Goal: Information Seeking & Learning: Compare options

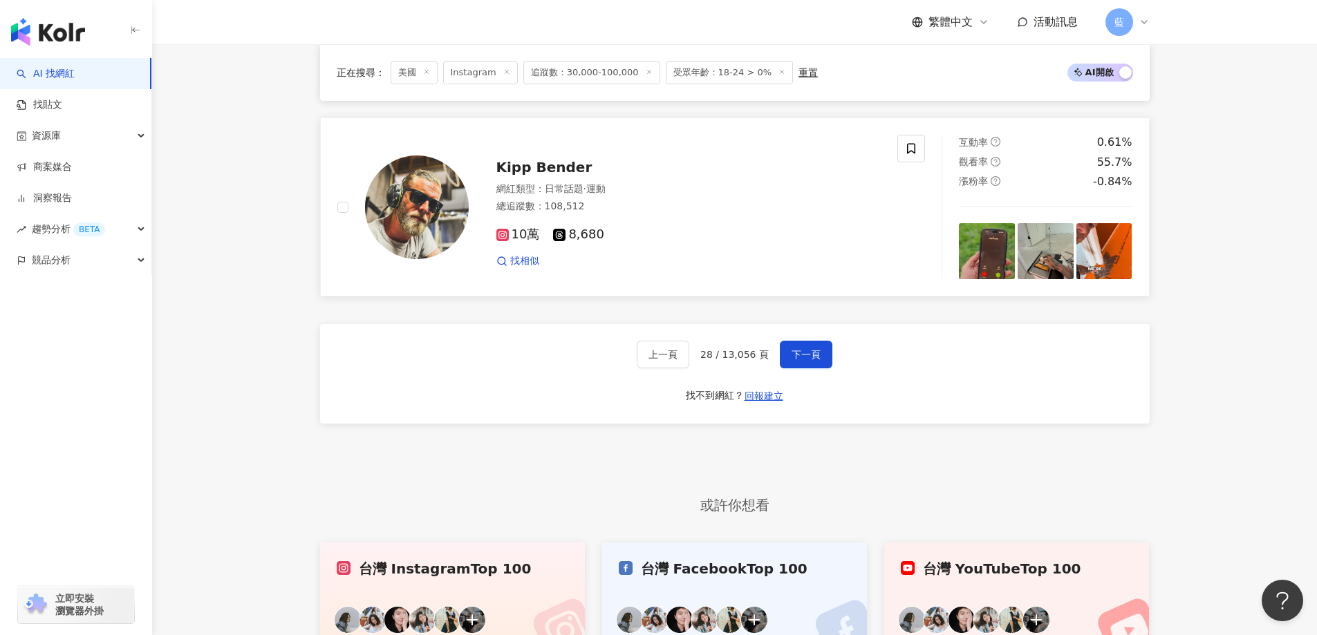
scroll to position [0, 2068]
click at [535, 176] on span "Kipp Bender" at bounding box center [544, 167] width 96 height 17
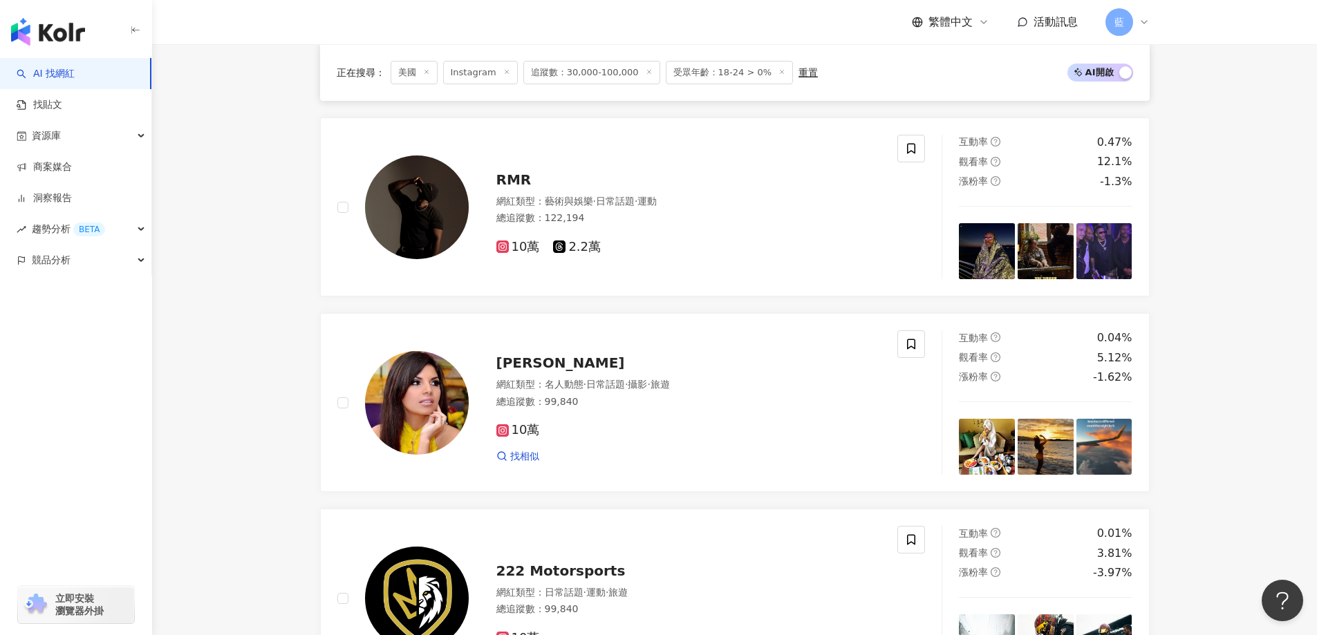
scroll to position [265, 0]
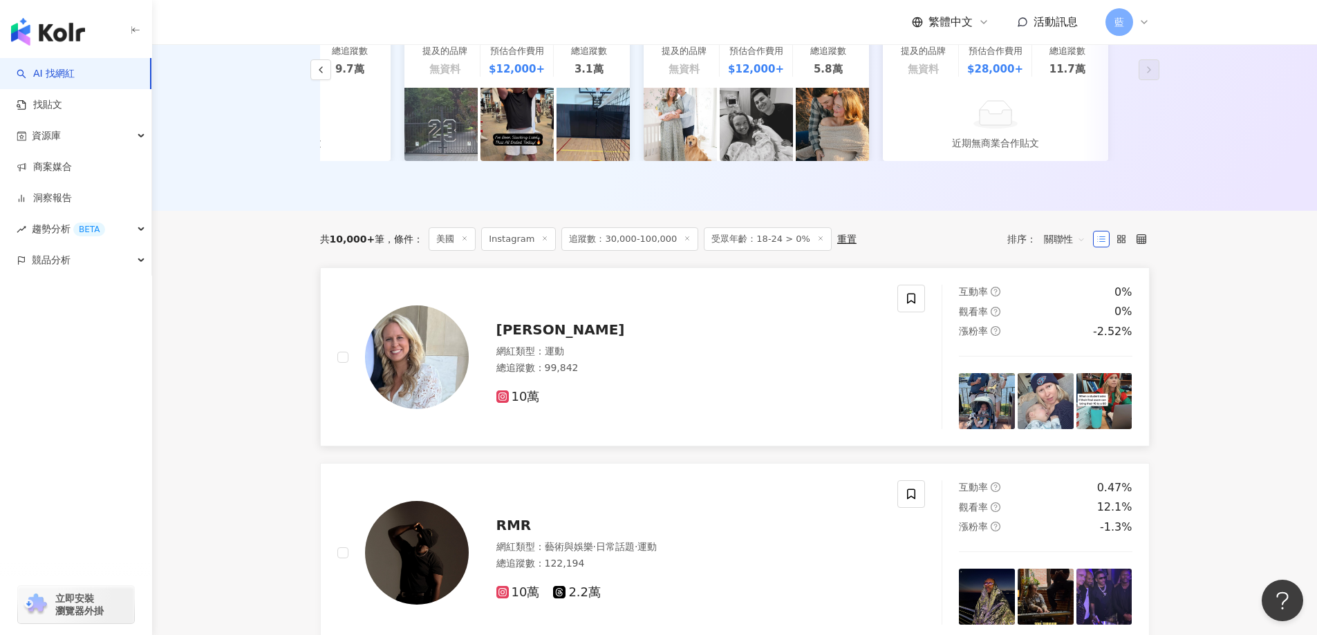
click at [548, 333] on span "Kim Natour" at bounding box center [560, 329] width 129 height 17
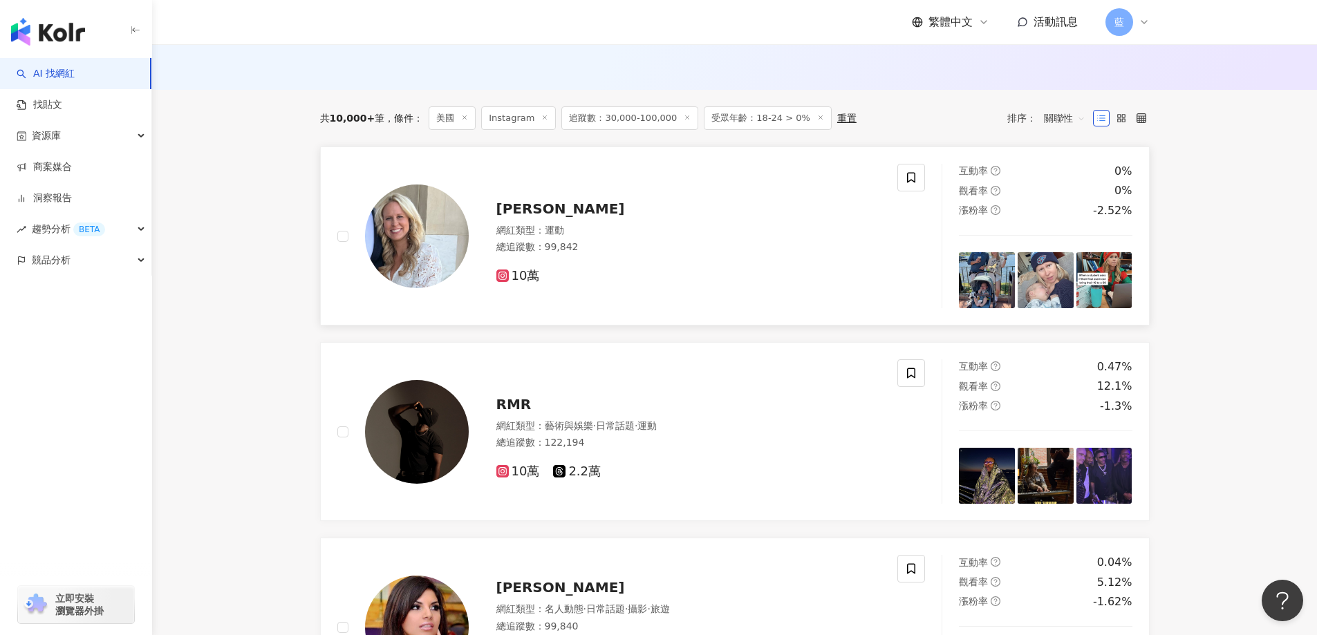
scroll to position [542, 0]
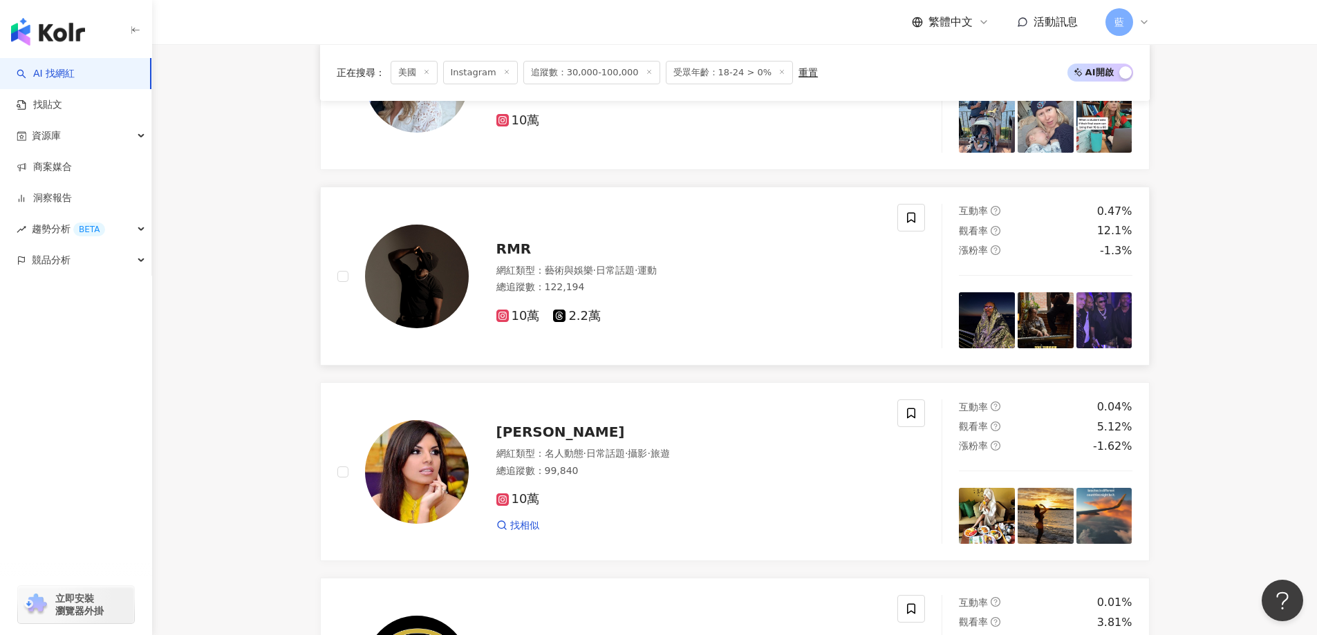
click at [516, 257] on span "RMR" at bounding box center [513, 249] width 35 height 17
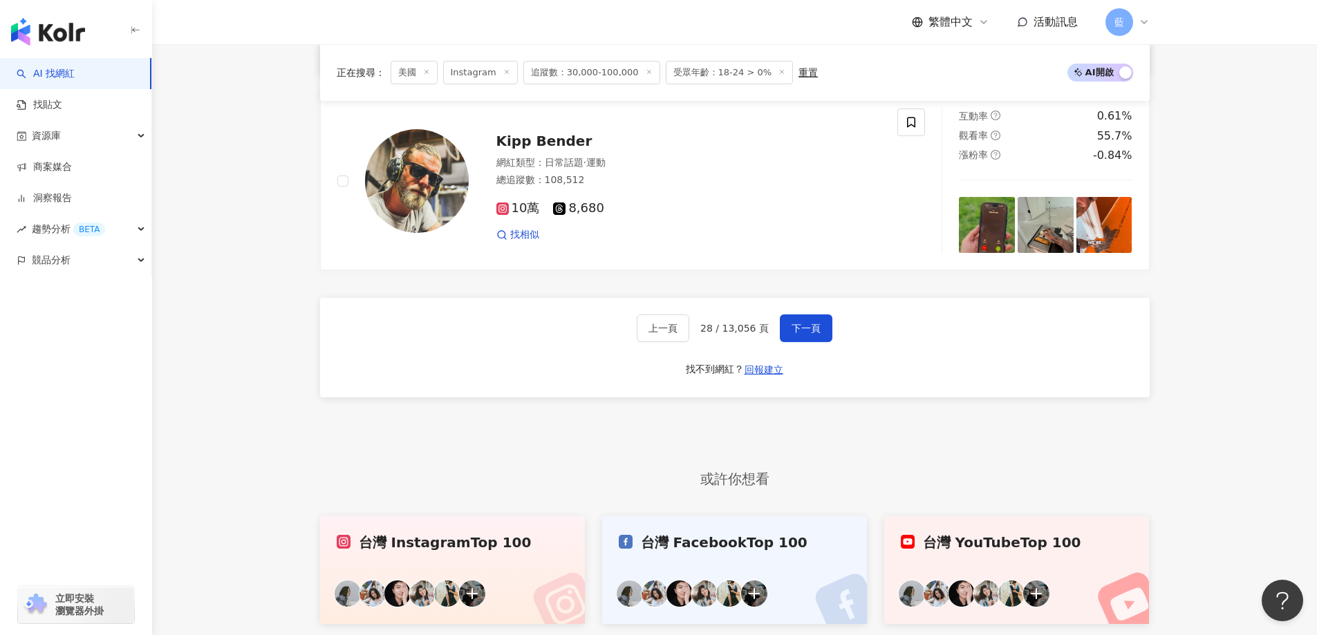
scroll to position [2864, 0]
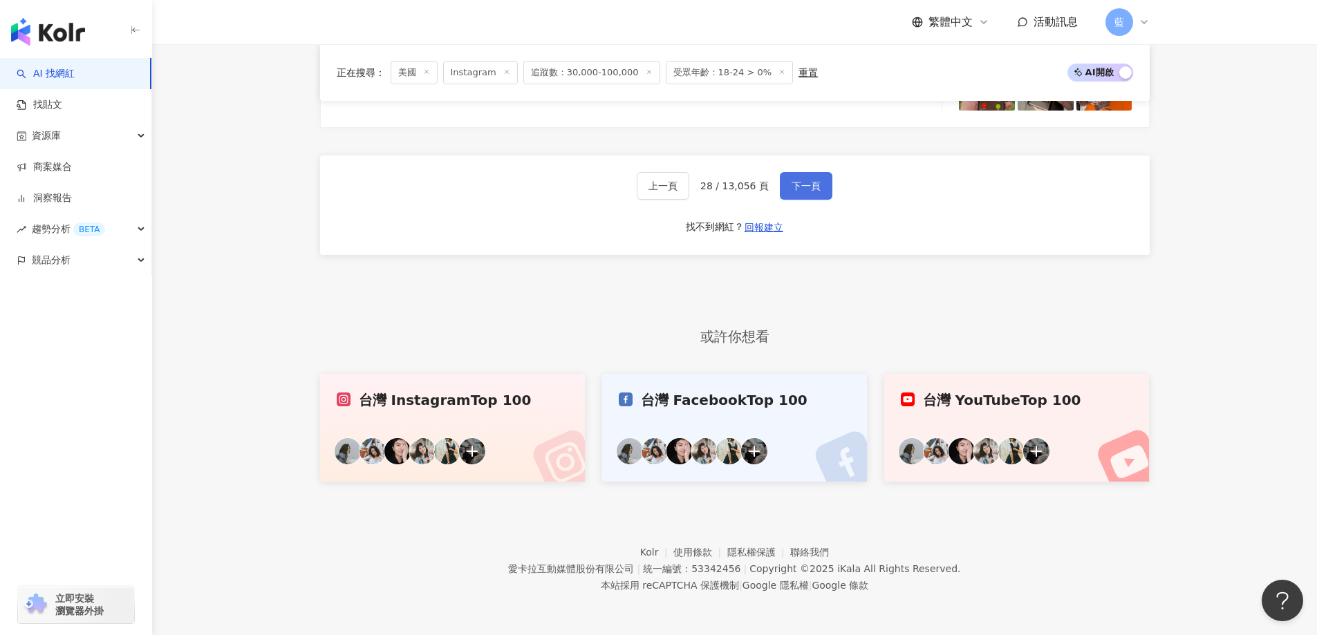
click at [798, 186] on span "下一頁" at bounding box center [806, 185] width 29 height 11
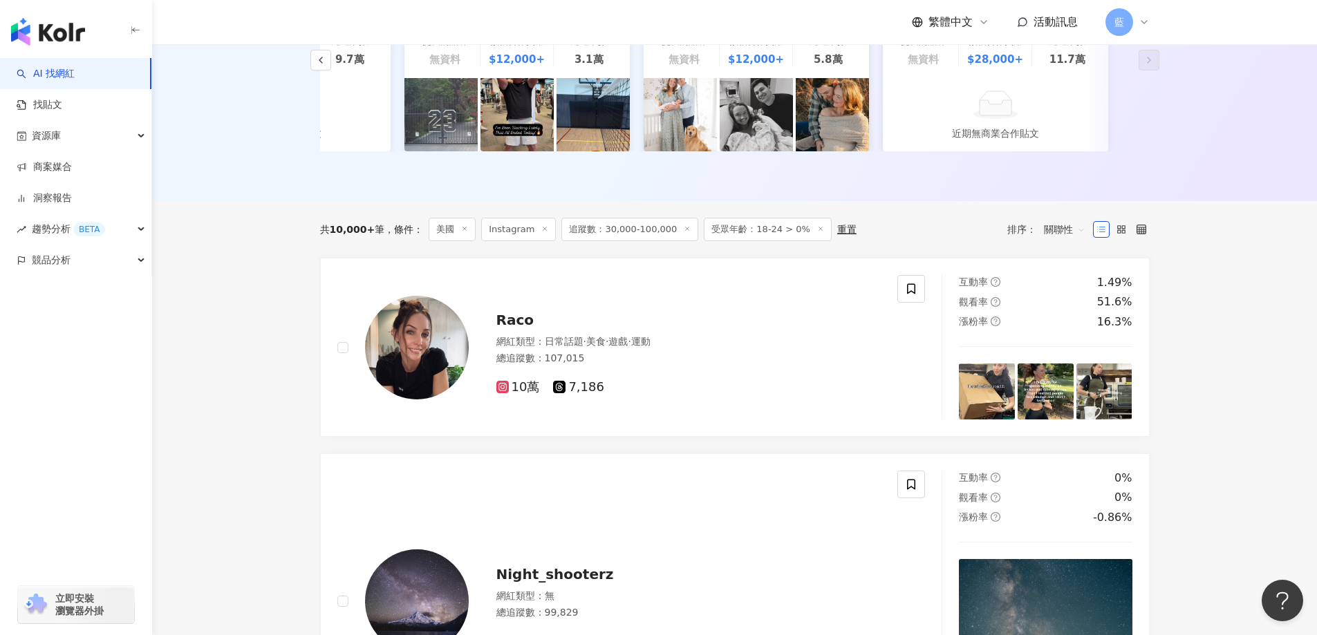
scroll to position [176, 0]
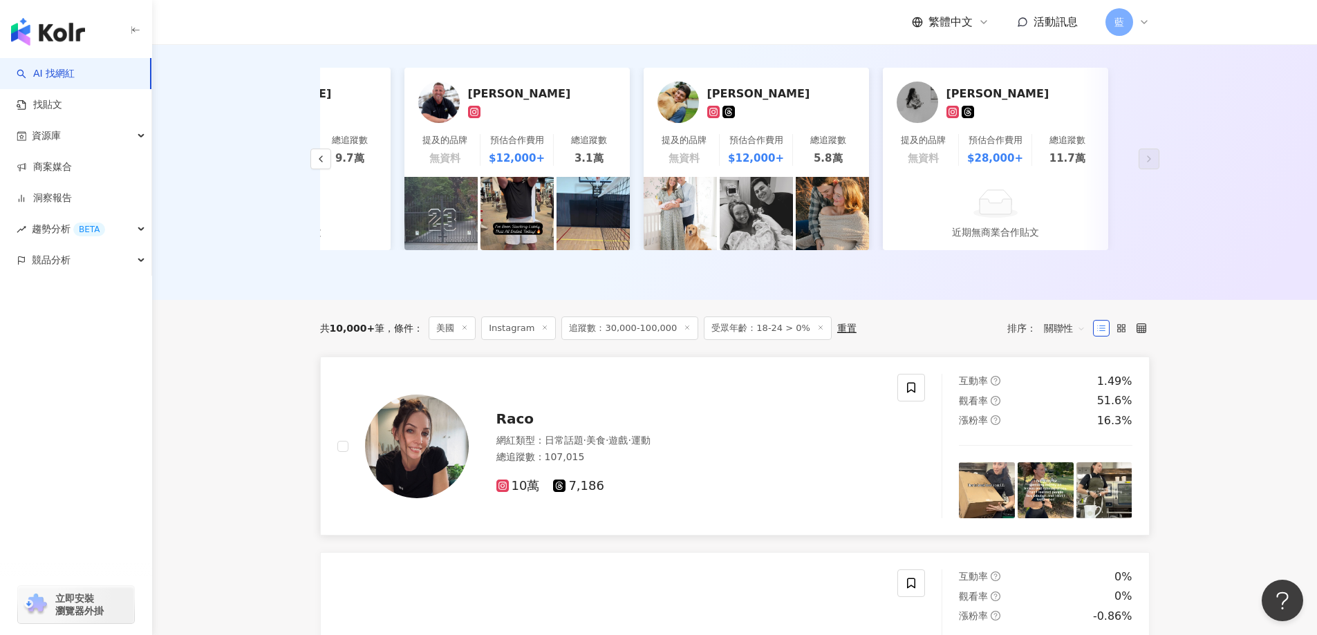
click at [509, 423] on span "Raco" at bounding box center [515, 419] width 38 height 17
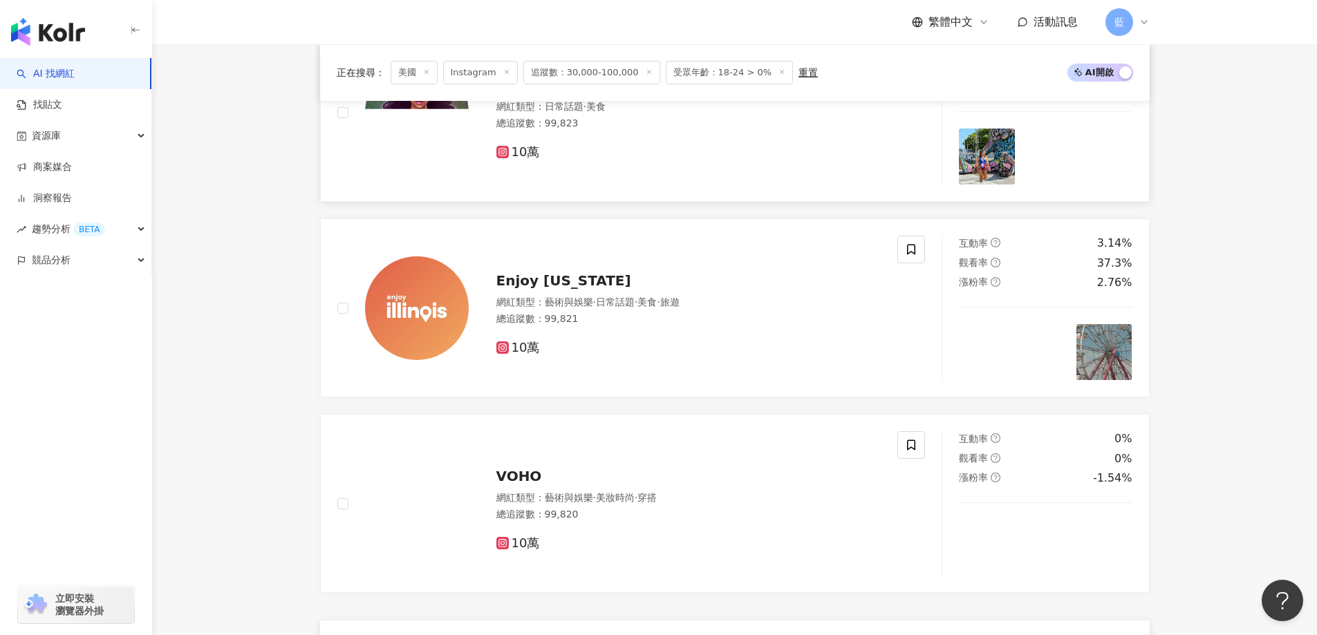
scroll to position [2319, 0]
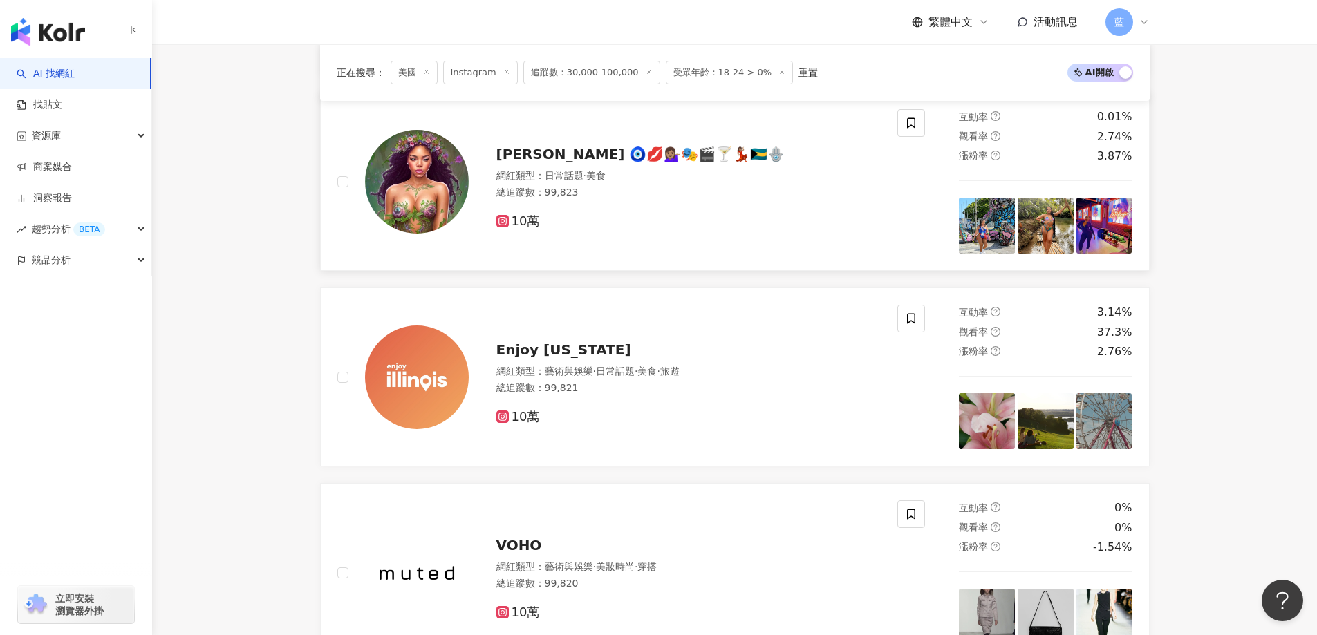
click at [614, 160] on span "[PERSON_NAME] 🧿💋💁🏽‍♀️🎭🎬🍸💃🏽🇧🇸🪬" at bounding box center [640, 154] width 289 height 17
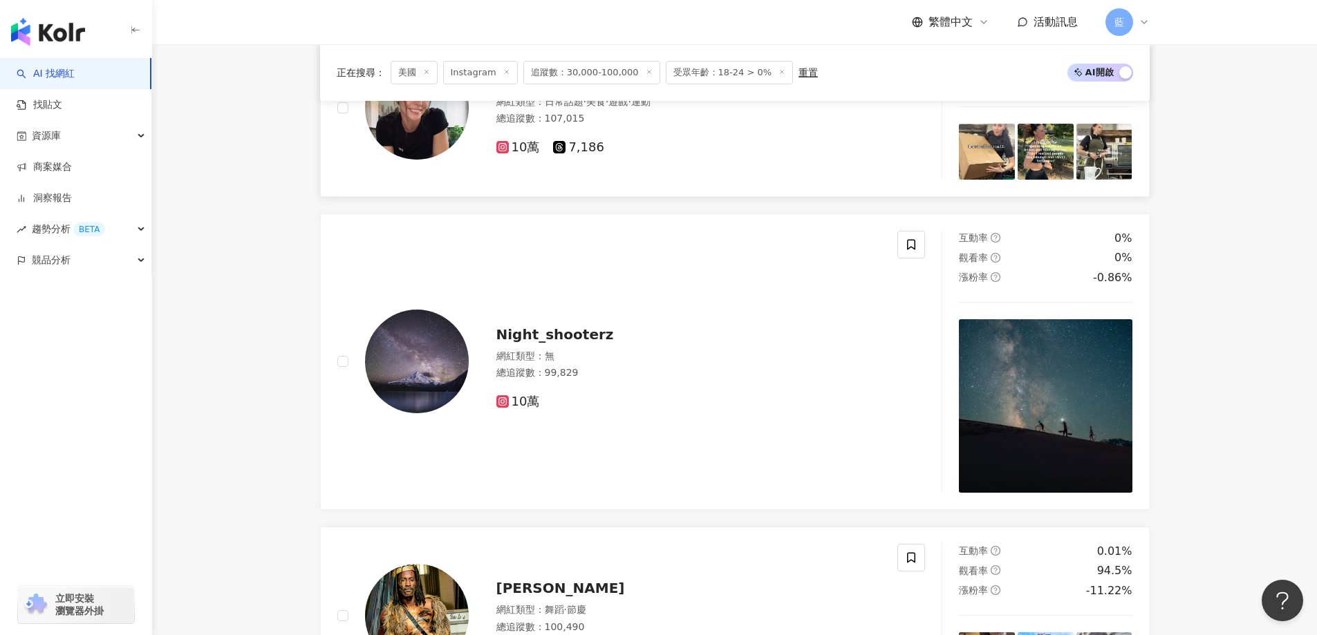
scroll to position [445, 0]
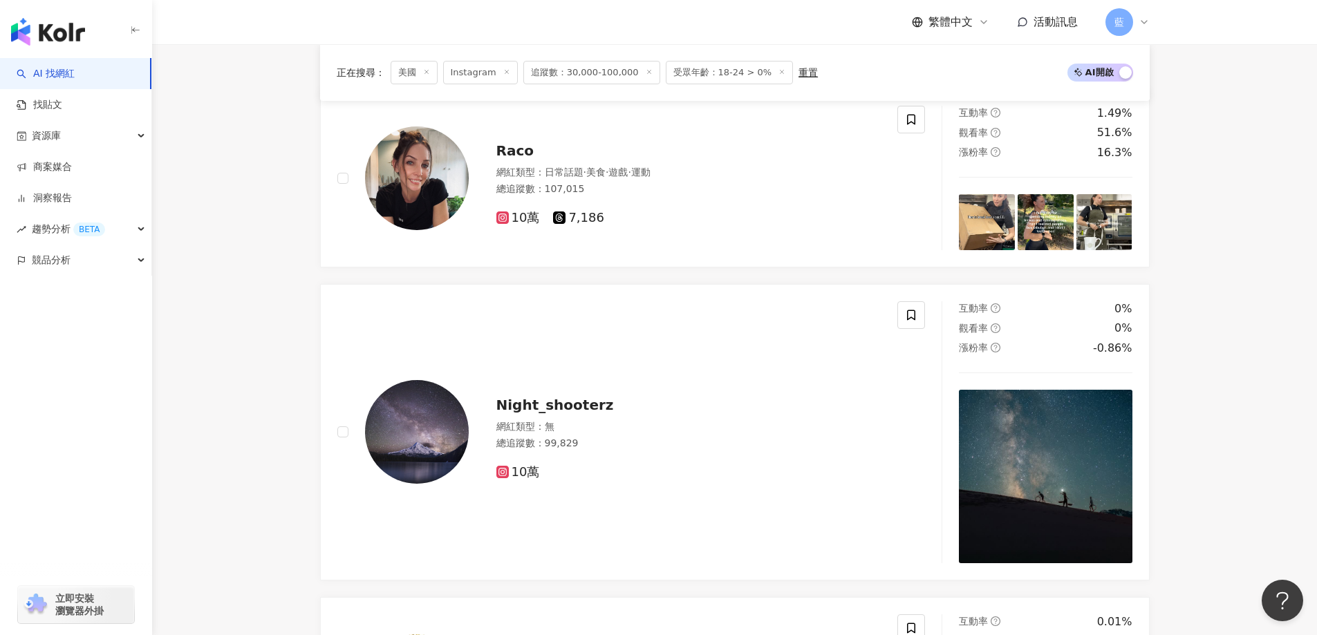
click at [595, 71] on span "追蹤數：30,000-100,000" at bounding box center [591, 73] width 137 height 24
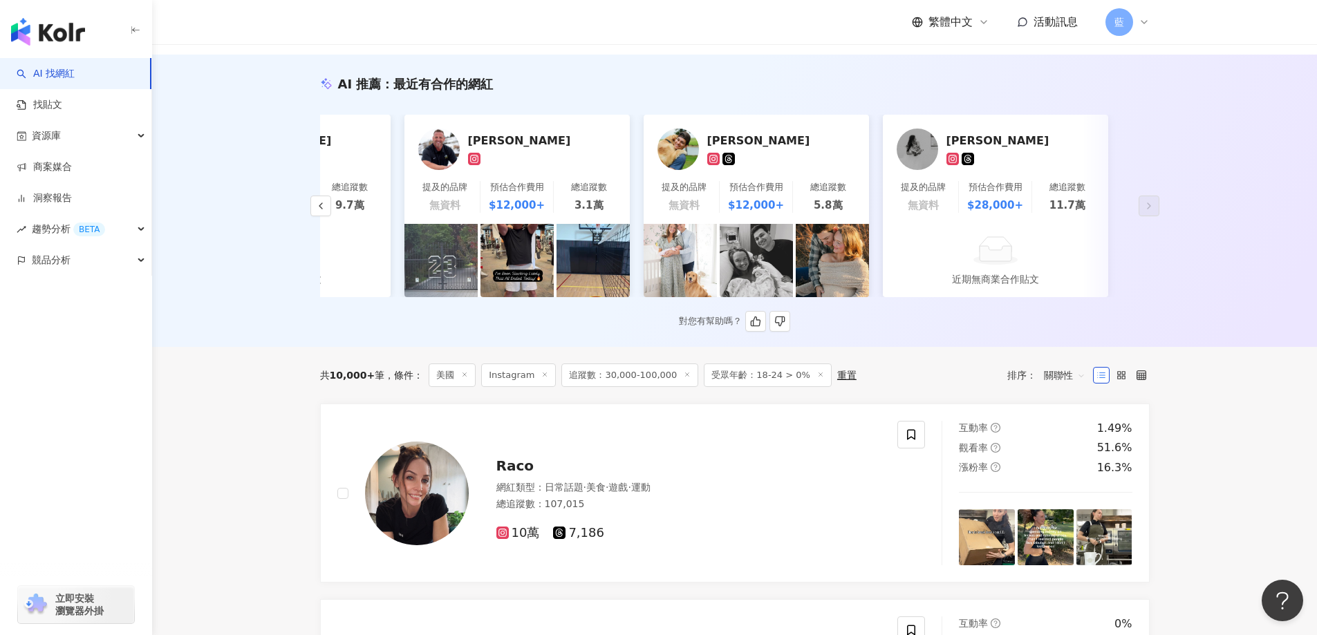
scroll to position [0, 0]
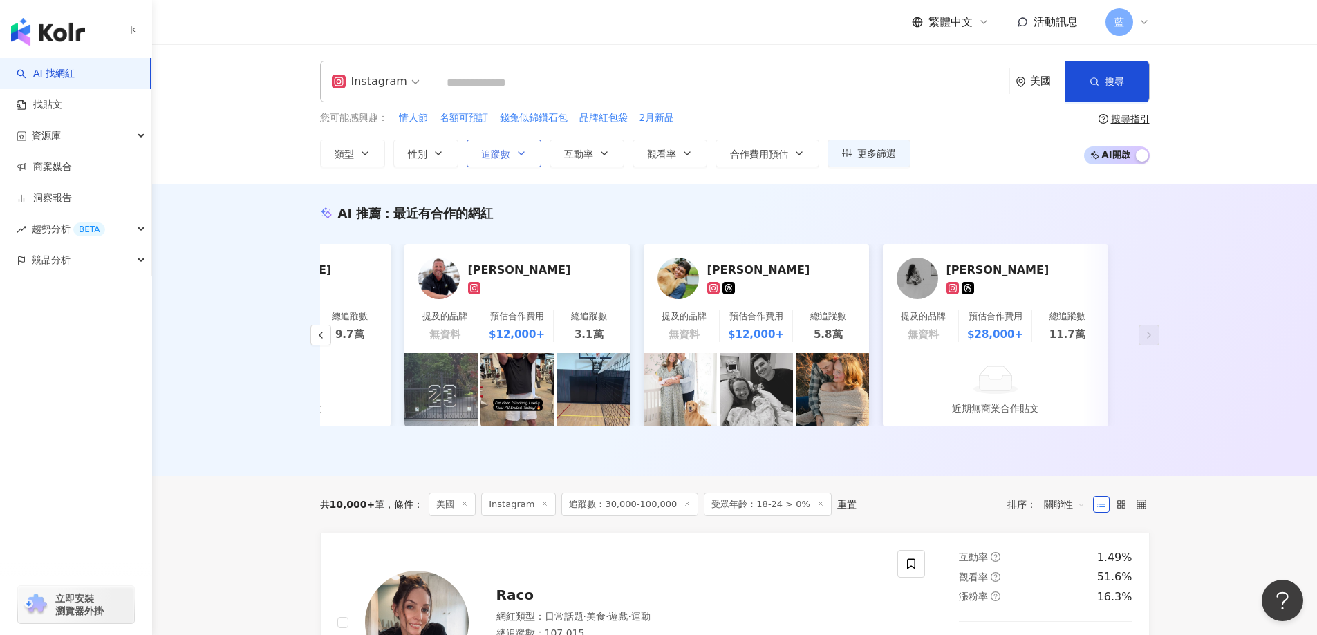
click at [524, 154] on icon "button" at bounding box center [521, 153] width 11 height 11
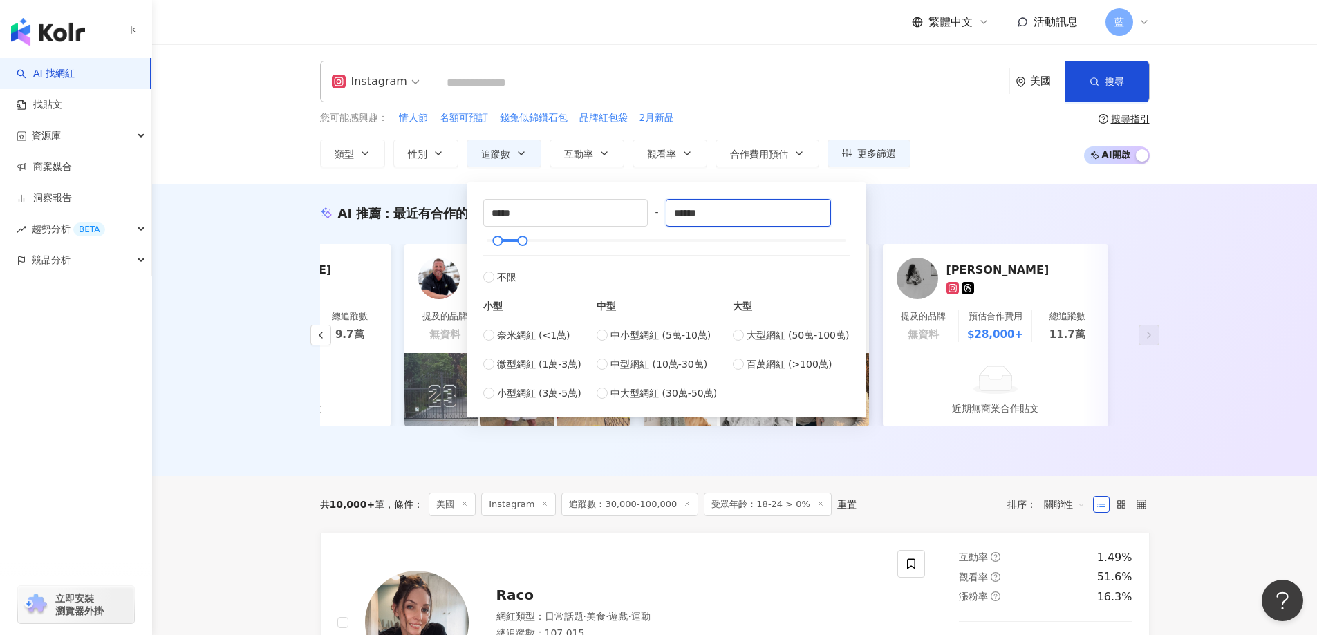
drag, startPoint x: 725, startPoint y: 209, endPoint x: 528, endPoint y: 234, distance: 197.9
click at [528, 234] on div "***** - ****** 不限 小型 奈米網紅 (<1萬) 微型網紅 (1萬-3萬) 小型網紅 (3萬-5萬) 中型 中小型網紅 (5萬-10萬) 中型網…" at bounding box center [666, 300] width 366 height 202
type input "*****"
click at [941, 185] on div "AI 推薦 ： 最近有合作的網紅 Mario Castro [🇵🇷] 提及的品牌 無資料 預估合作費用 $12,000+ 總追蹤數 4萬 Allison Hs…" at bounding box center [734, 330] width 1165 height 292
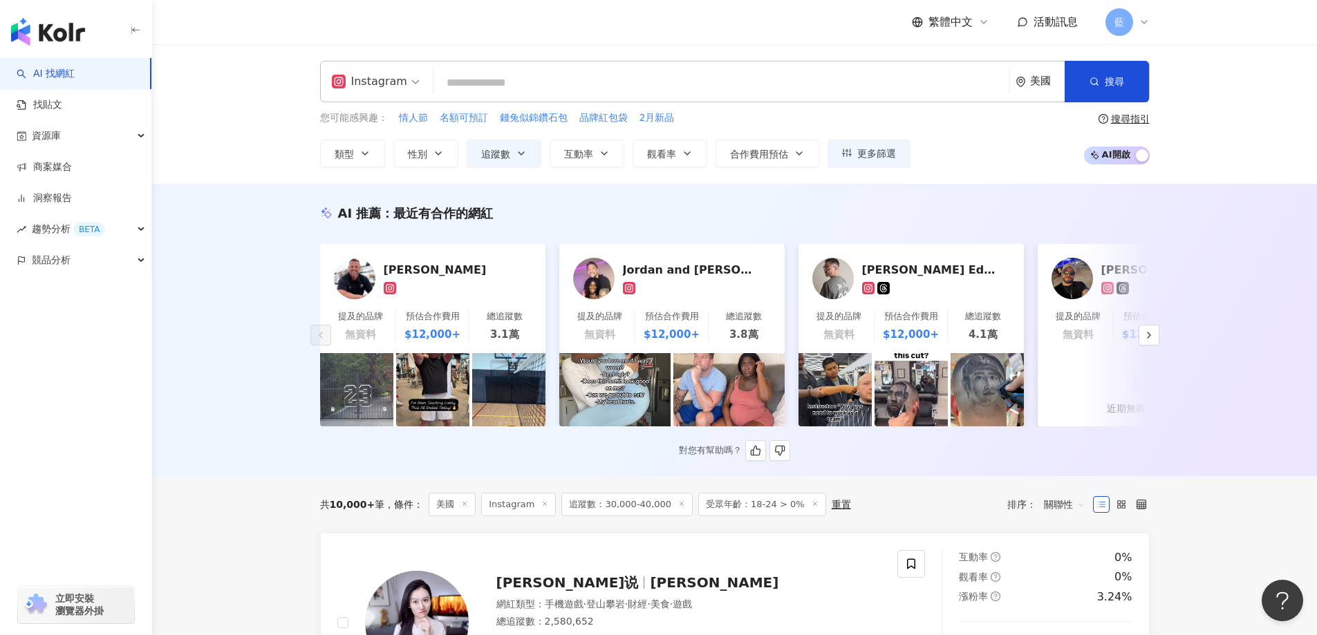
click at [432, 272] on div "Brad Winget" at bounding box center [453, 270] width 138 height 14
click at [679, 272] on div "Jordan and [PERSON_NAME]" at bounding box center [692, 270] width 138 height 14
click at [1148, 336] on icon "button" at bounding box center [1148, 335] width 11 height 11
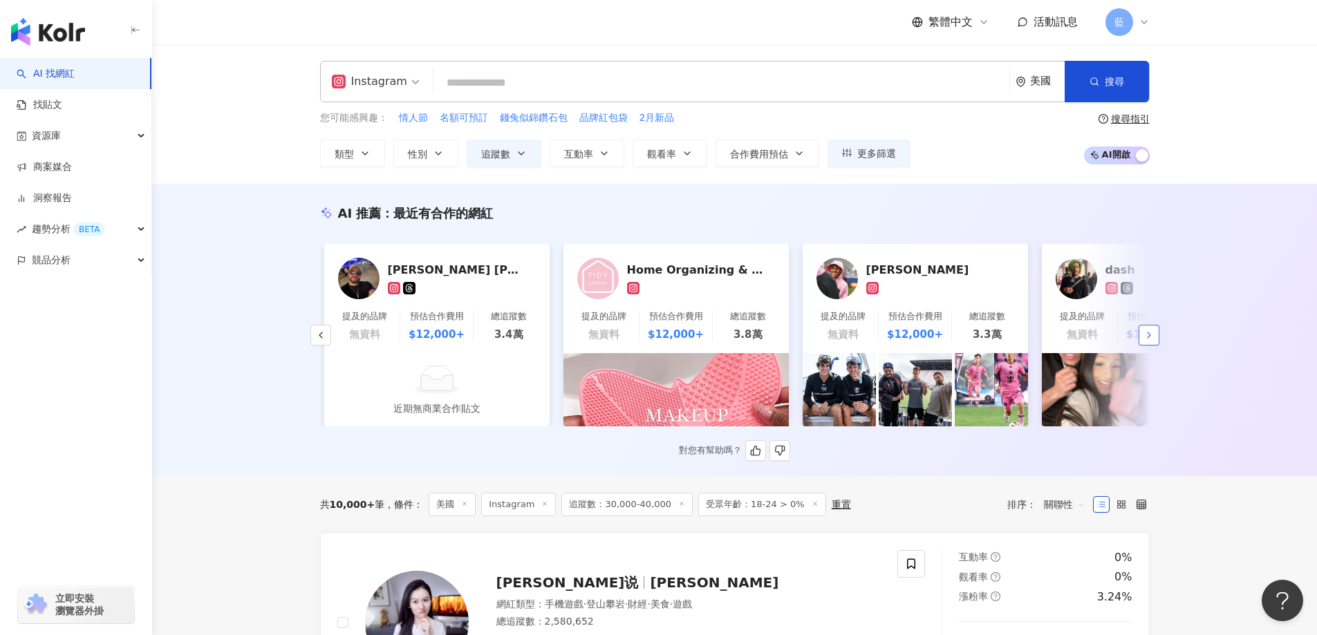
scroll to position [0, 718]
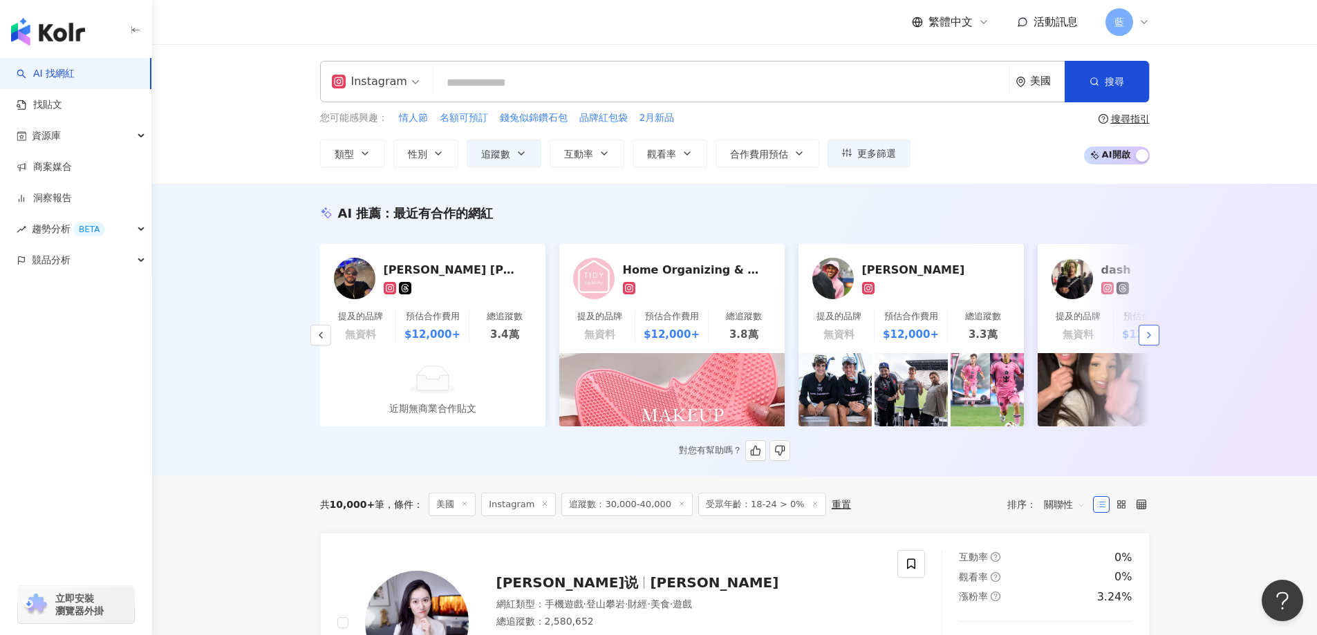
click at [1149, 334] on button "button" at bounding box center [1149, 335] width 21 height 21
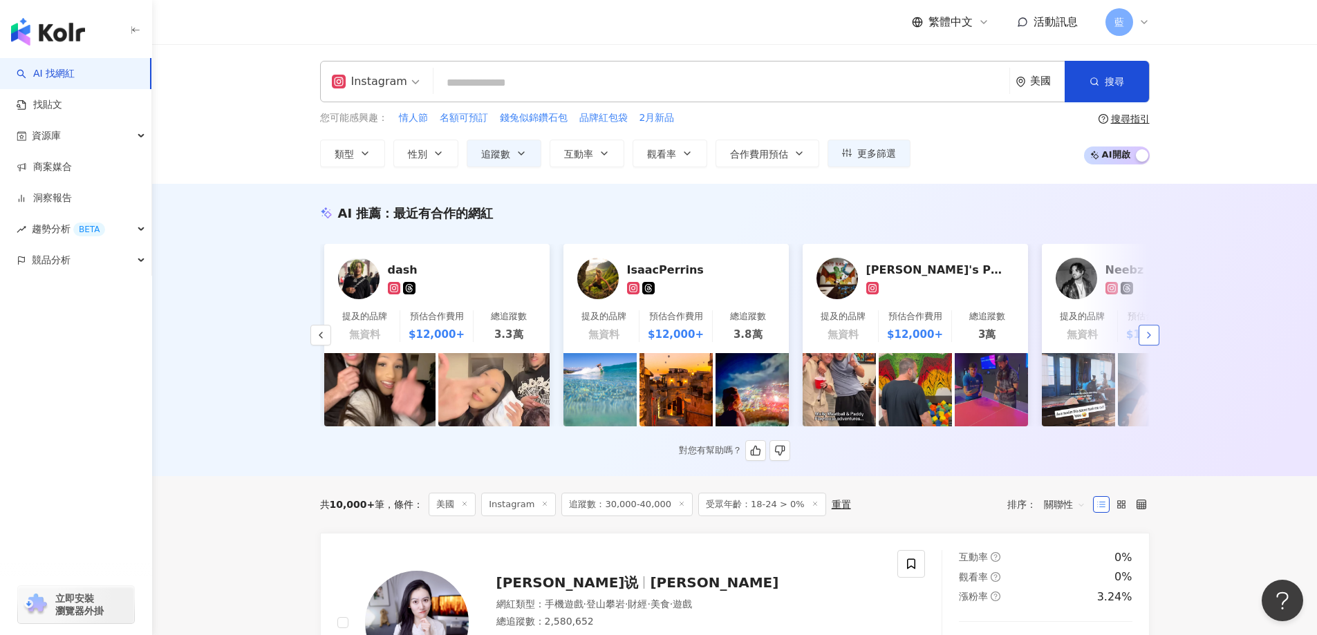
scroll to position [0, 1435]
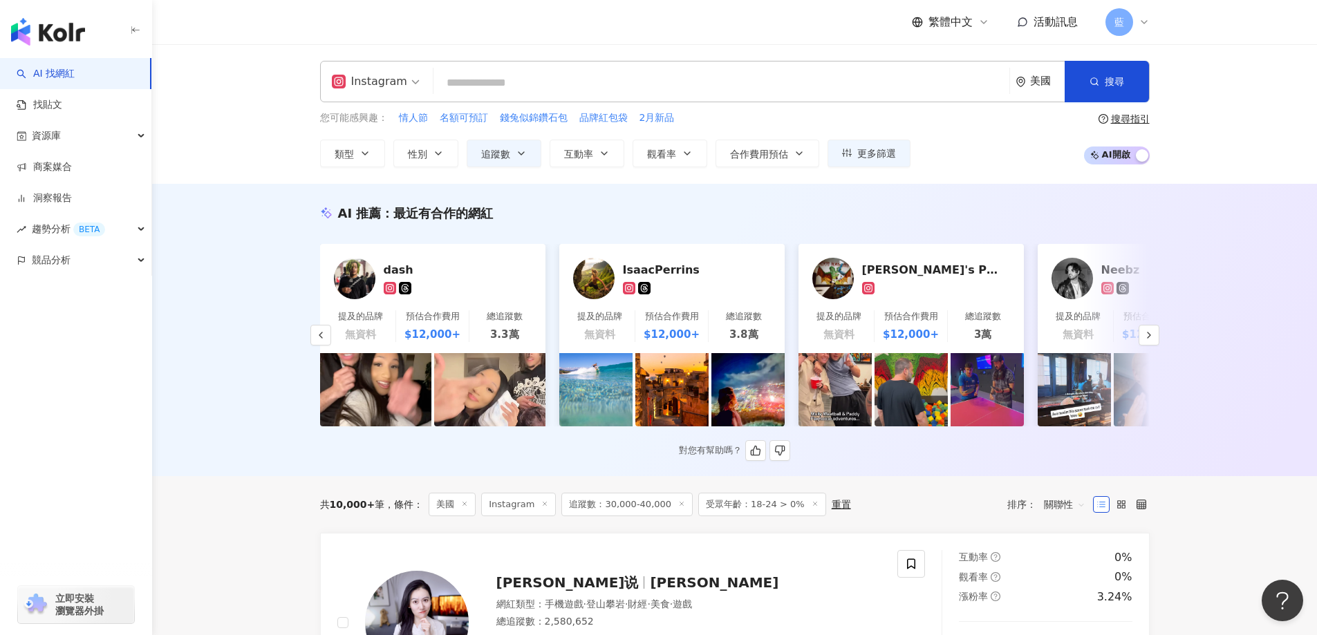
click at [396, 268] on div "dash" at bounding box center [453, 270] width 138 height 14
click at [1148, 332] on button "button" at bounding box center [1149, 335] width 21 height 21
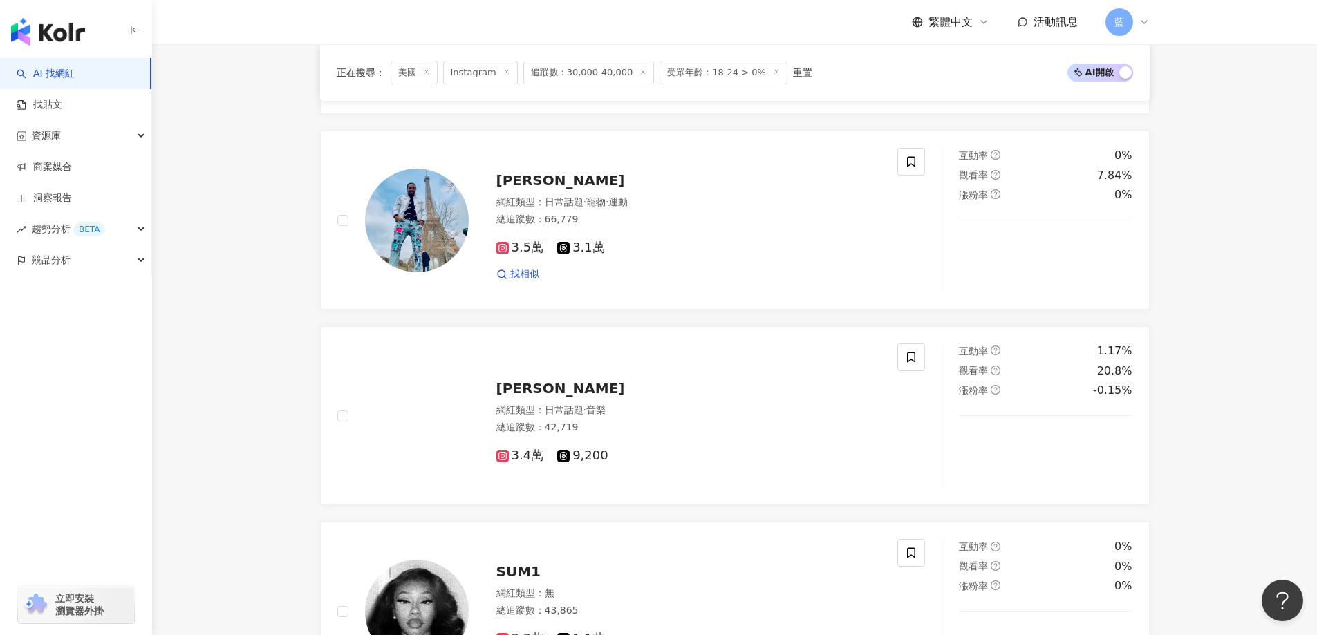
scroll to position [1596, 0]
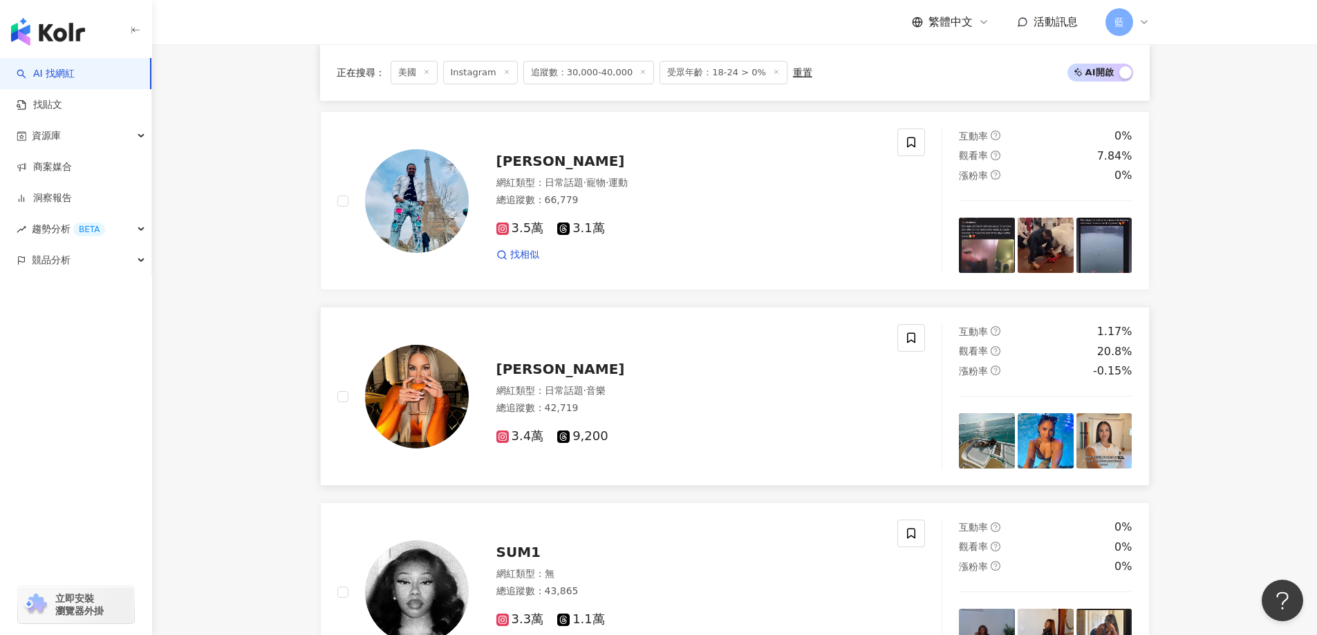
click at [570, 377] on span "Florencia Silva" at bounding box center [560, 369] width 129 height 17
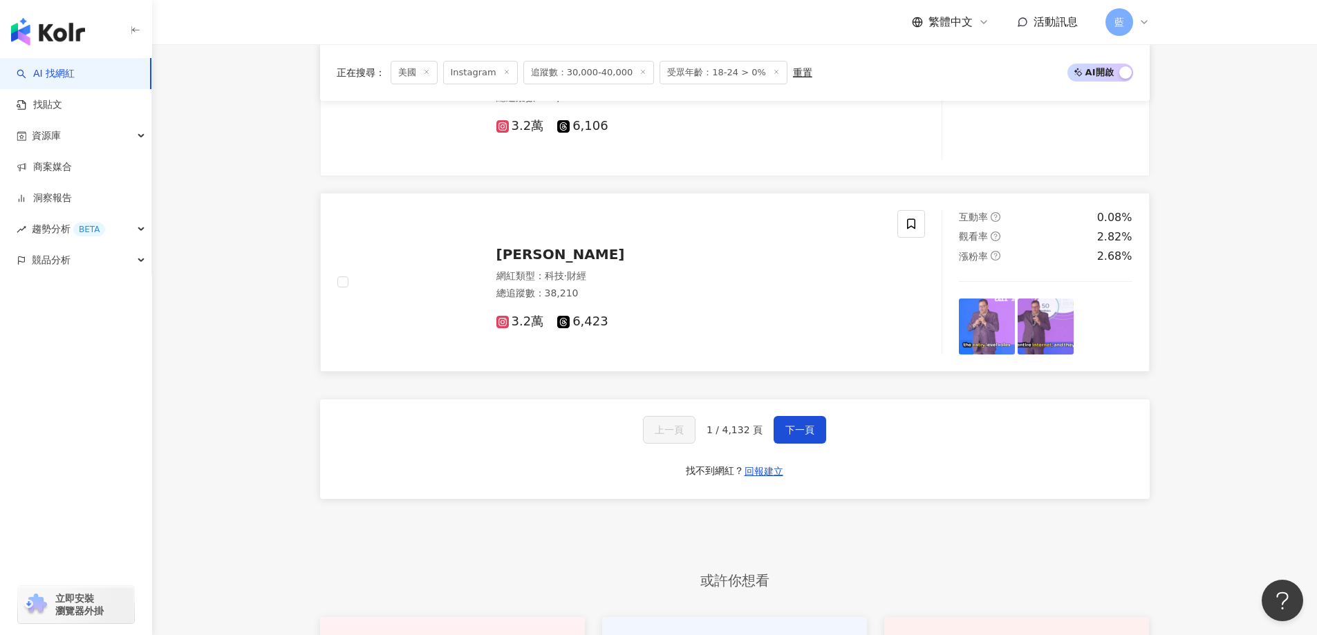
scroll to position [2494, 0]
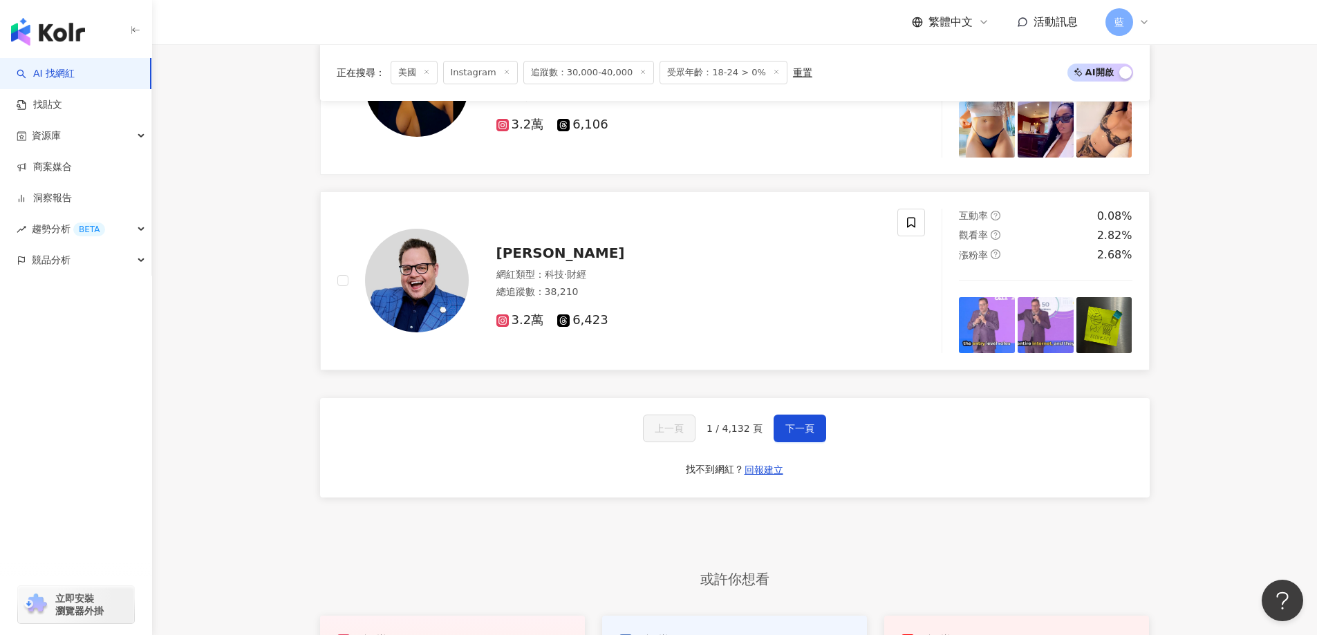
click at [541, 261] on span "Jay Baer" at bounding box center [560, 253] width 129 height 17
click at [804, 433] on span "下一頁" at bounding box center [799, 428] width 29 height 11
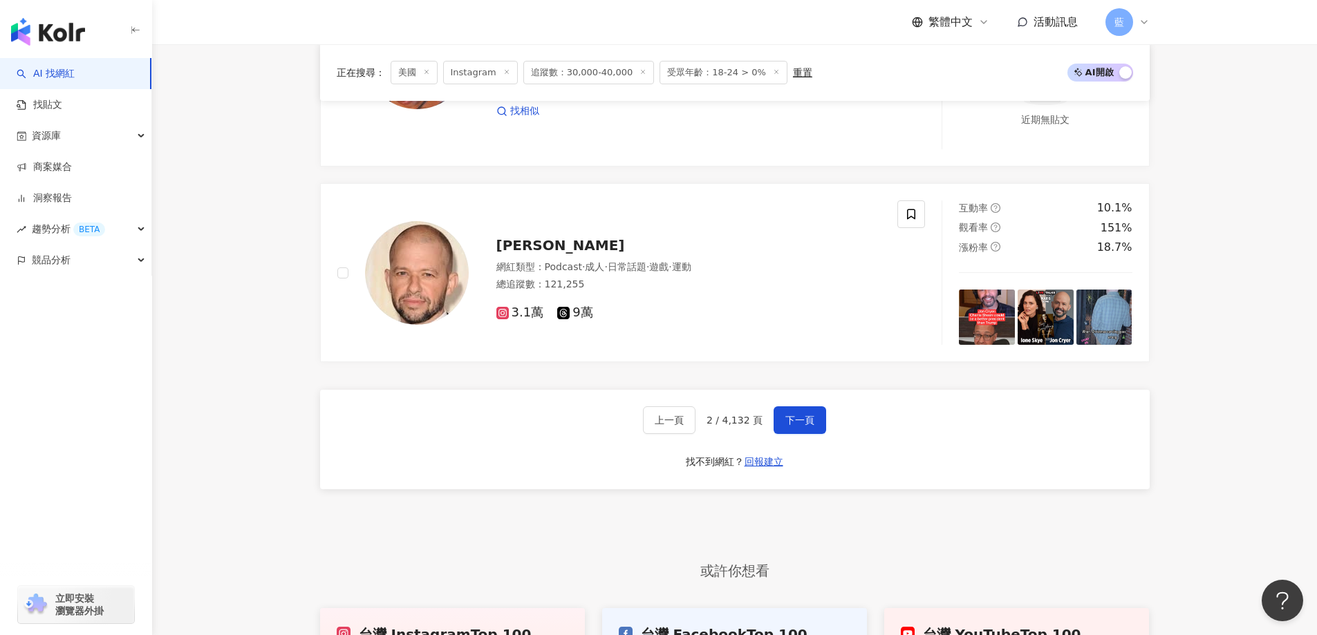
scroll to position [2790, 0]
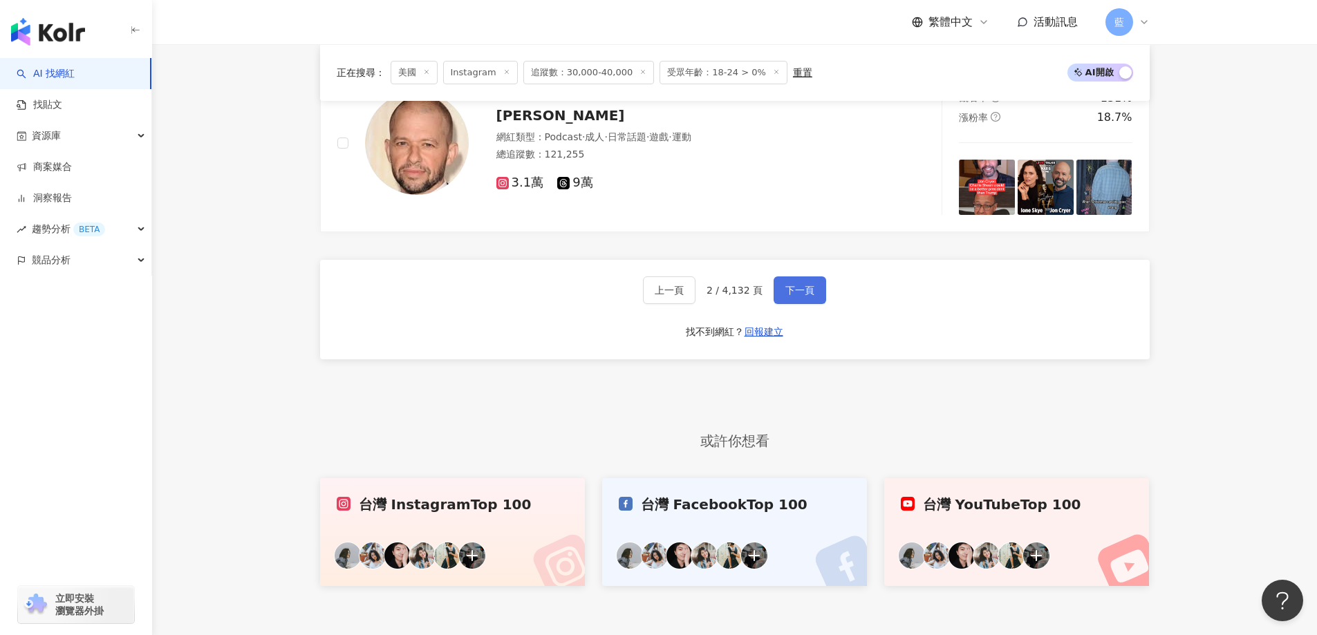
click at [774, 304] on button "下一頁" at bounding box center [800, 291] width 53 height 28
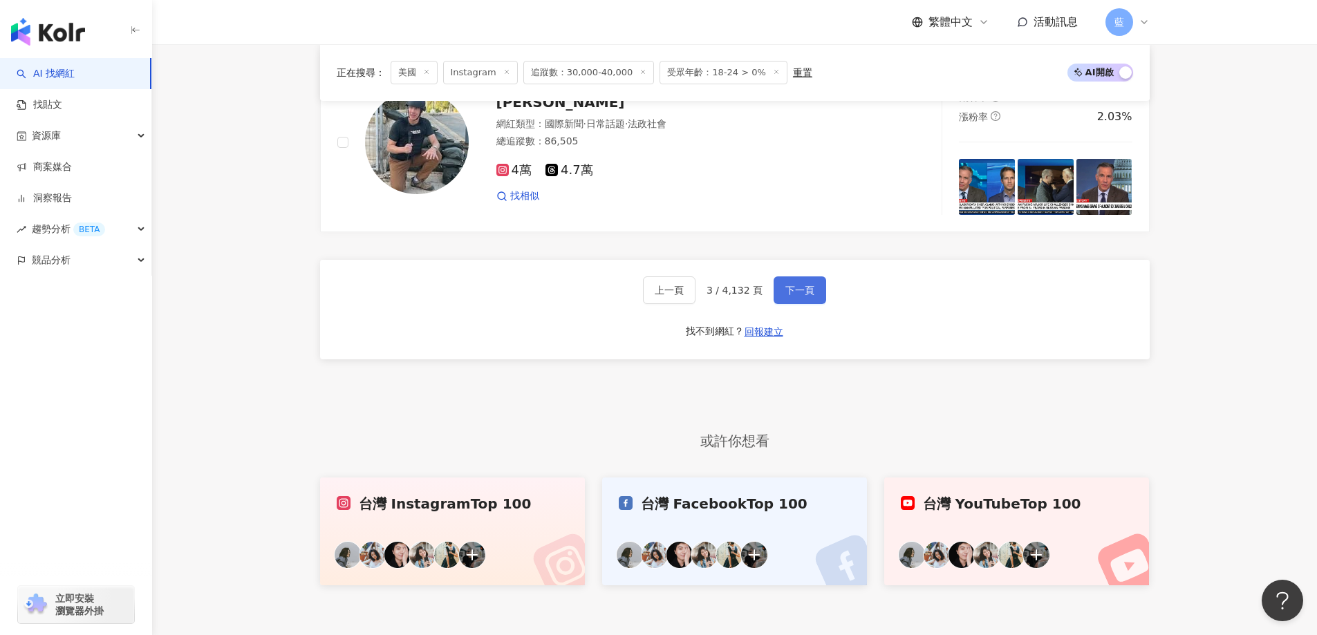
click at [798, 296] on span "下一頁" at bounding box center [799, 290] width 29 height 11
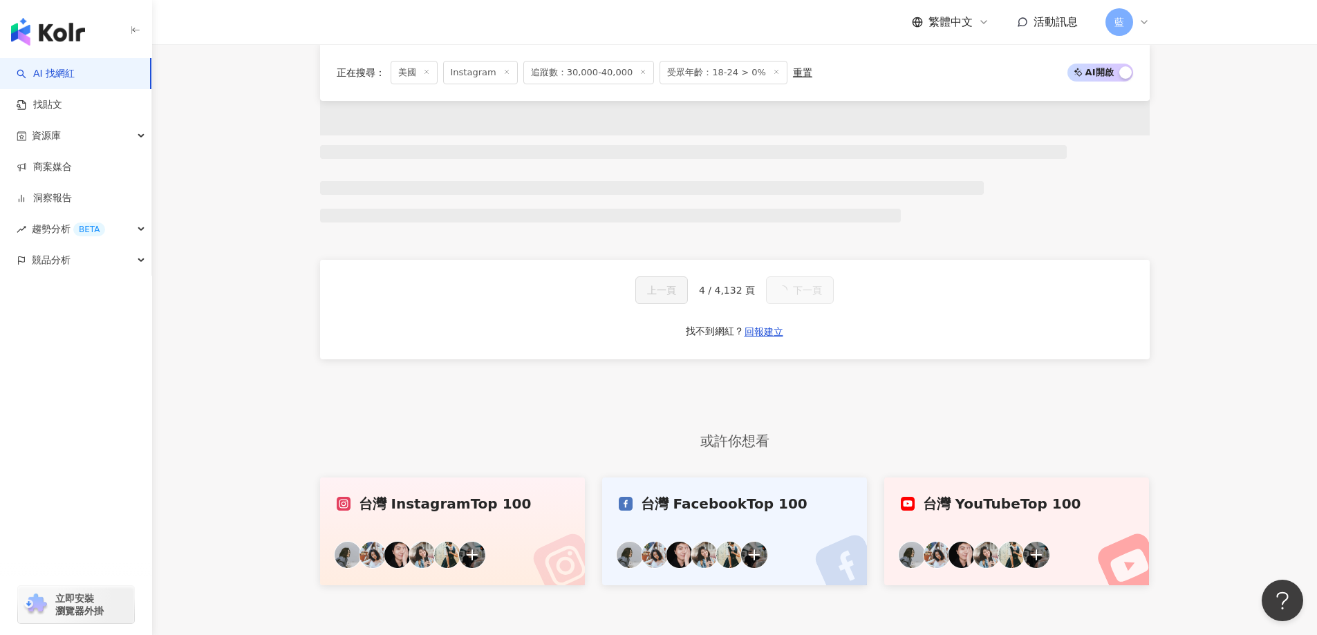
scroll to position [2554, 0]
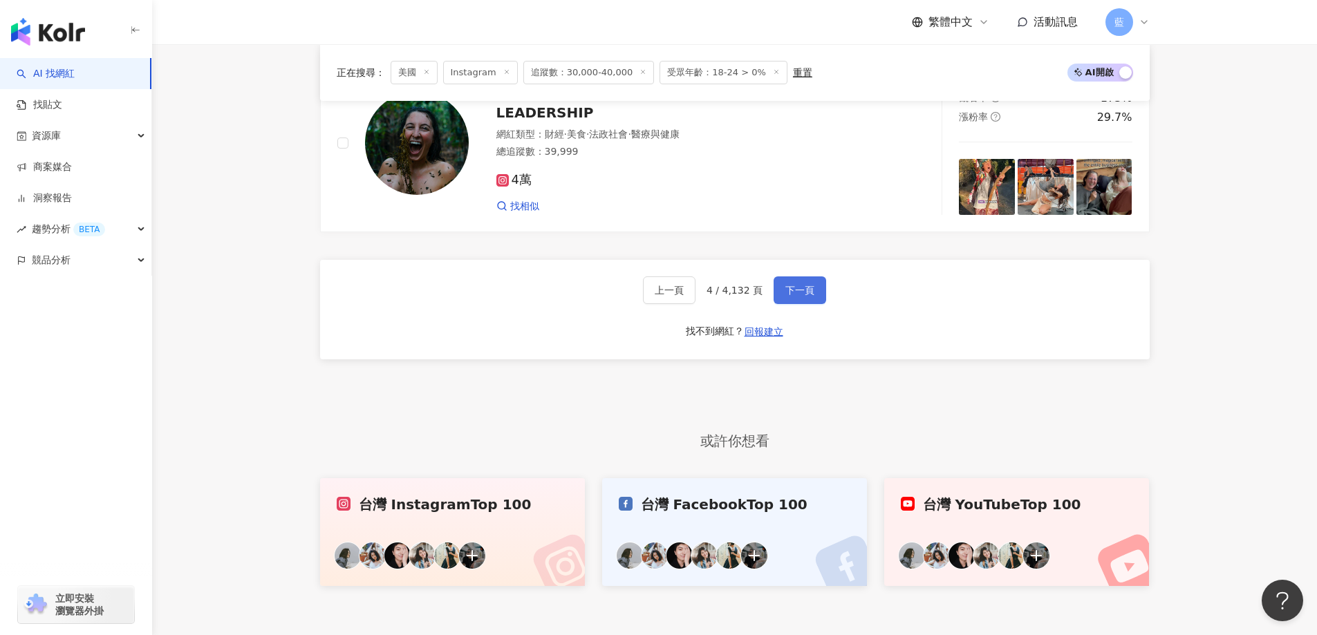
click at [811, 296] on span "下一頁" at bounding box center [799, 290] width 29 height 11
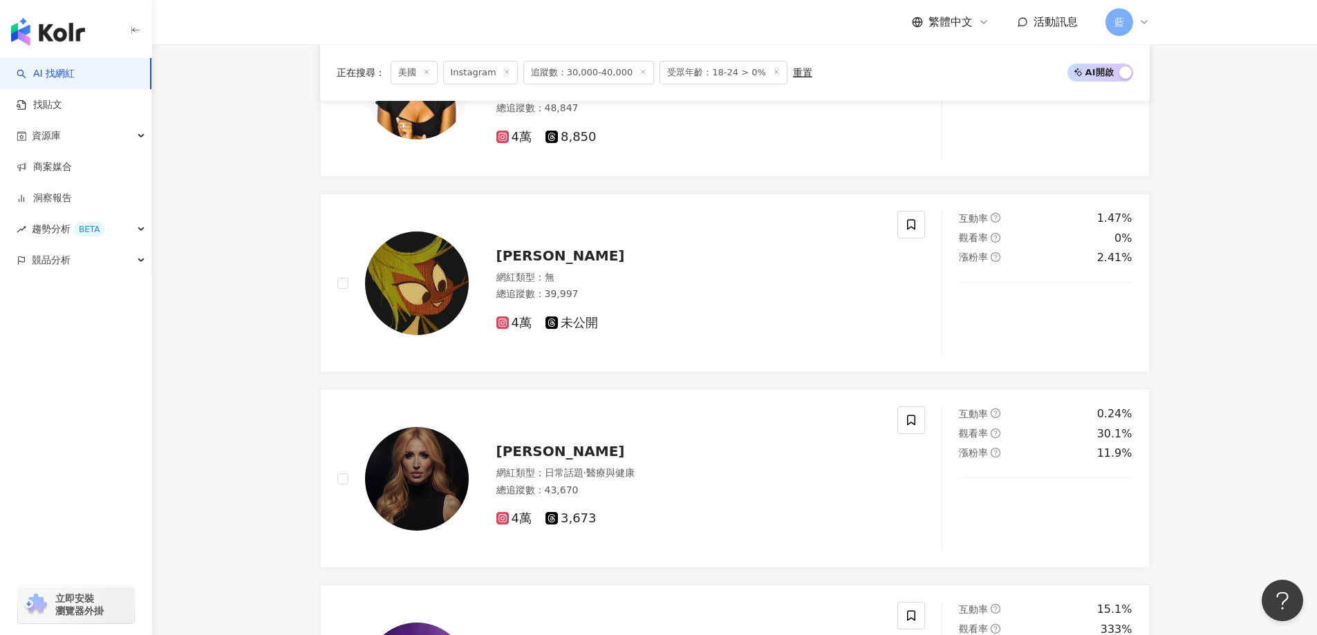
scroll to position [2749, 0]
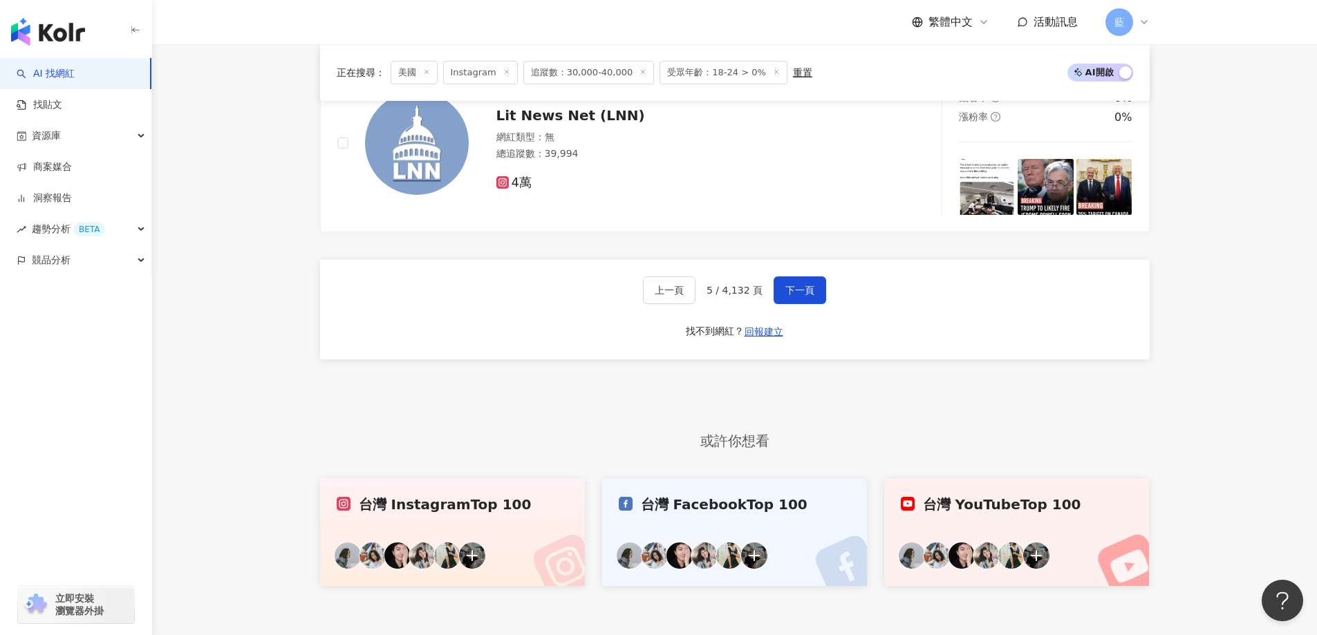
click at [769, 298] on div "上一頁 5 / 4,132 頁 下一頁" at bounding box center [734, 291] width 183 height 28
click at [812, 304] on button "下一頁" at bounding box center [800, 291] width 53 height 28
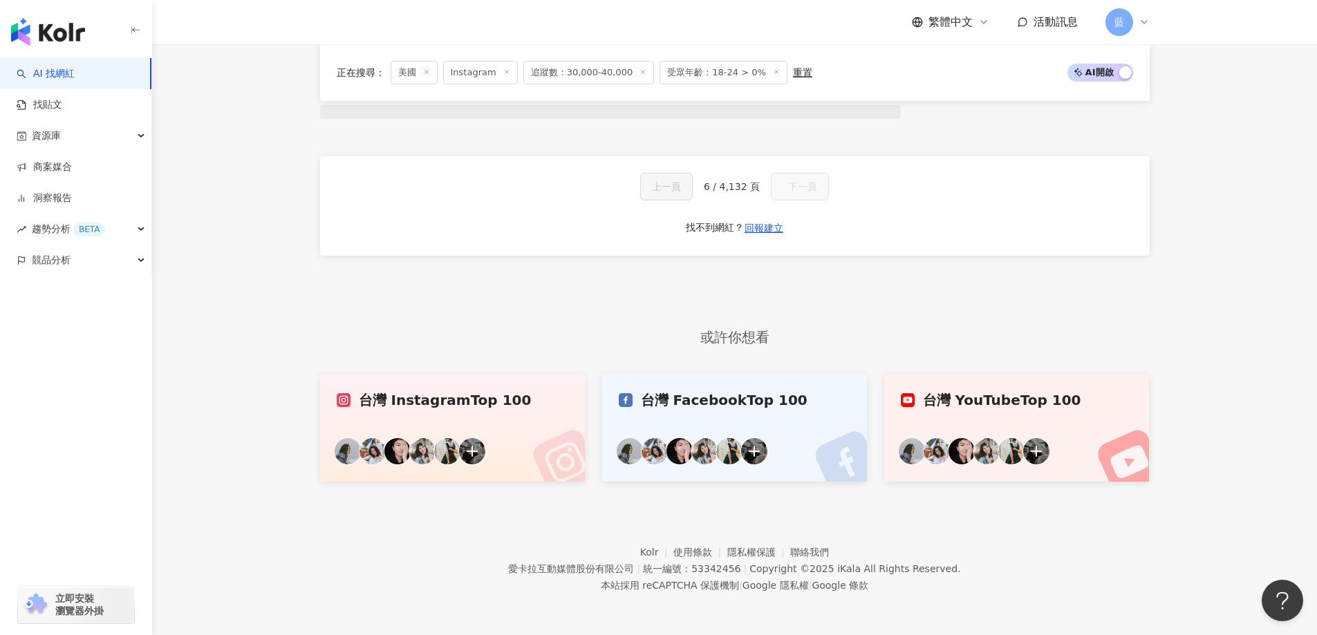
scroll to position [1122, 0]
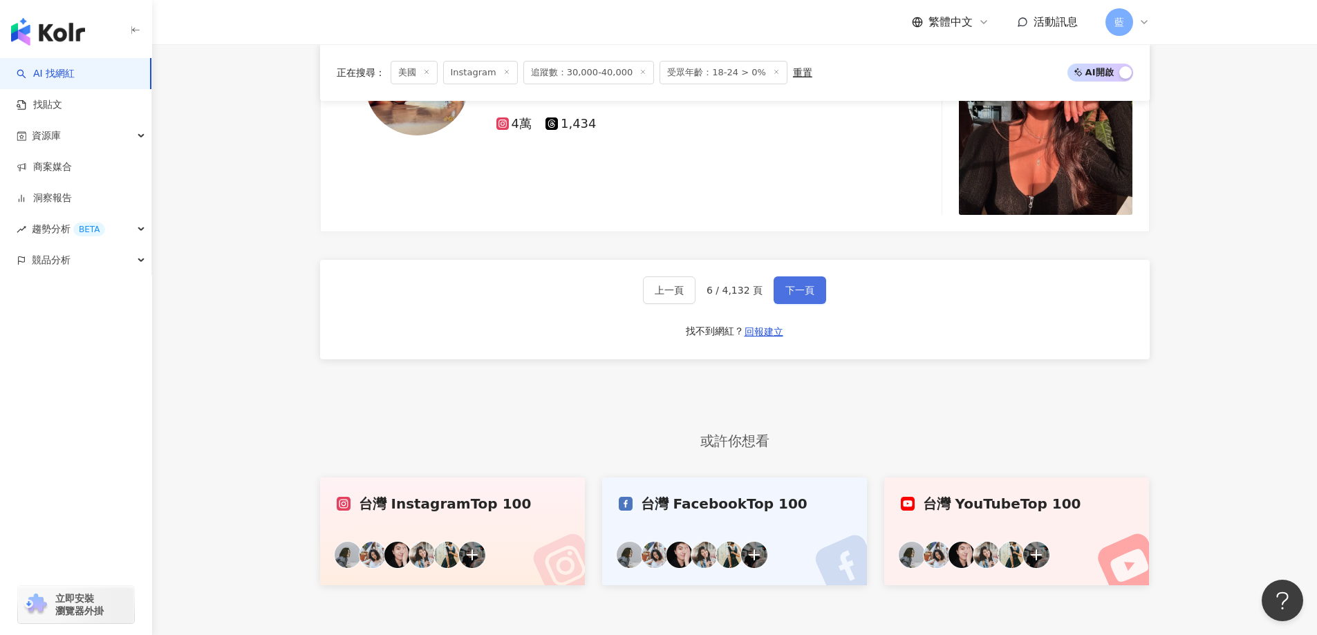
click at [807, 296] on span "下一頁" at bounding box center [799, 290] width 29 height 11
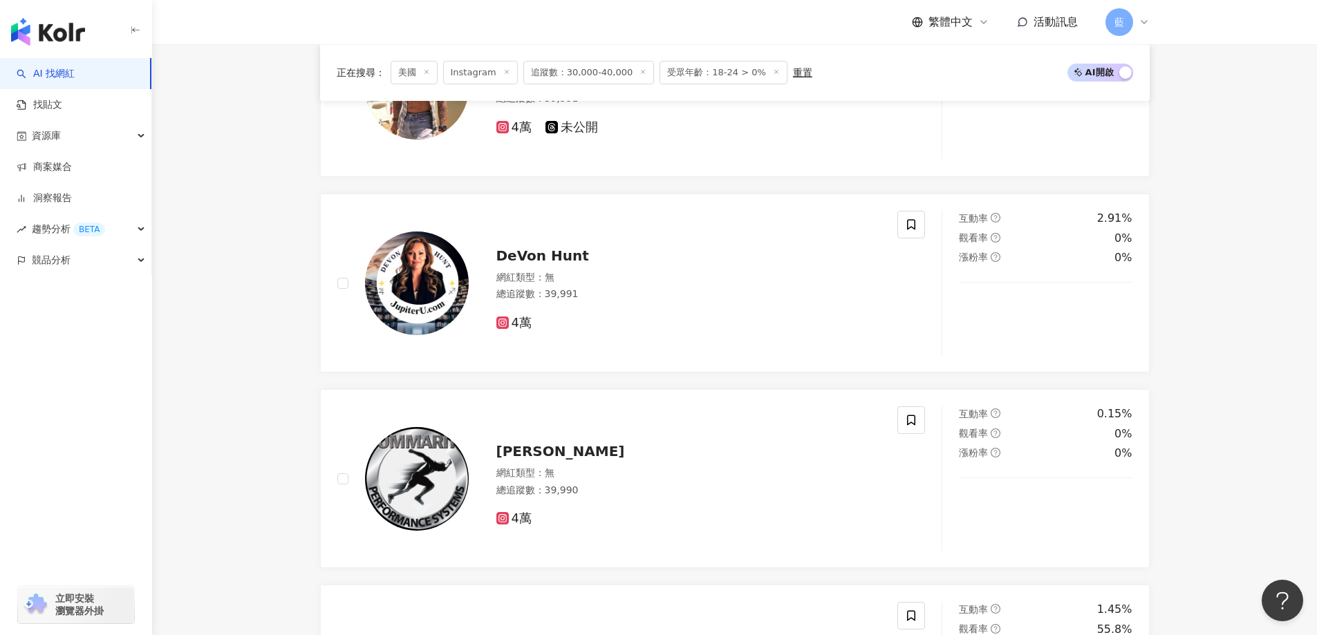
scroll to position [2702, 0]
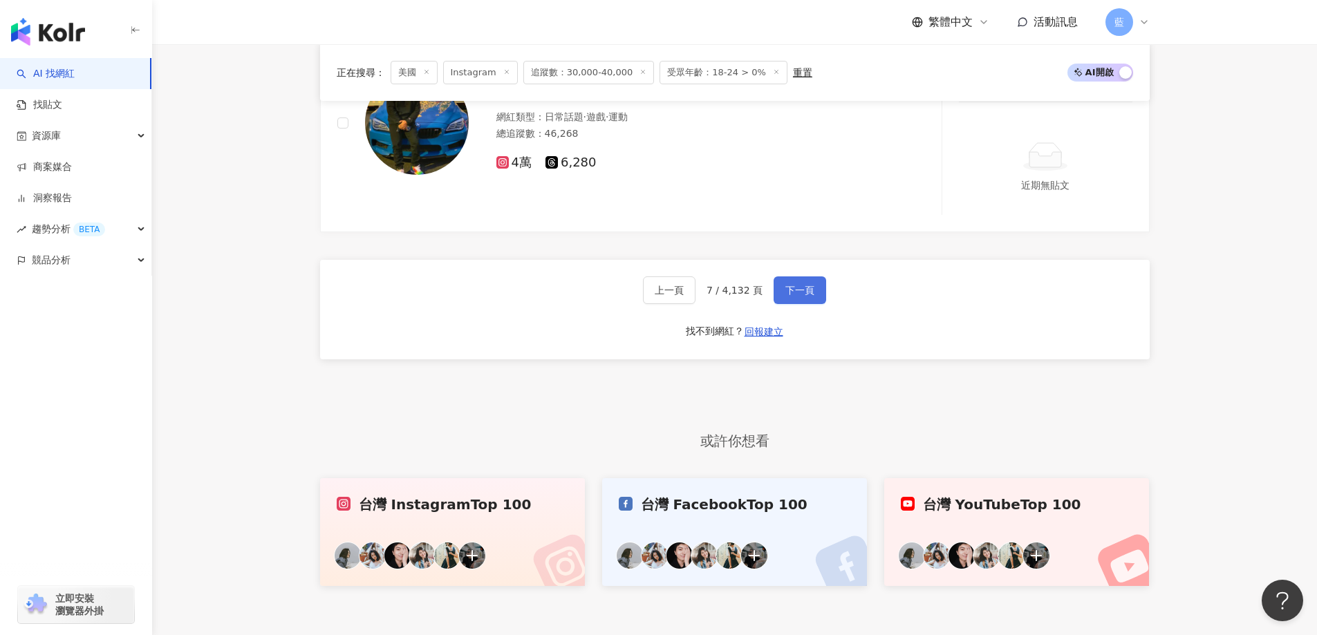
click at [807, 296] on span "下一頁" at bounding box center [799, 290] width 29 height 11
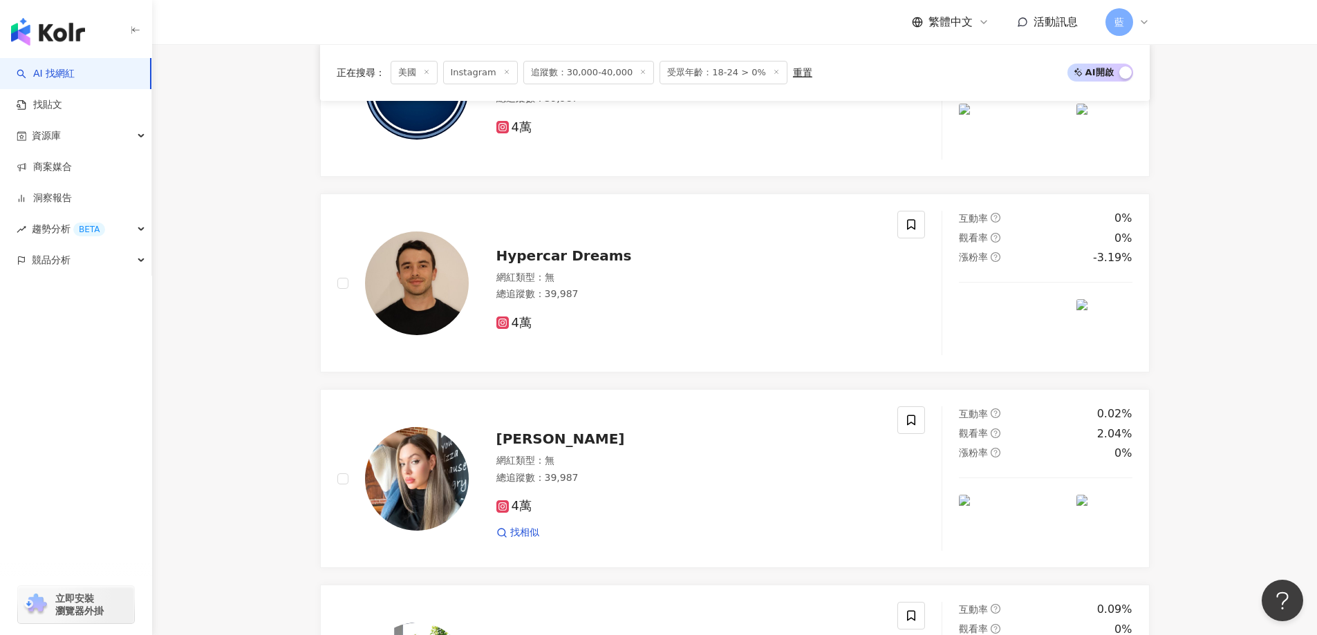
scroll to position [2554, 0]
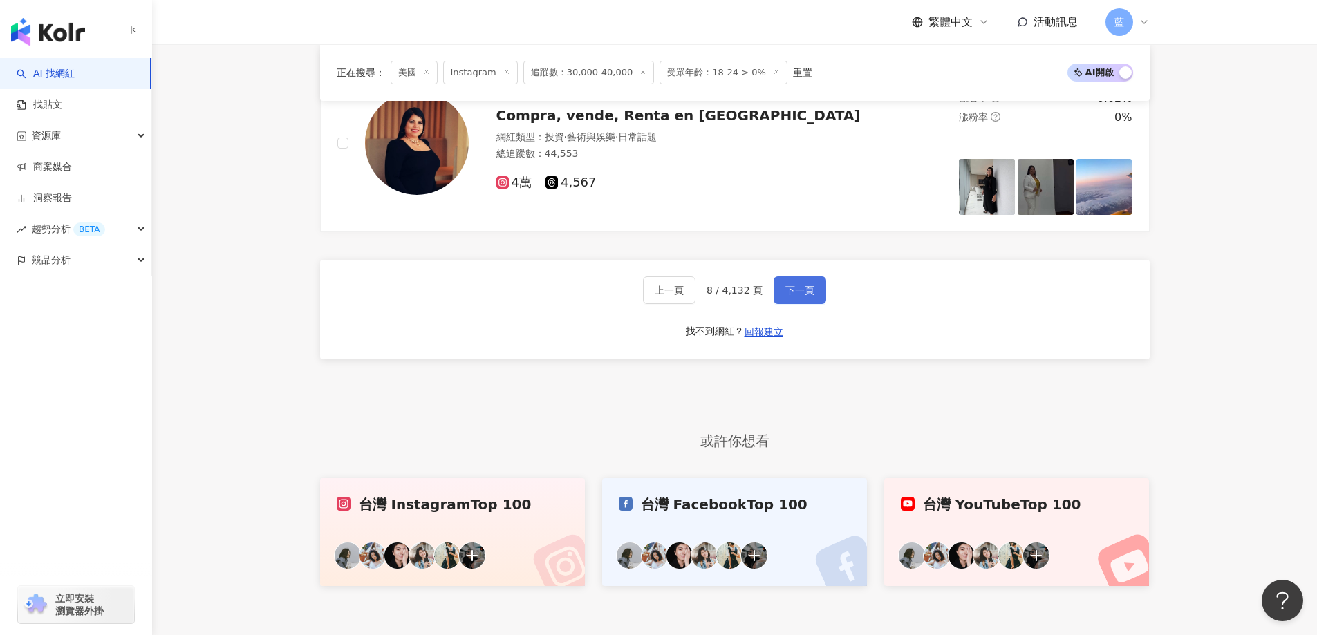
click at [785, 296] on span "下一頁" at bounding box center [799, 290] width 29 height 11
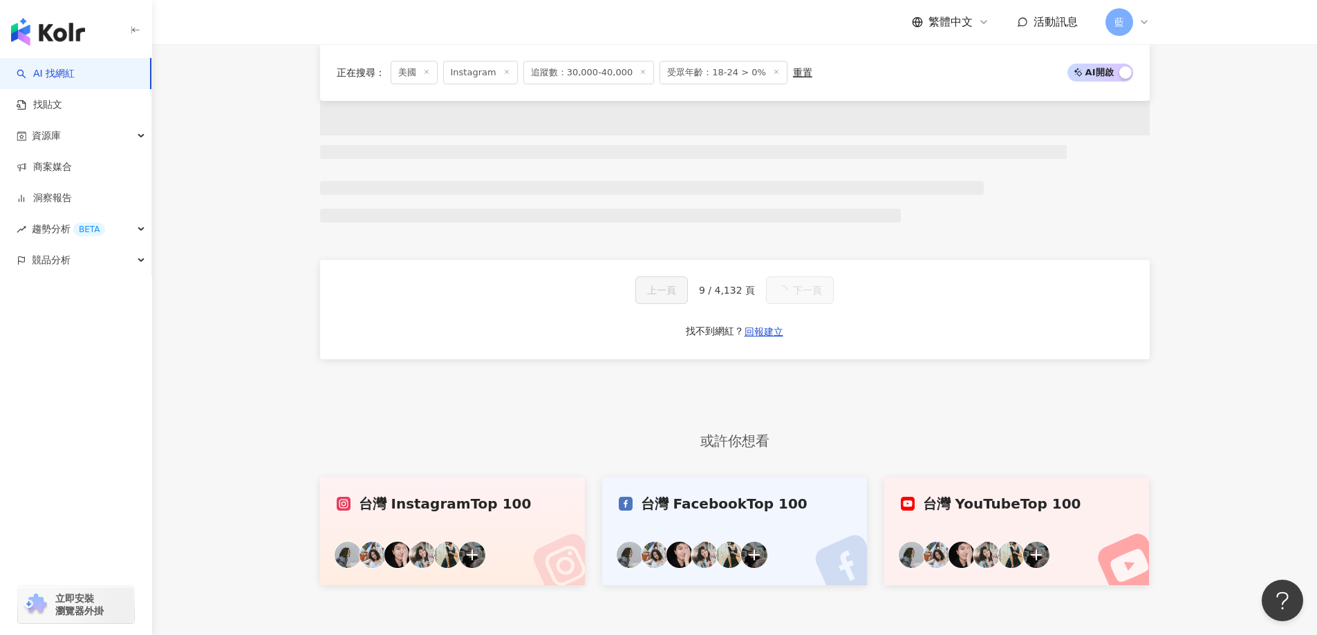
scroll to position [2633, 0]
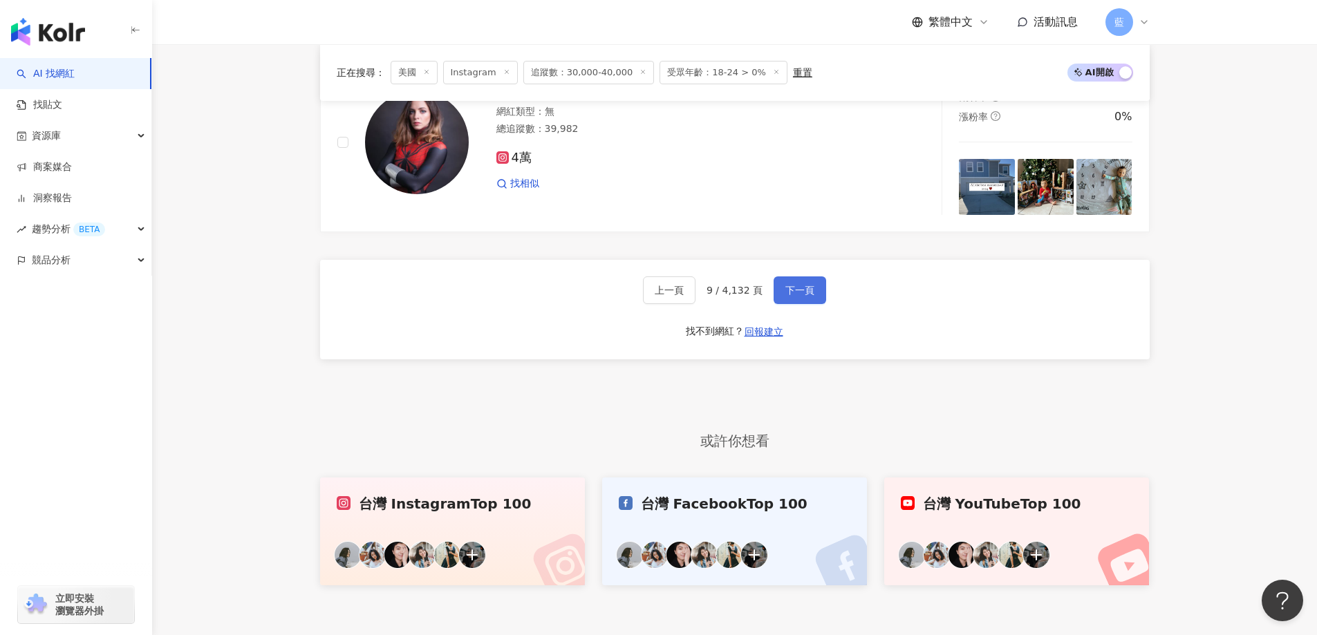
click at [814, 304] on button "下一頁" at bounding box center [800, 291] width 53 height 28
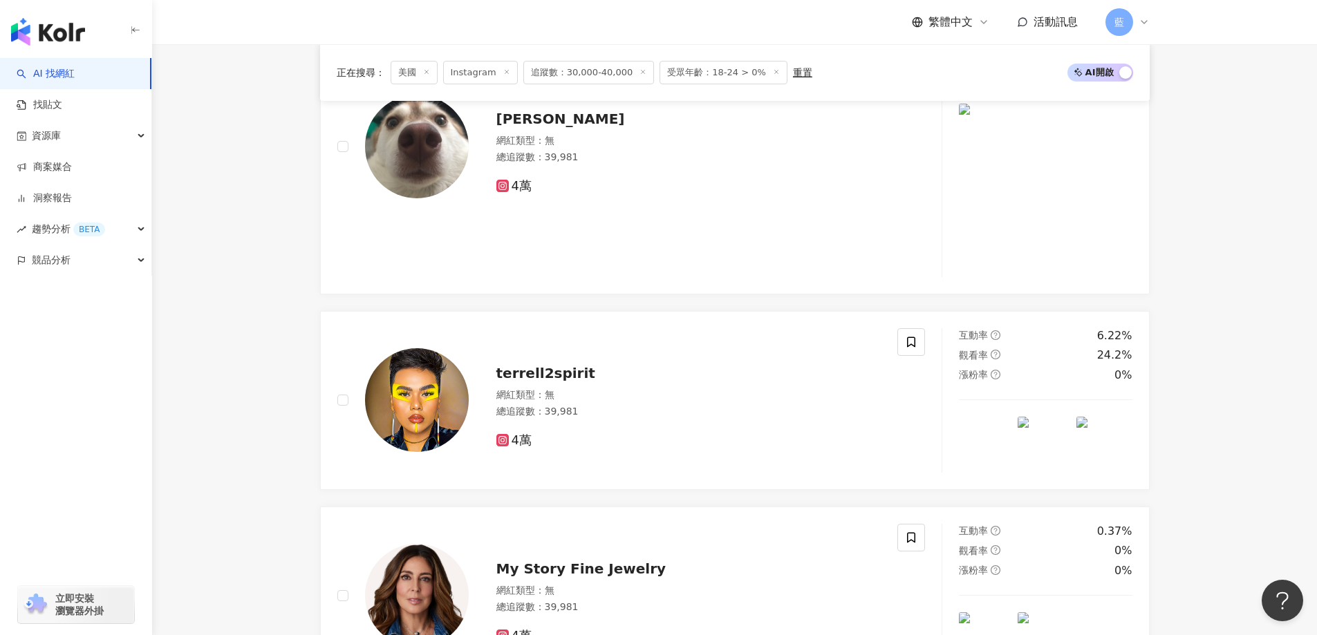
scroll to position [2749, 0]
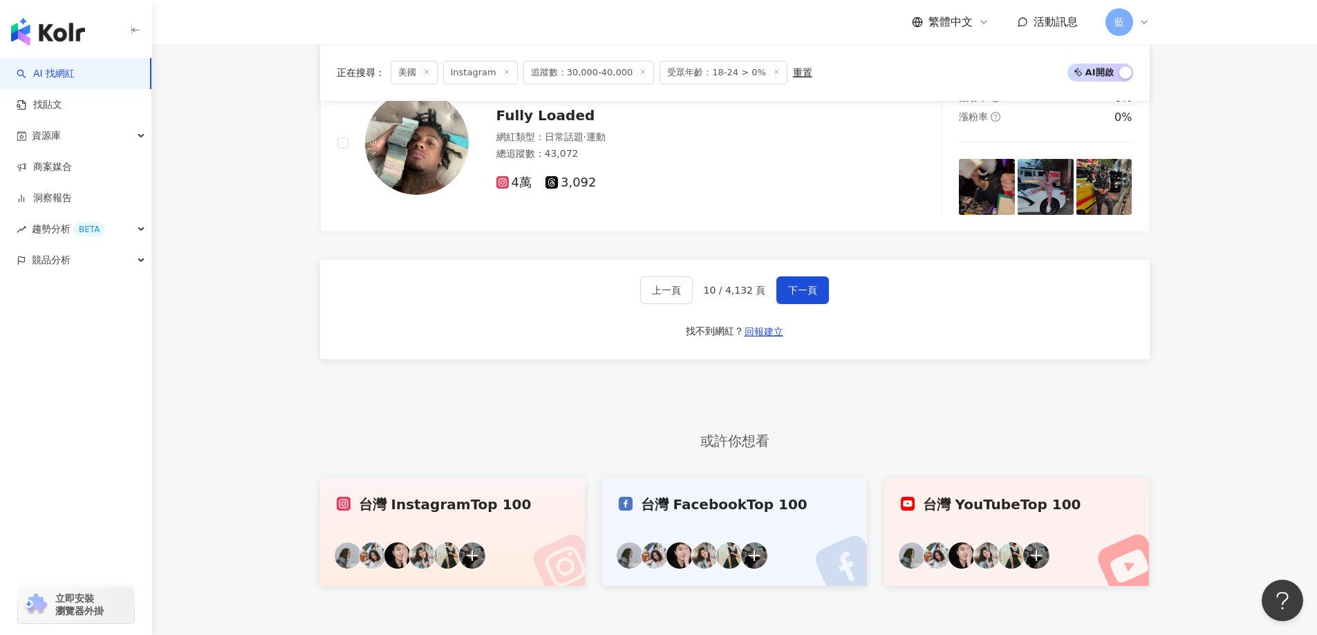
click at [812, 319] on div "上一頁 10 / 4,132 頁 下一頁 找不到網紅？ 回報建立" at bounding box center [735, 310] width 830 height 100
click at [812, 296] on span "下一頁" at bounding box center [802, 290] width 29 height 11
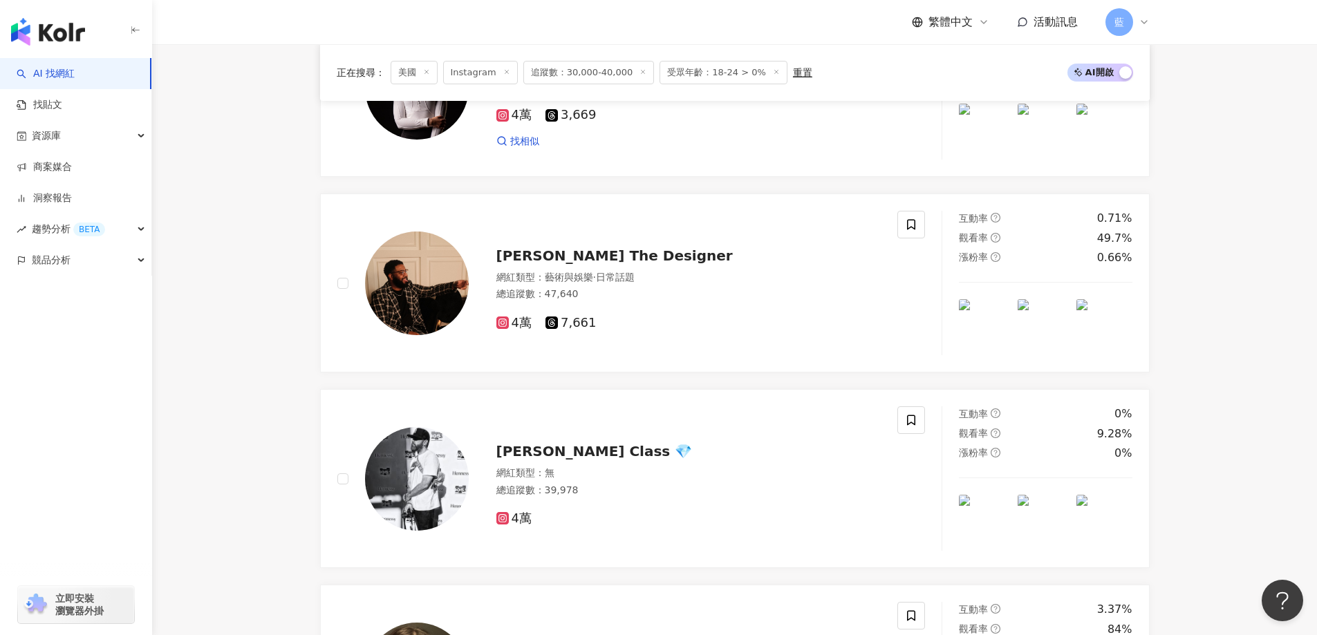
scroll to position [2662, 0]
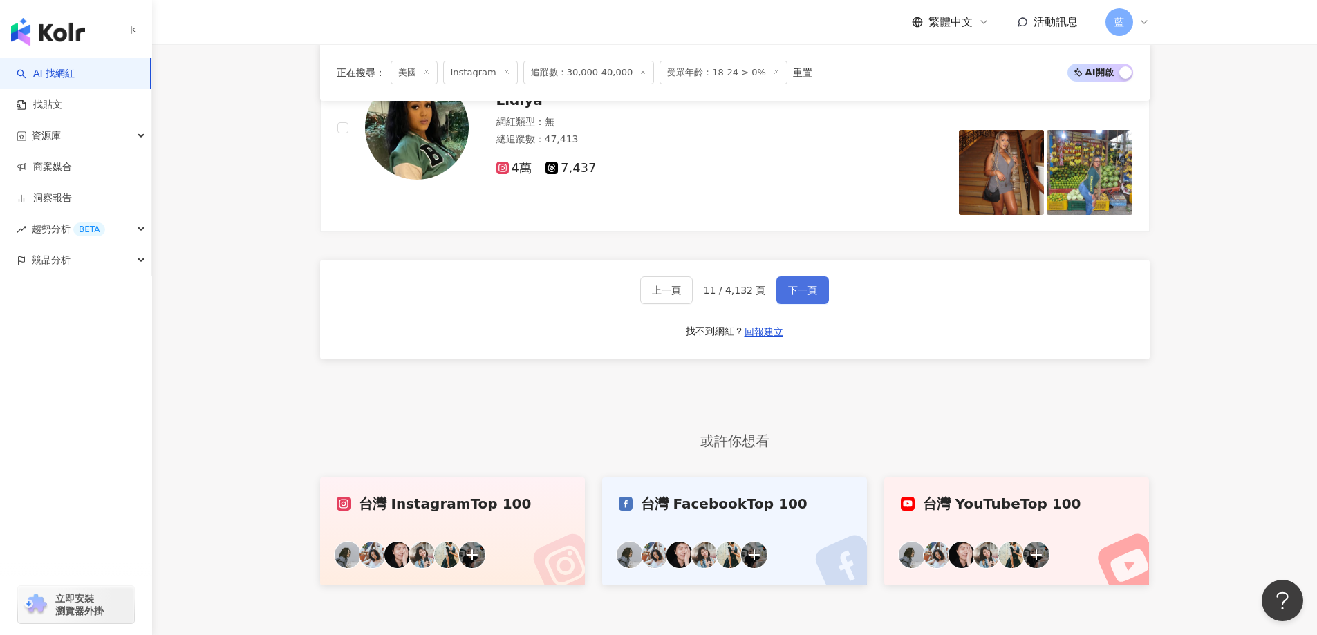
click at [803, 304] on button "下一頁" at bounding box center [802, 291] width 53 height 28
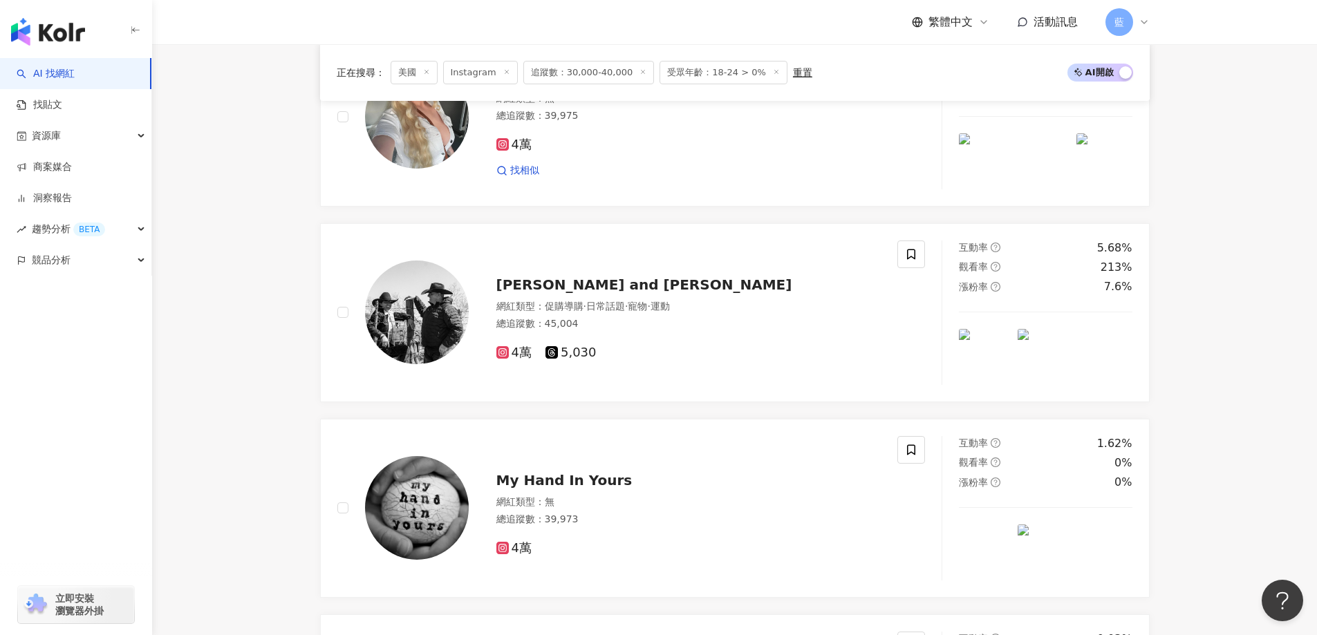
scroll to position [2808, 0]
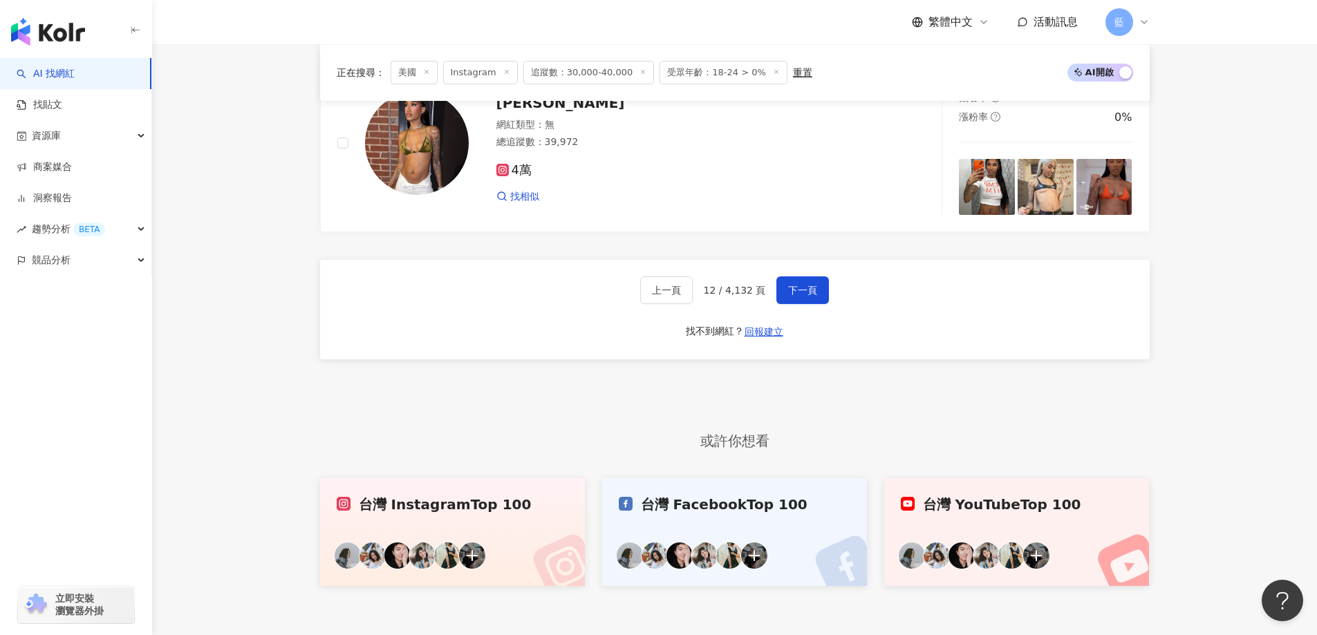
click at [794, 319] on div "上一頁 12 / 4,132 頁 下一頁 找不到網紅？ 回報建立" at bounding box center [735, 310] width 830 height 100
click at [806, 296] on span "下一頁" at bounding box center [802, 290] width 29 height 11
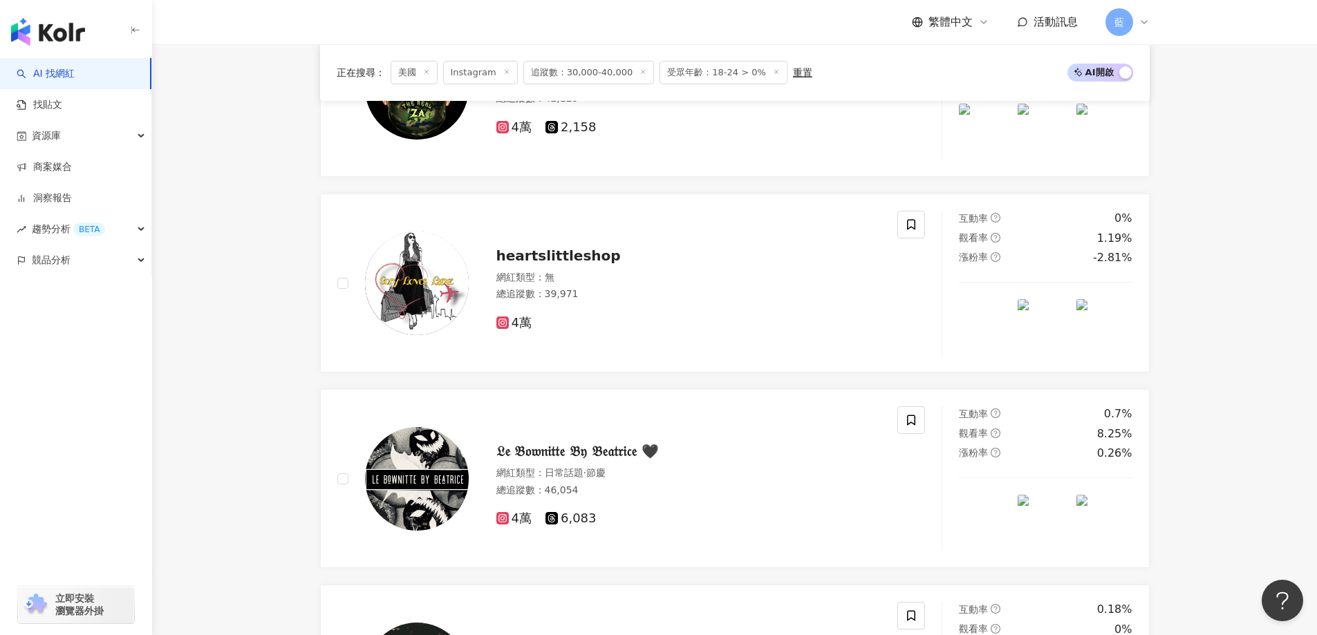
scroll to position [2633, 0]
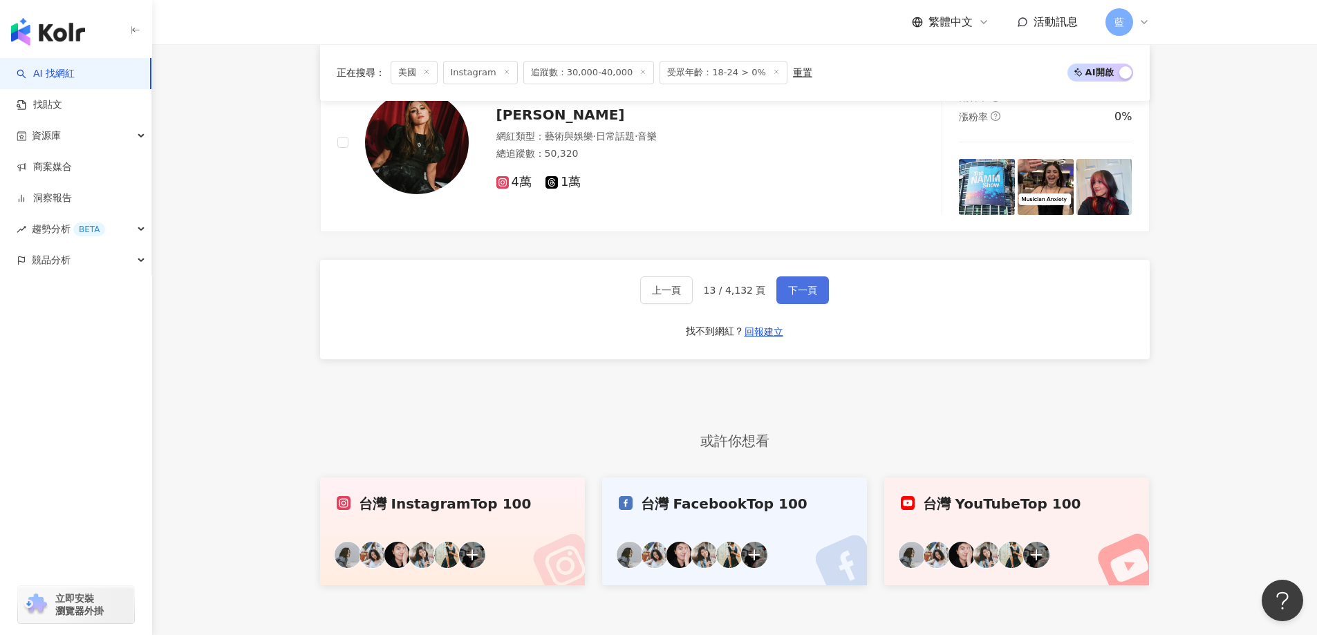
click at [803, 304] on button "下一頁" at bounding box center [802, 291] width 53 height 28
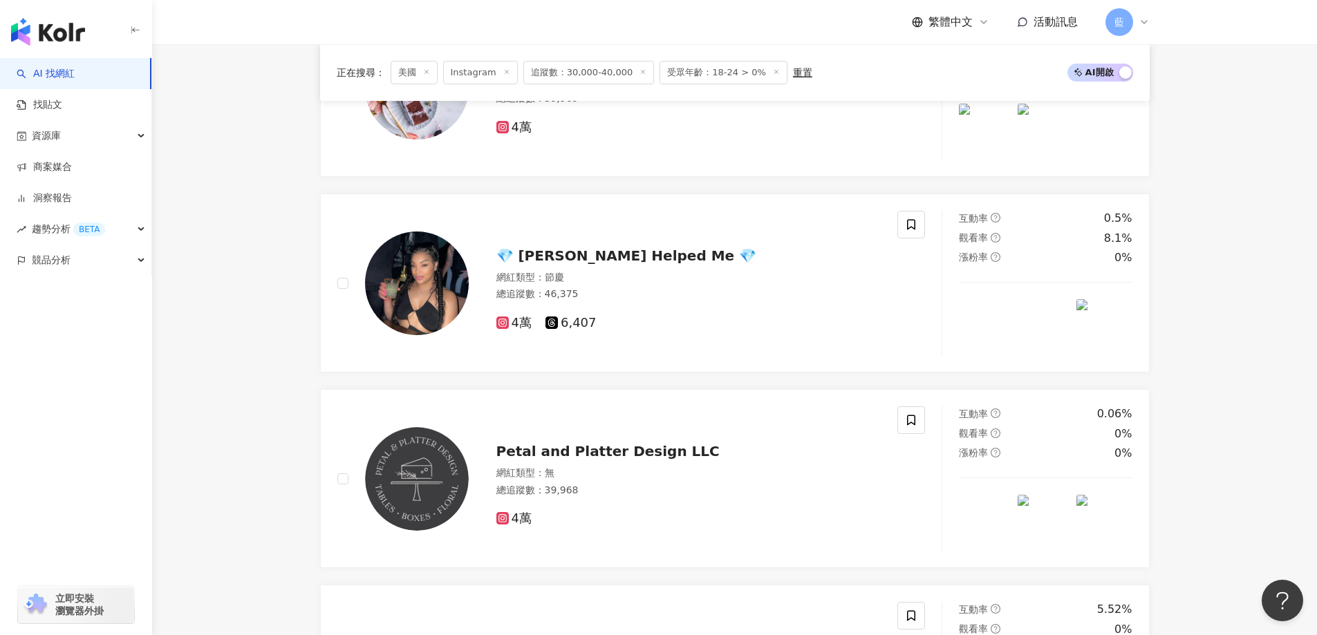
scroll to position [2779, 0]
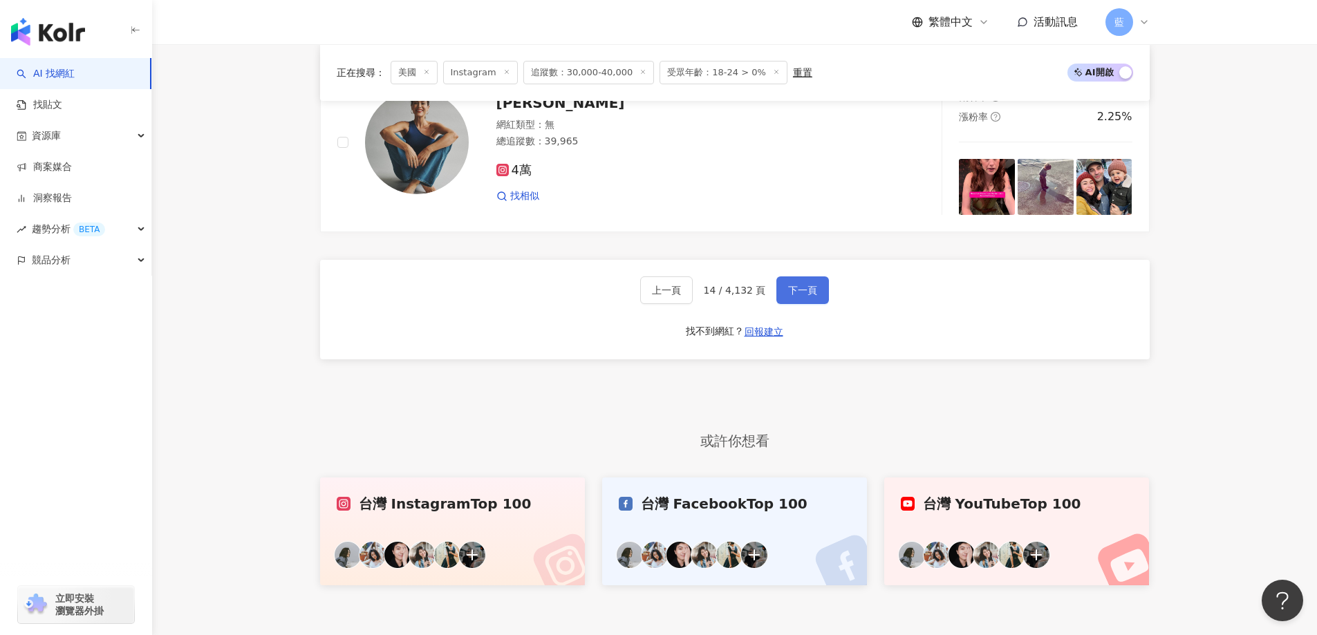
click at [803, 304] on button "下一頁" at bounding box center [802, 291] width 53 height 28
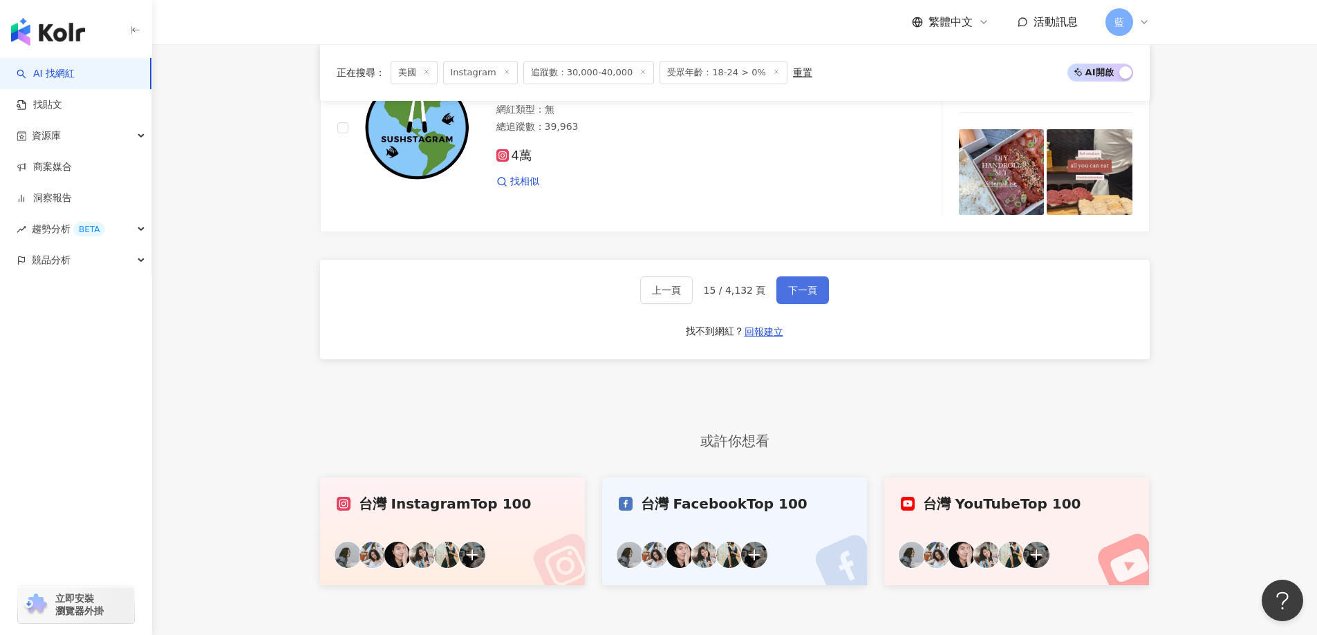
click at [817, 295] on button "下一頁" at bounding box center [802, 291] width 53 height 28
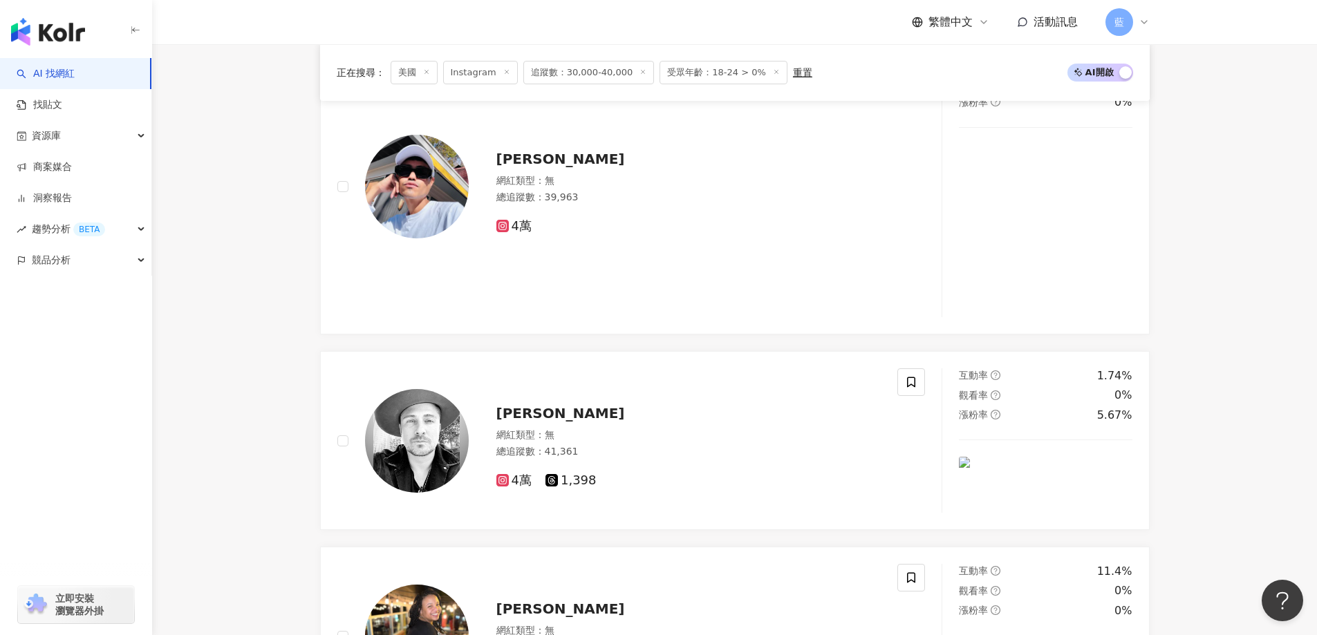
scroll to position [2790, 0]
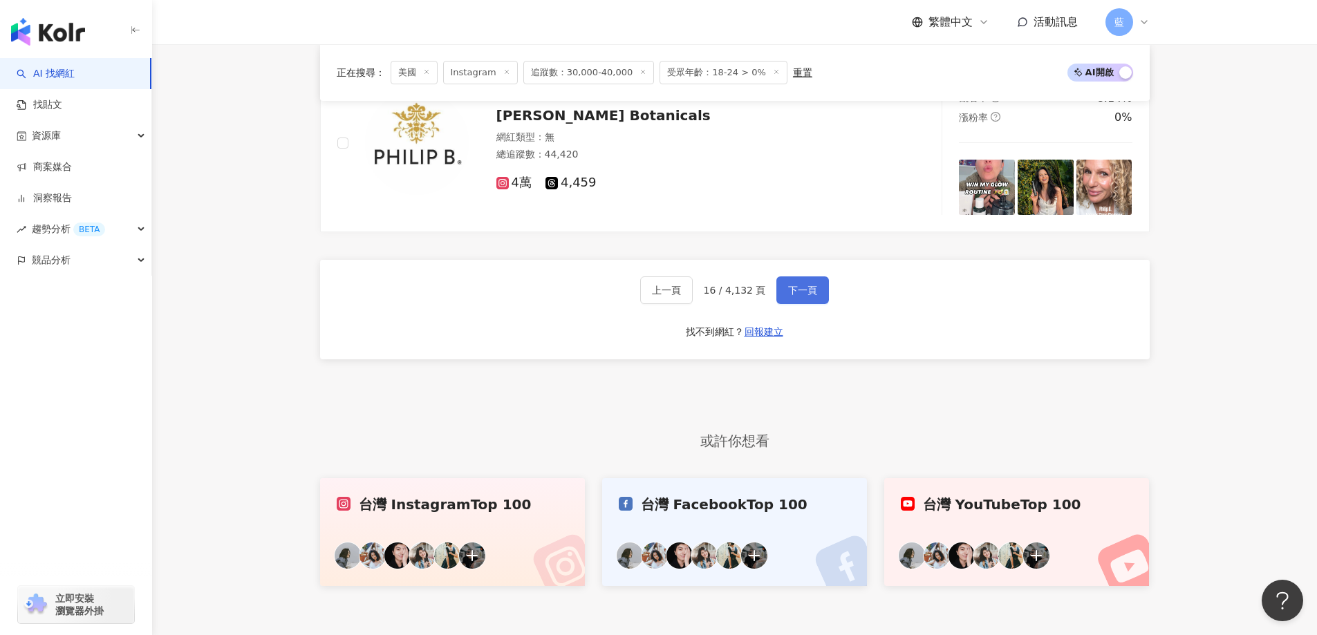
click at [786, 294] on button "下一頁" at bounding box center [802, 291] width 53 height 28
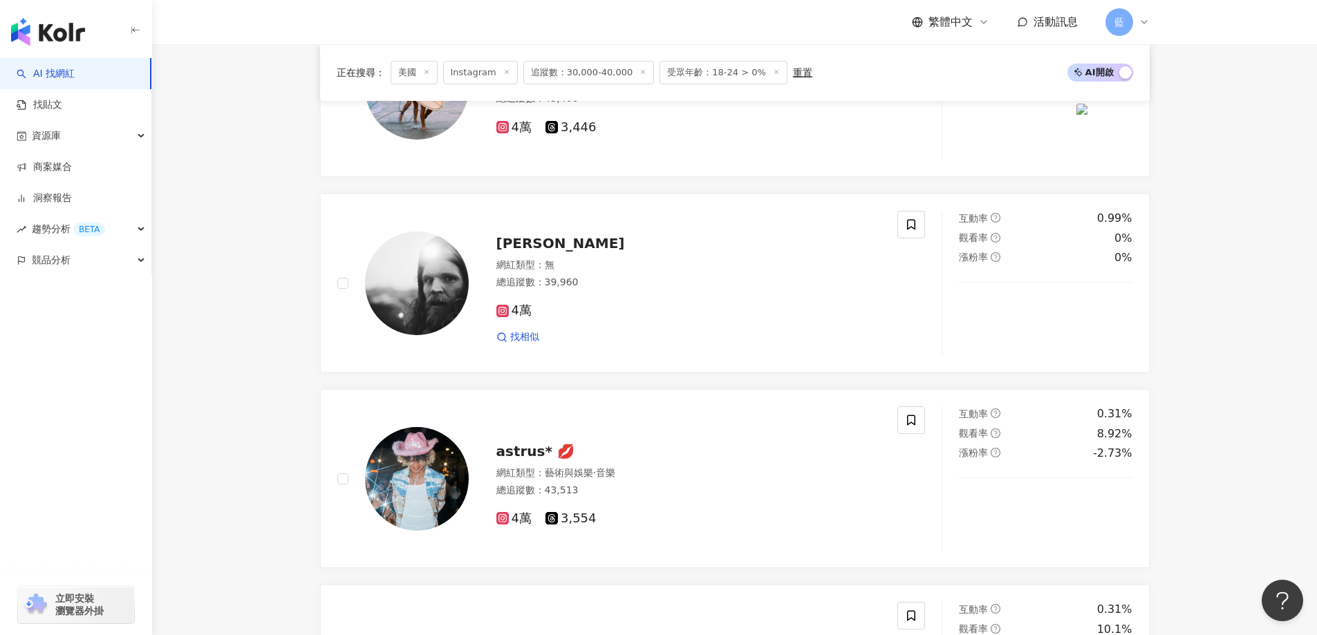
scroll to position [2691, 0]
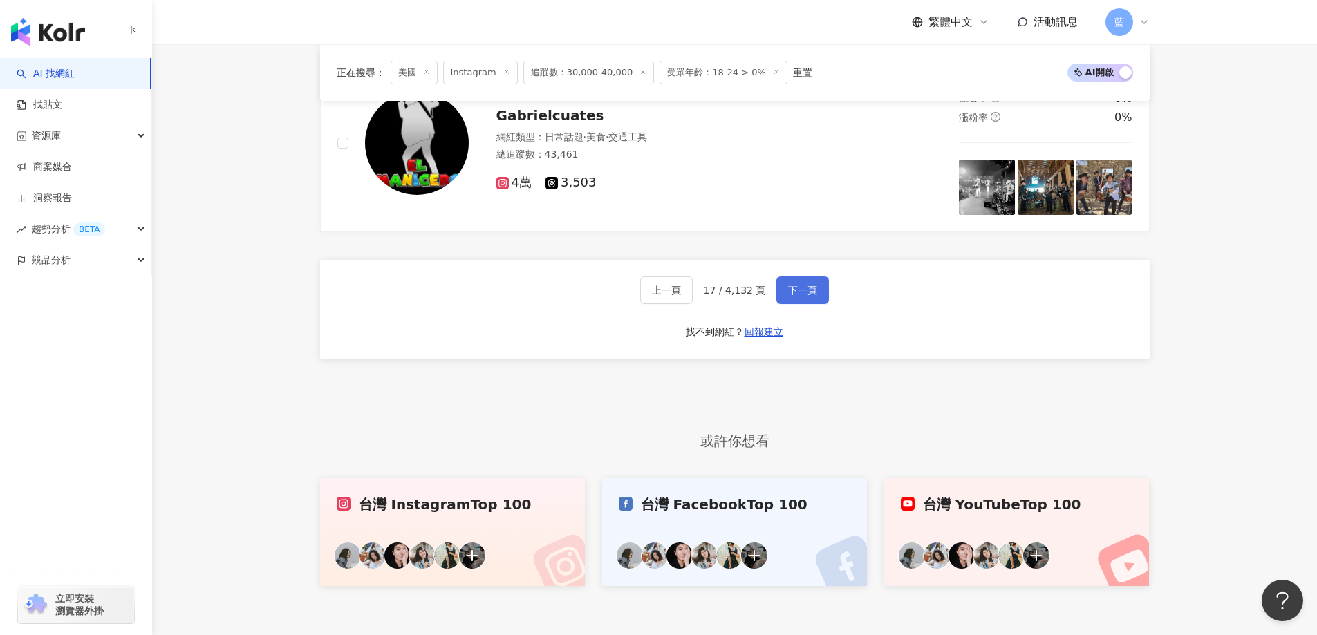
click at [801, 296] on span "下一頁" at bounding box center [802, 290] width 29 height 11
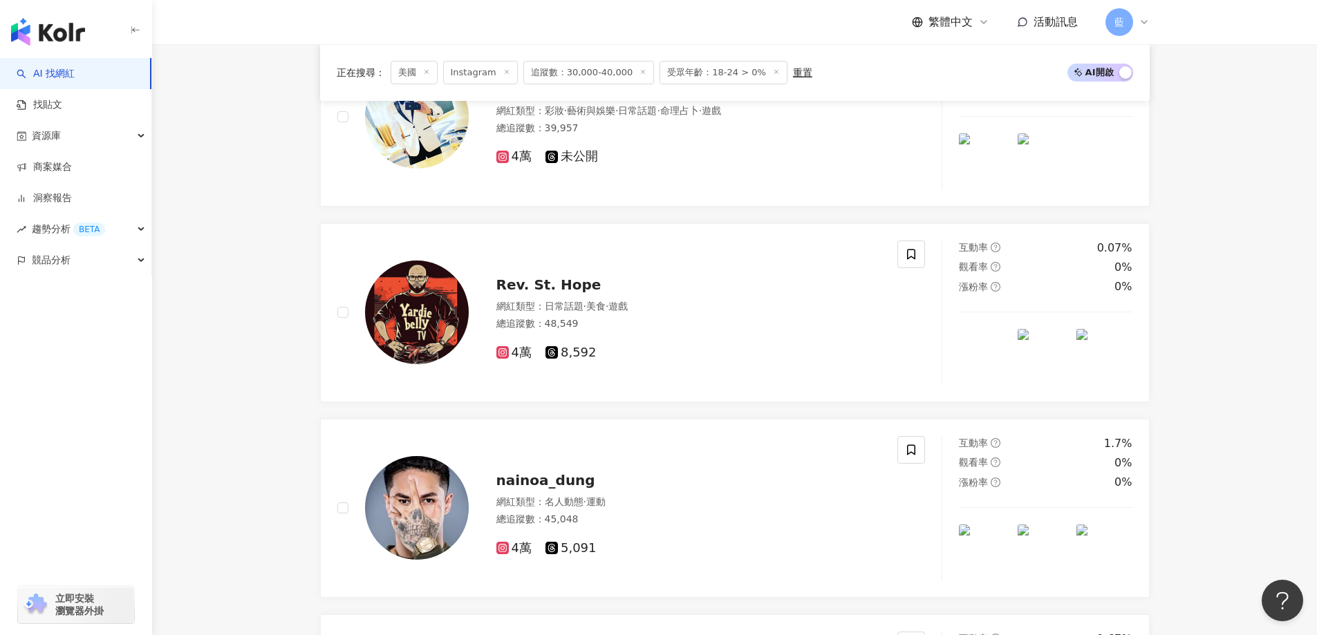
scroll to position [2808, 0]
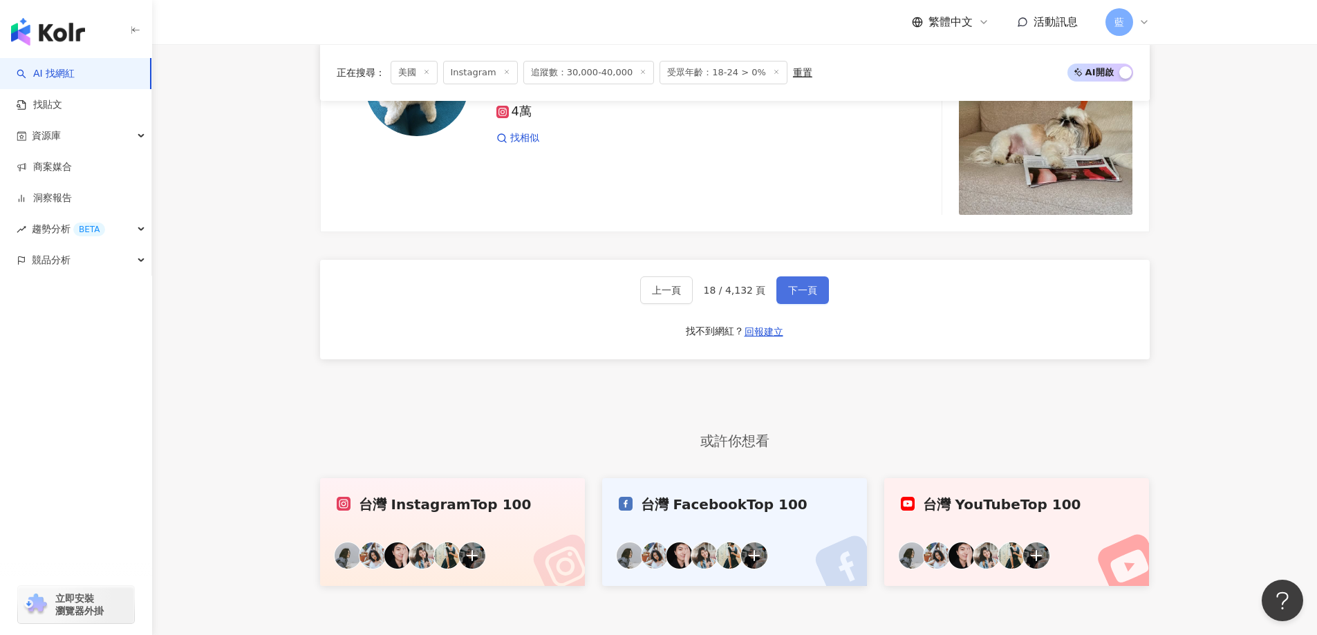
click at [801, 296] on span "下一頁" at bounding box center [802, 290] width 29 height 11
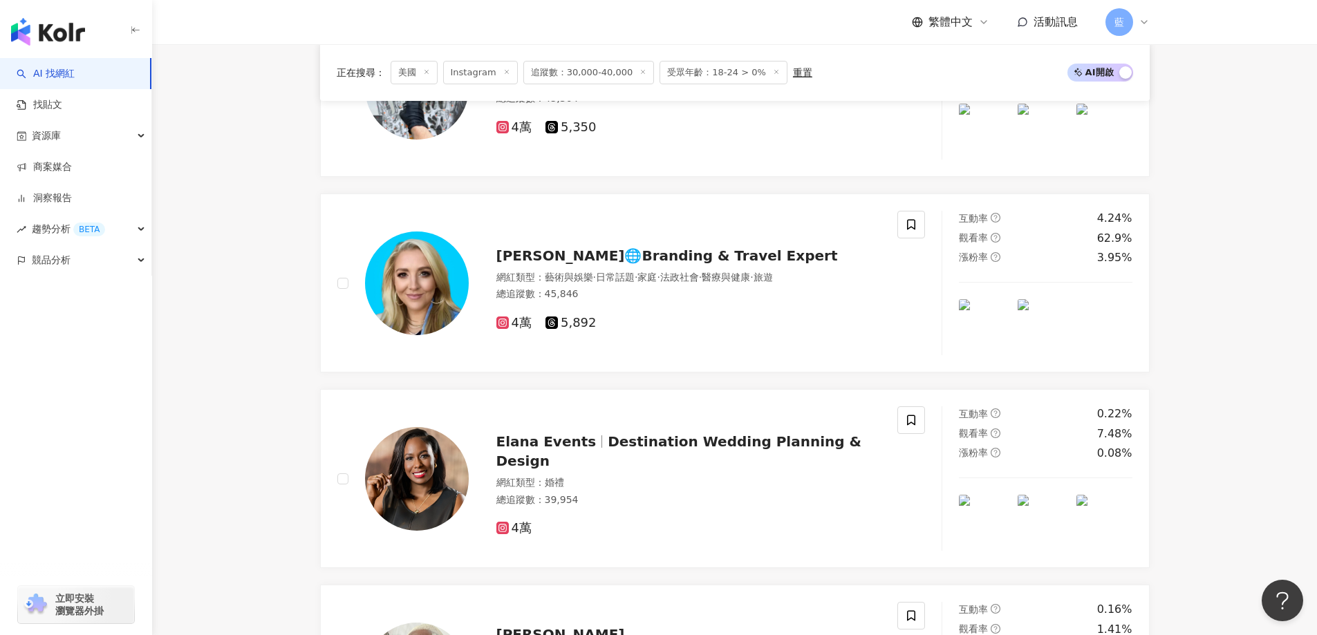
scroll to position [2673, 0]
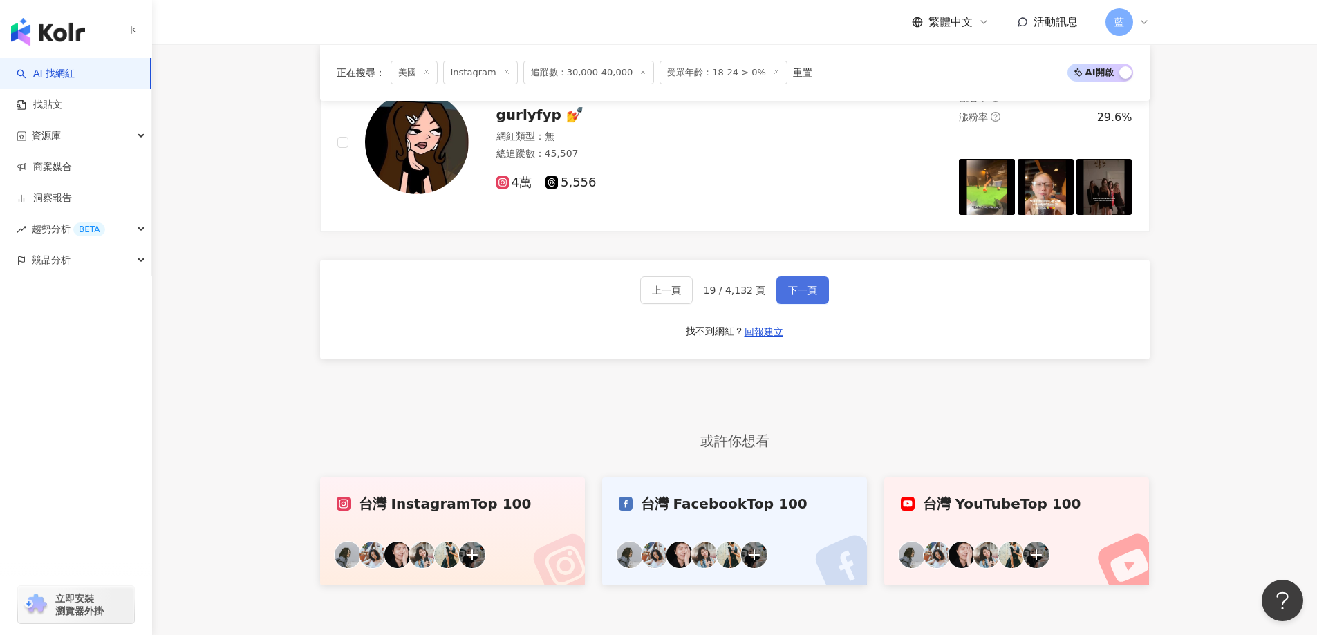
click at [803, 304] on button "下一頁" at bounding box center [802, 291] width 53 height 28
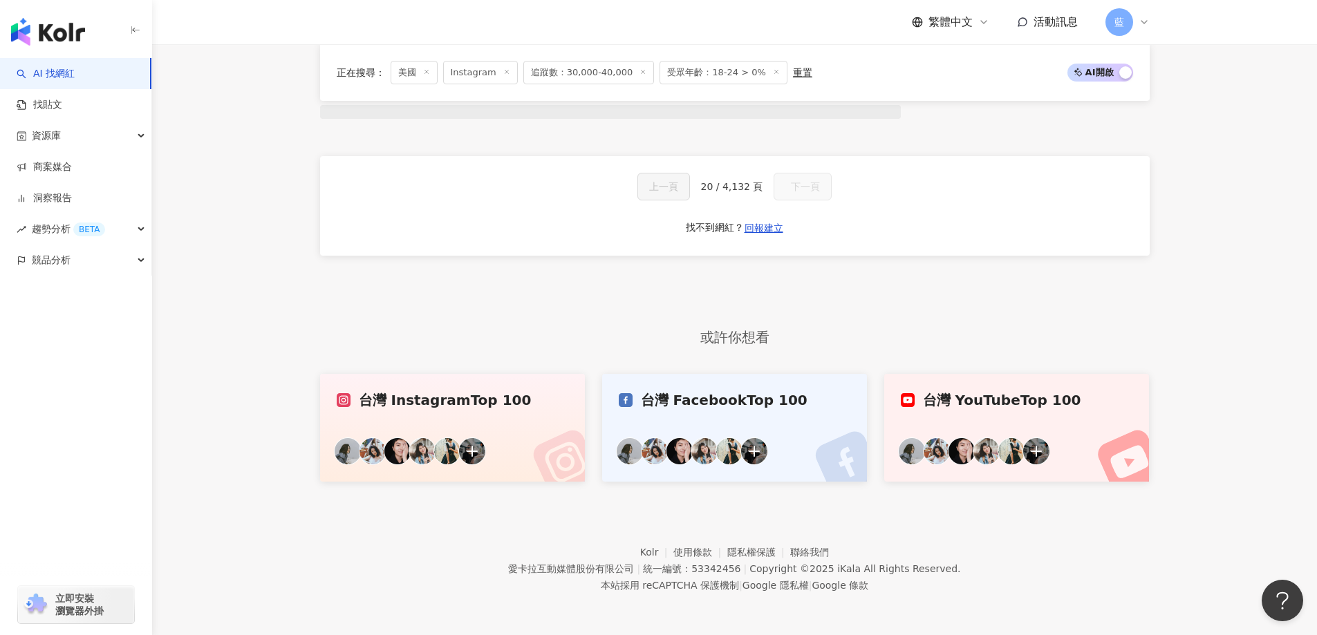
scroll to position [1122, 0]
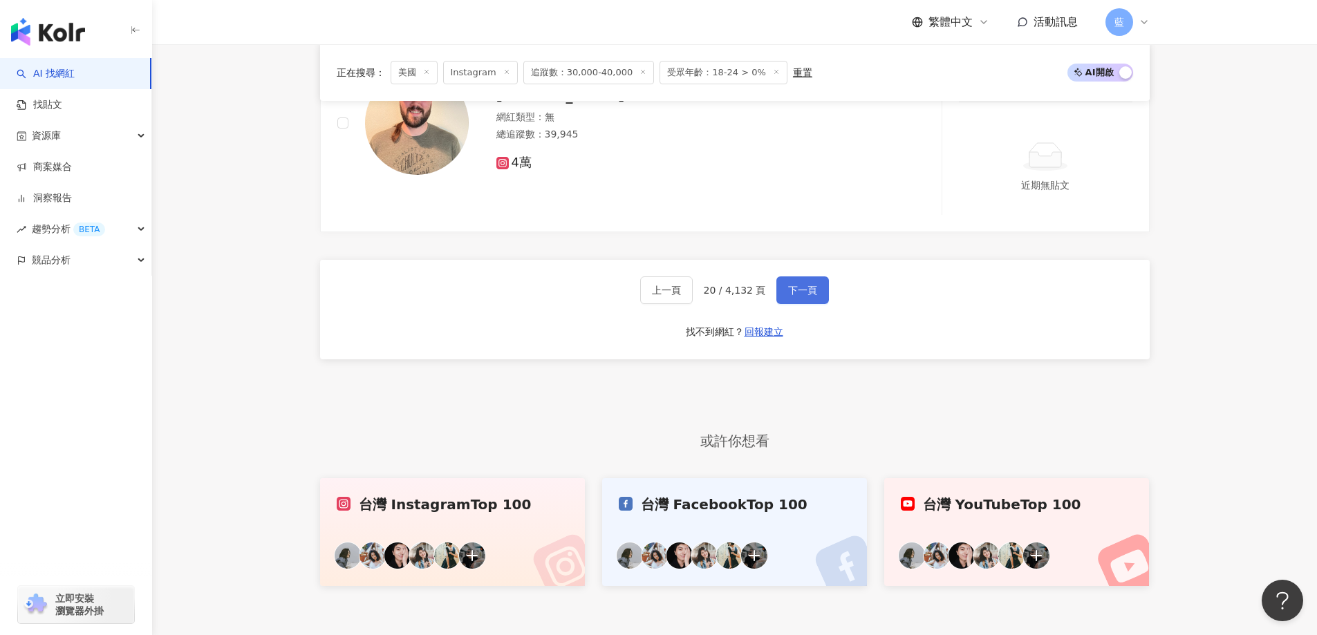
click at [810, 296] on span "下一頁" at bounding box center [802, 290] width 29 height 11
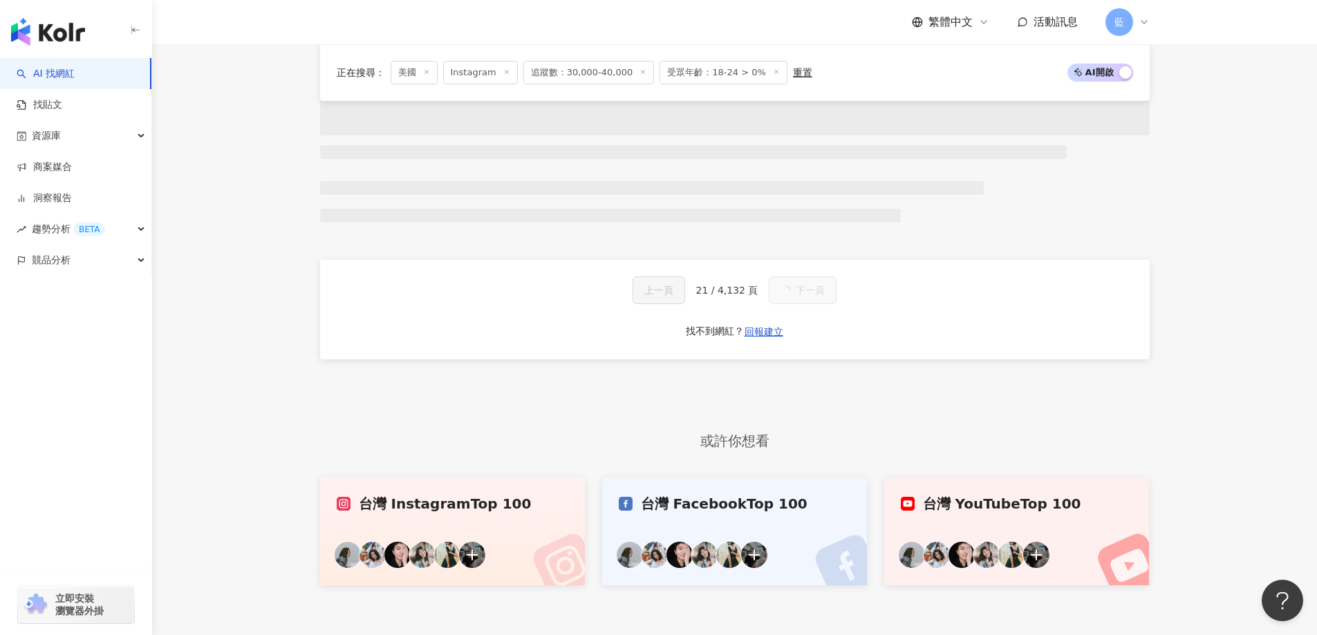
click at [811, 304] on button "下一頁" at bounding box center [803, 291] width 68 height 28
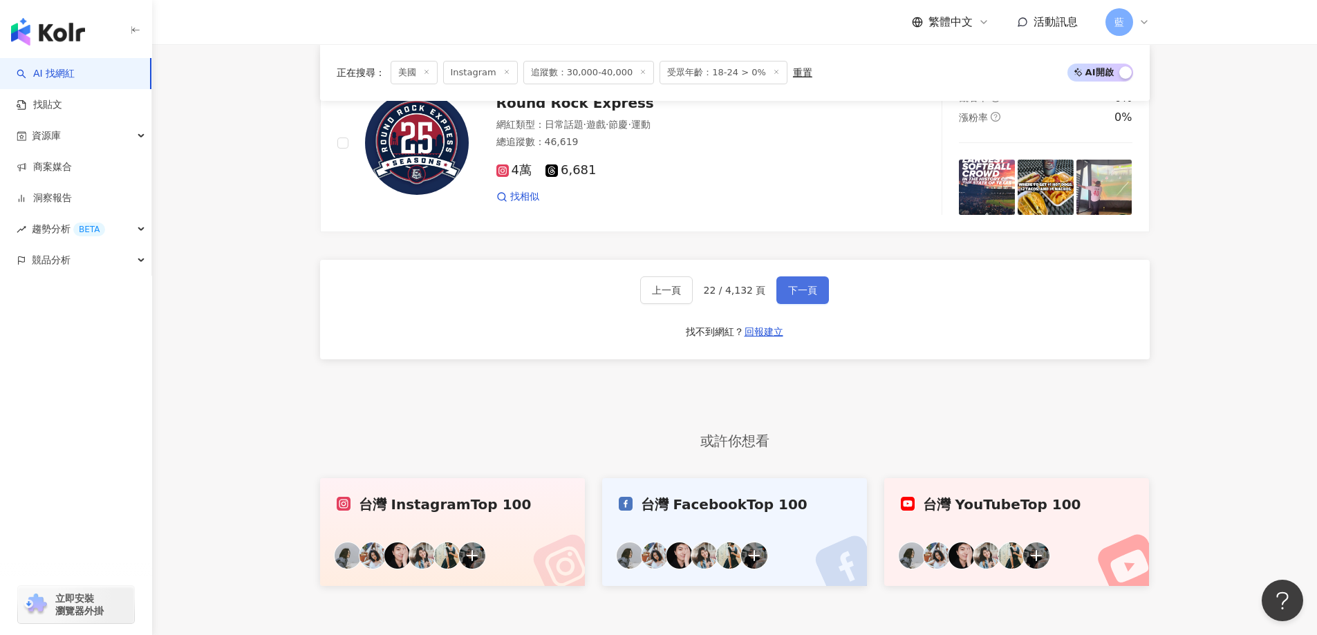
click at [813, 304] on button "下一頁" at bounding box center [802, 291] width 53 height 28
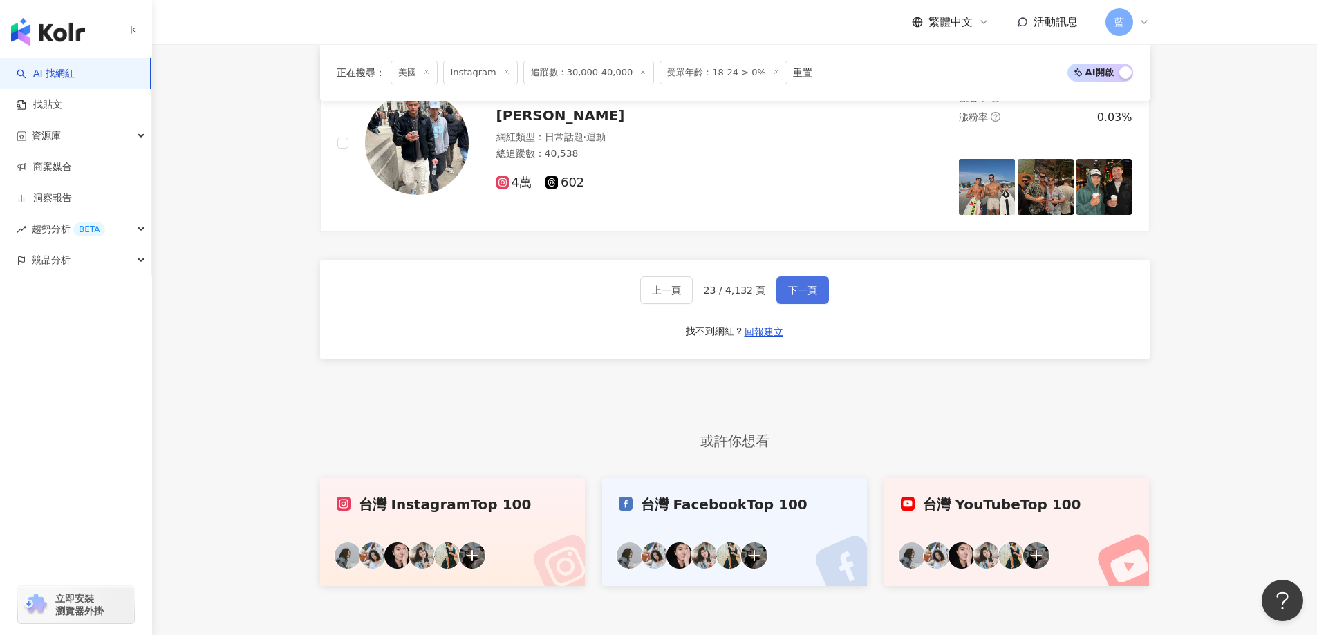
click at [809, 304] on button "下一頁" at bounding box center [802, 291] width 53 height 28
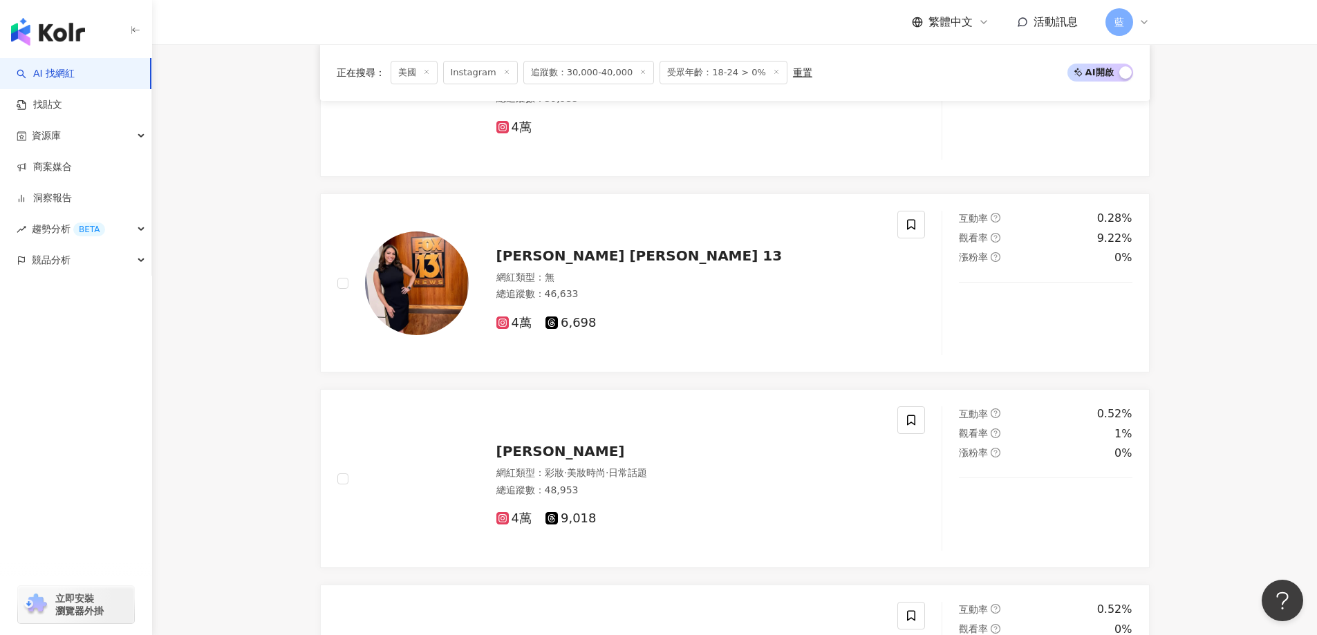
scroll to position [2633, 0]
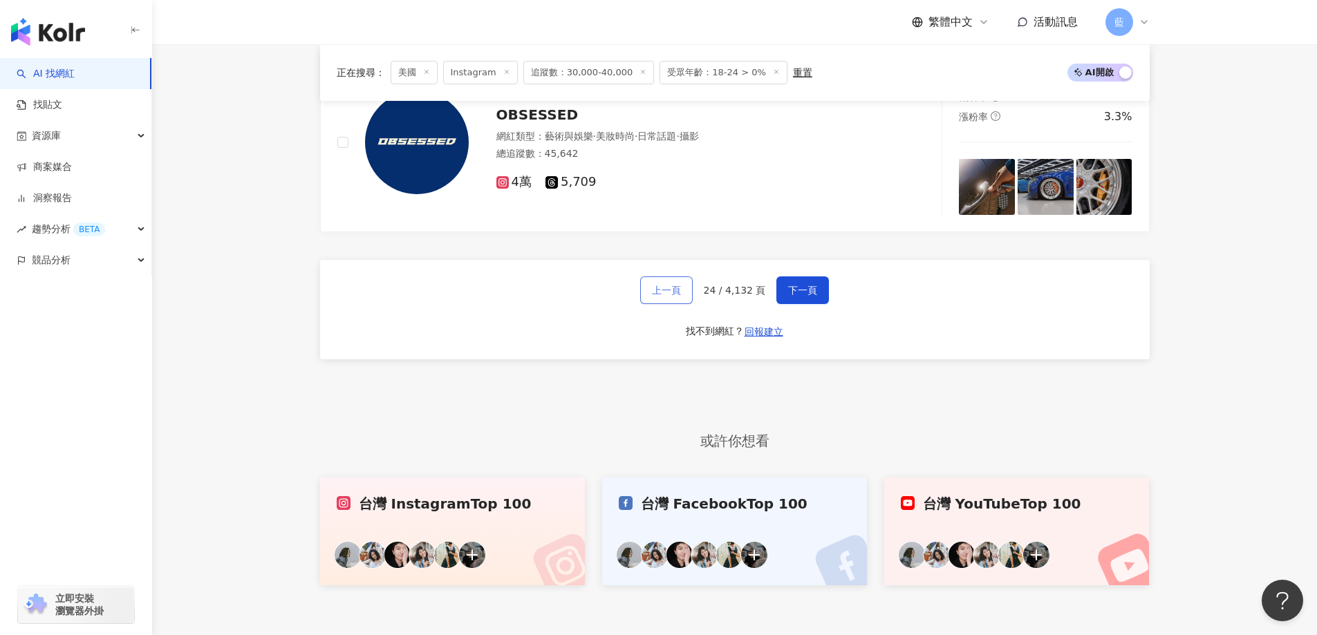
click at [664, 296] on span "上一頁" at bounding box center [666, 290] width 29 height 11
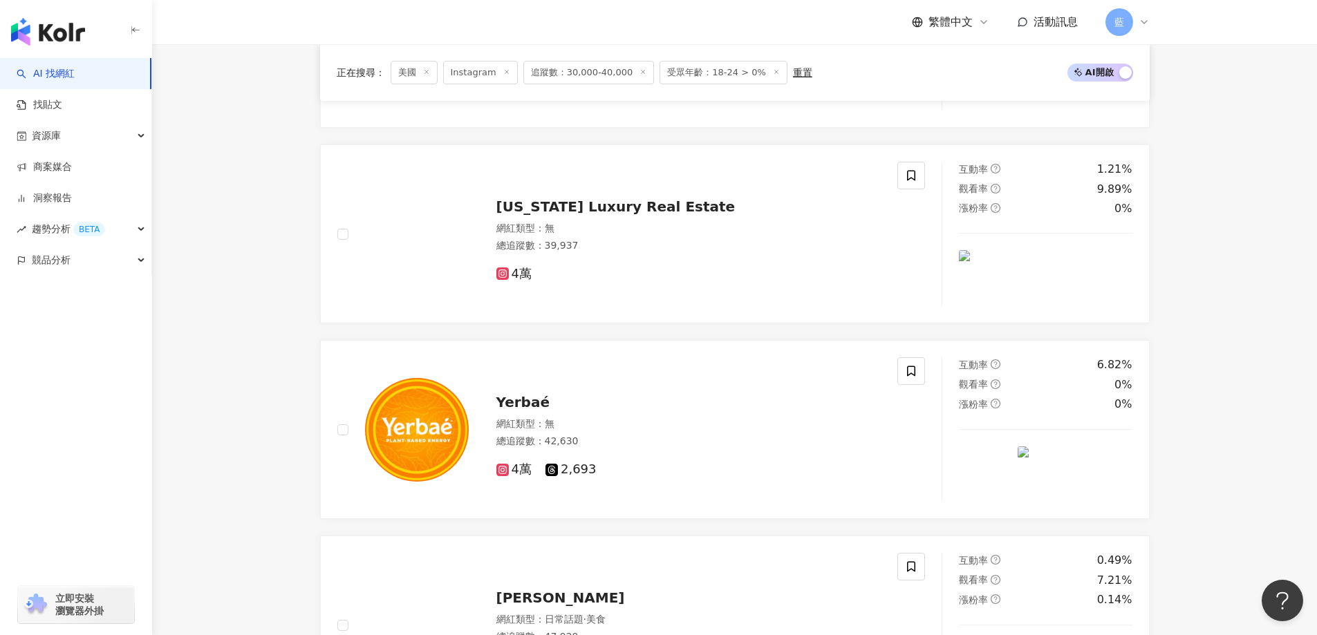
scroll to position [2808, 0]
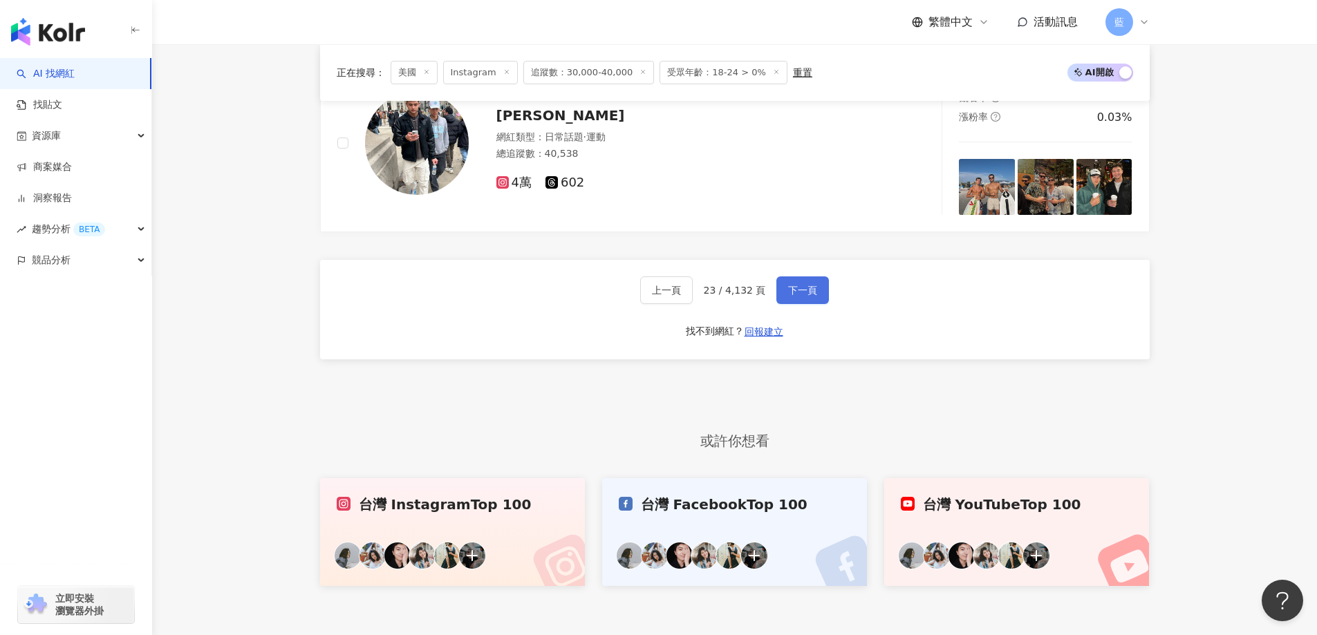
click at [793, 296] on span "下一頁" at bounding box center [802, 290] width 29 height 11
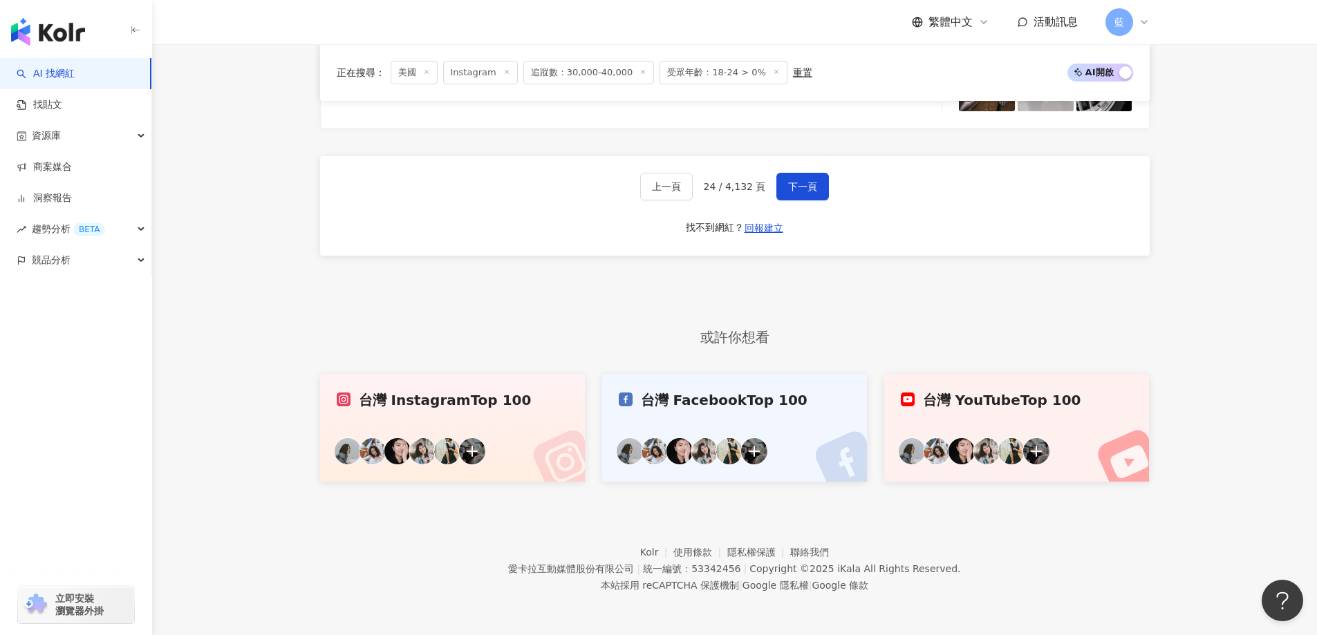
scroll to position [2747, 0]
drag, startPoint x: 816, startPoint y: 206, endPoint x: 803, endPoint y: 189, distance: 20.7
click at [816, 205] on div "上一頁 24 / 4,132 頁 下一頁 找不到網紅？ 回報建立" at bounding box center [735, 206] width 830 height 100
drag, startPoint x: 802, startPoint y: 186, endPoint x: 804, endPoint y: 179, distance: 7.2
click at [804, 179] on button "下一頁" at bounding box center [802, 187] width 53 height 28
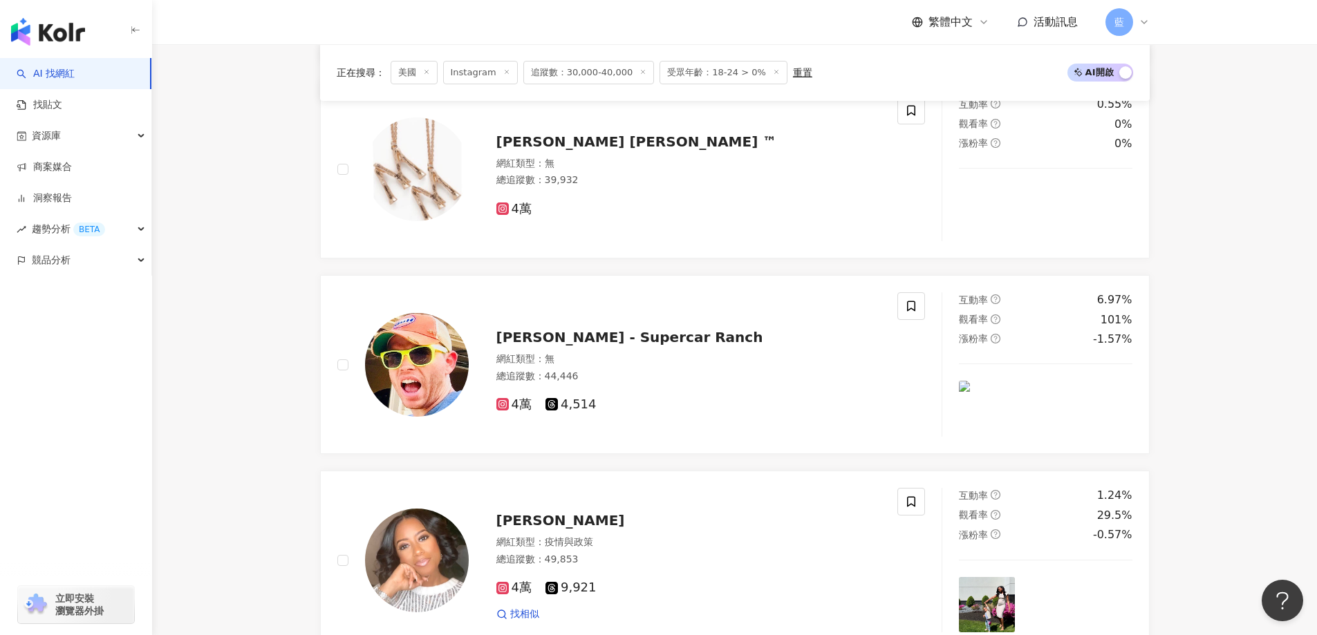
scroll to position [2551, 0]
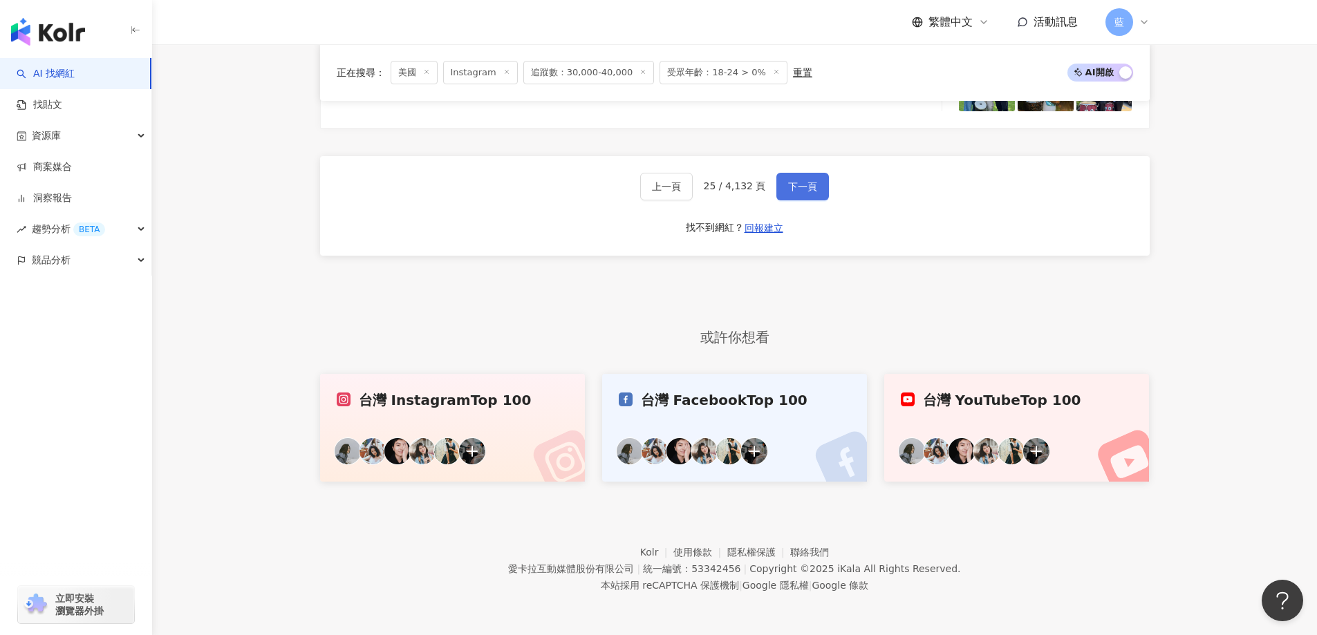
click at [812, 194] on button "下一頁" at bounding box center [802, 187] width 53 height 28
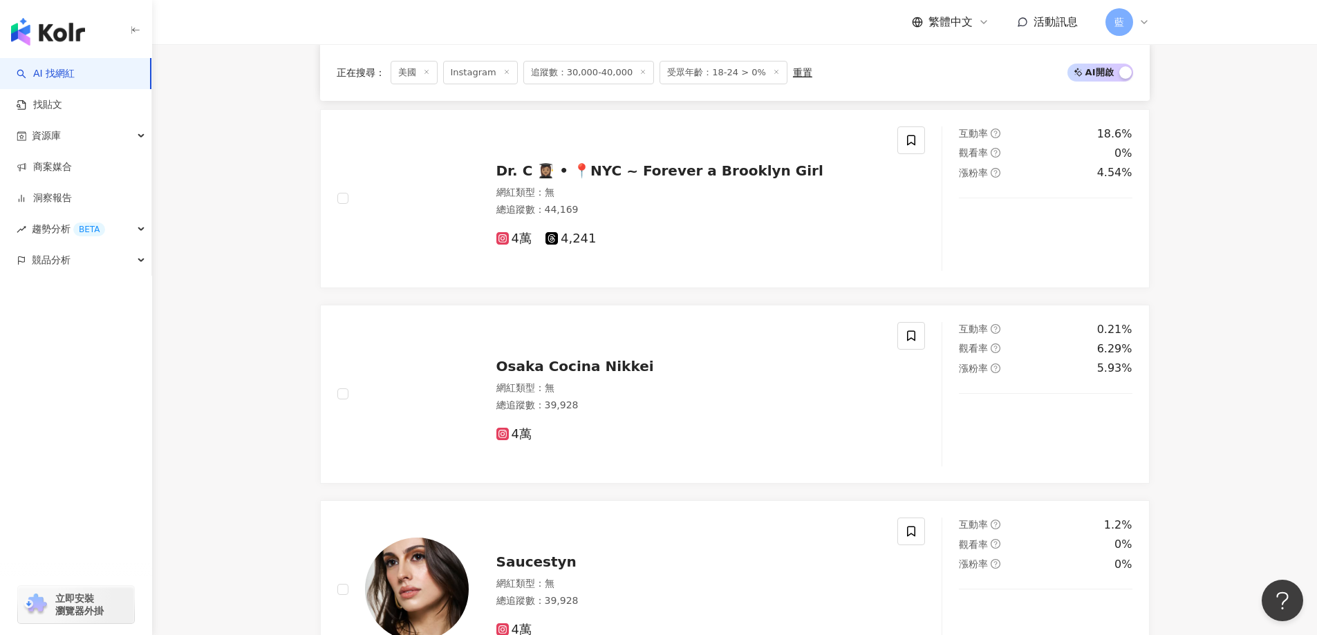
scroll to position [2776, 0]
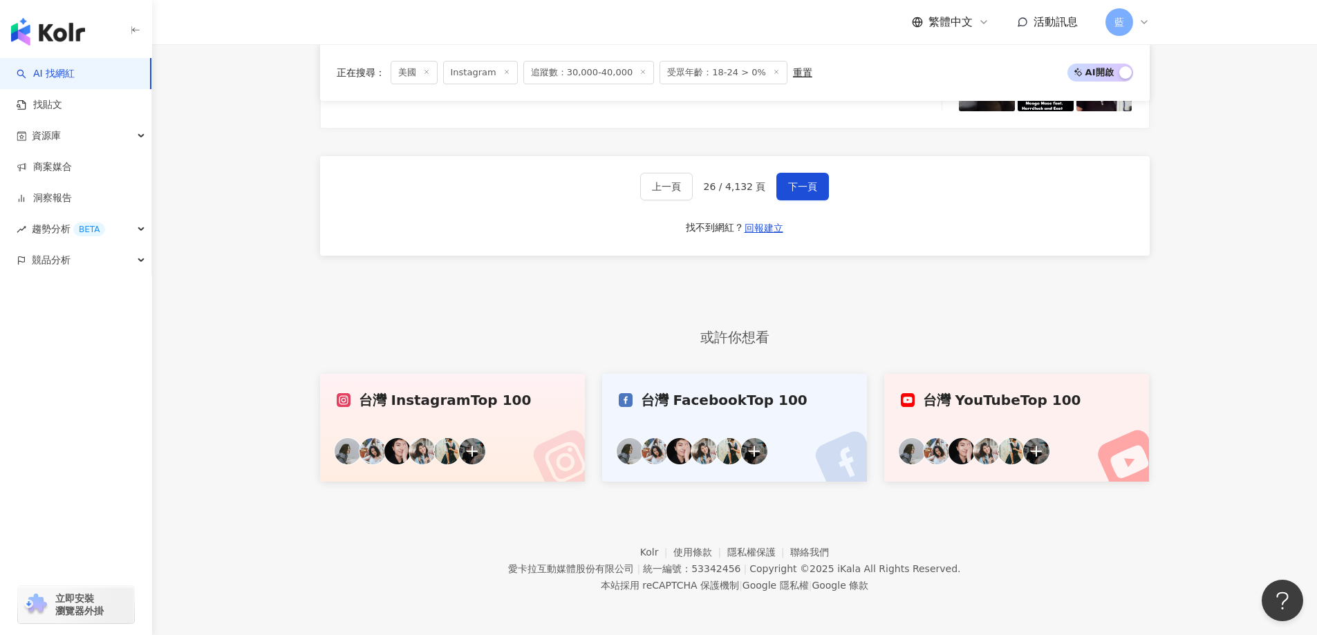
click at [809, 218] on div "上一頁 26 / 4,132 頁 下一頁 找不到網紅？ 回報建立" at bounding box center [735, 206] width 830 height 100
click at [805, 194] on button "下一頁" at bounding box center [802, 187] width 53 height 28
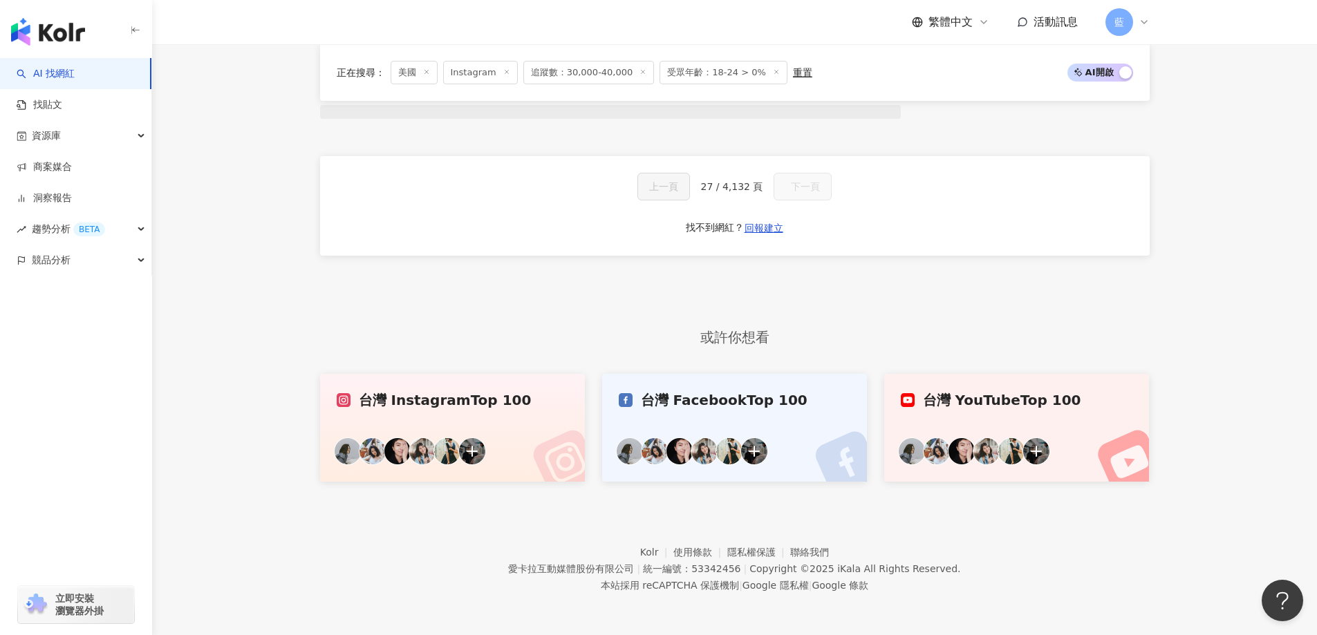
scroll to position [1236, 0]
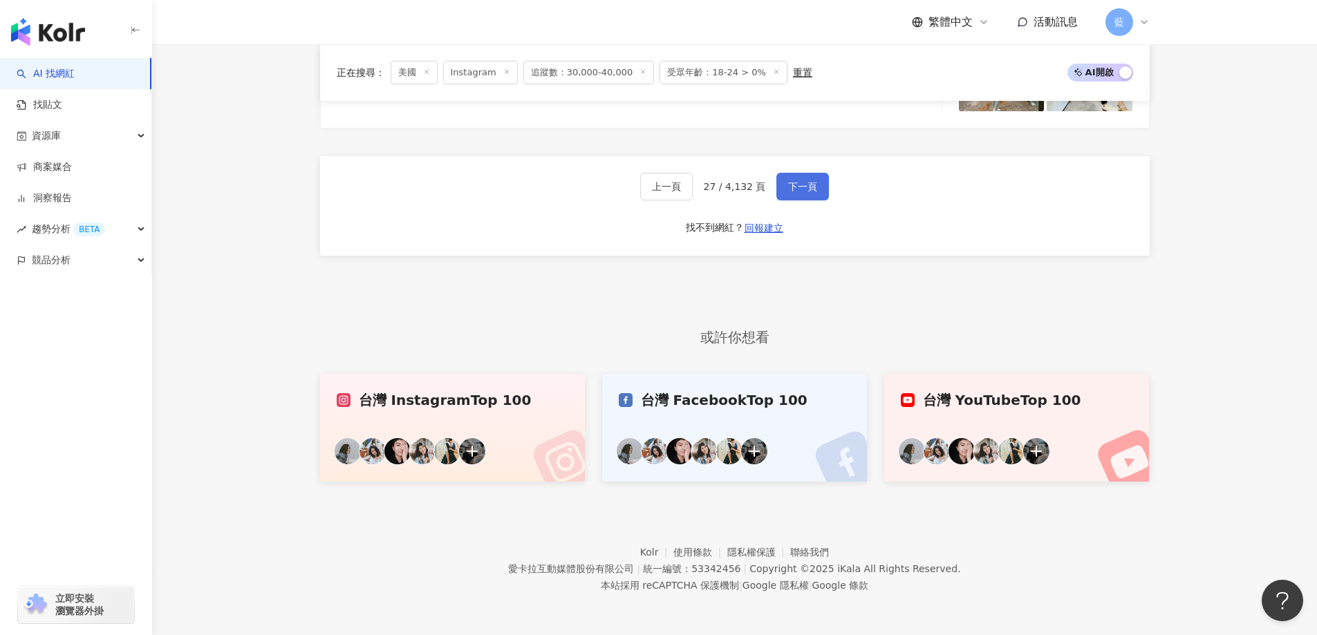
click at [817, 191] on button "下一頁" at bounding box center [802, 187] width 53 height 28
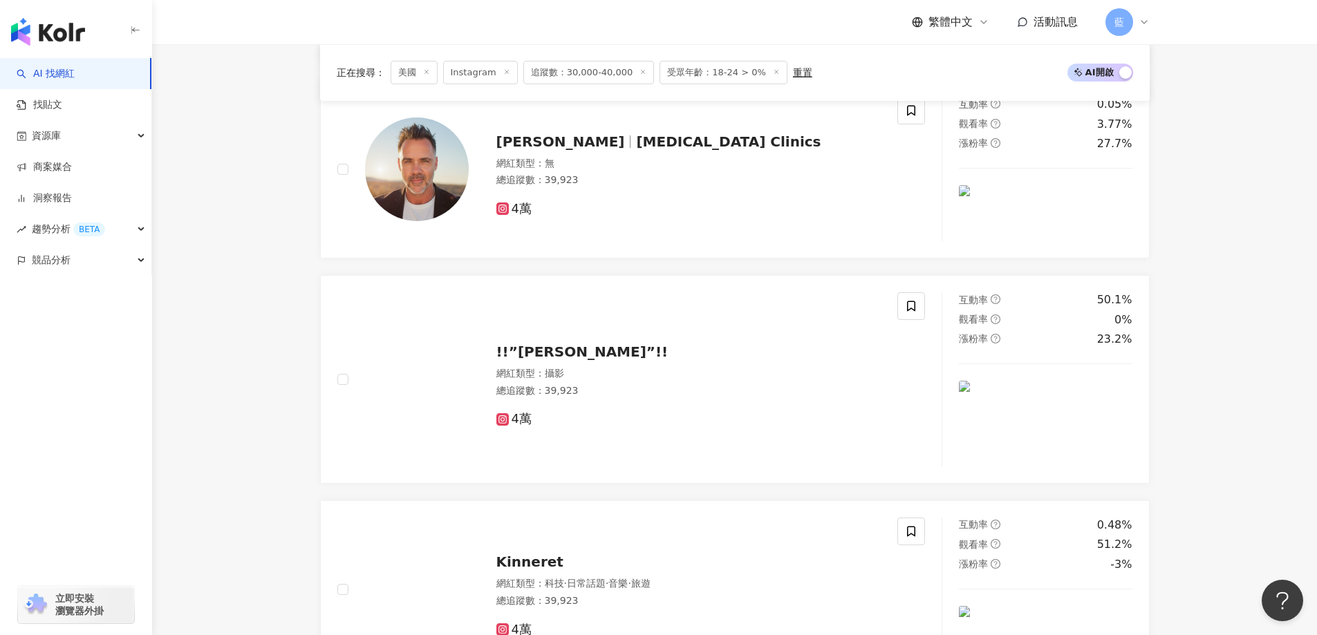
scroll to position [2893, 0]
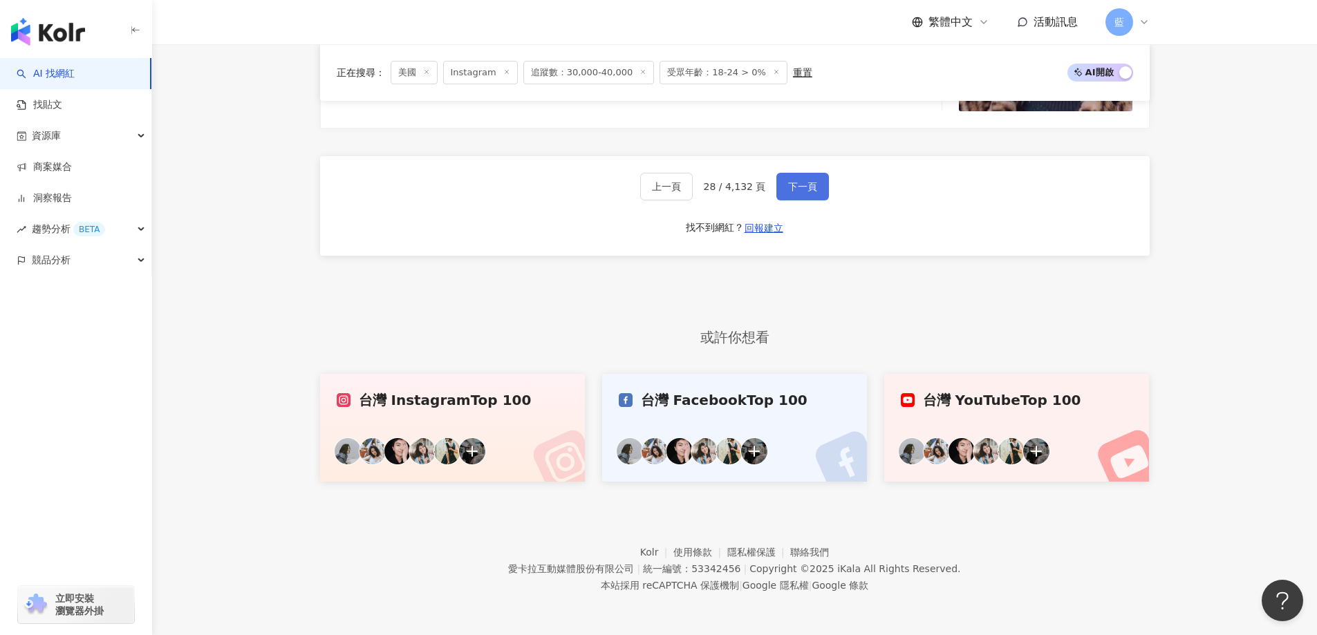
click at [820, 190] on button "下一頁" at bounding box center [802, 187] width 53 height 28
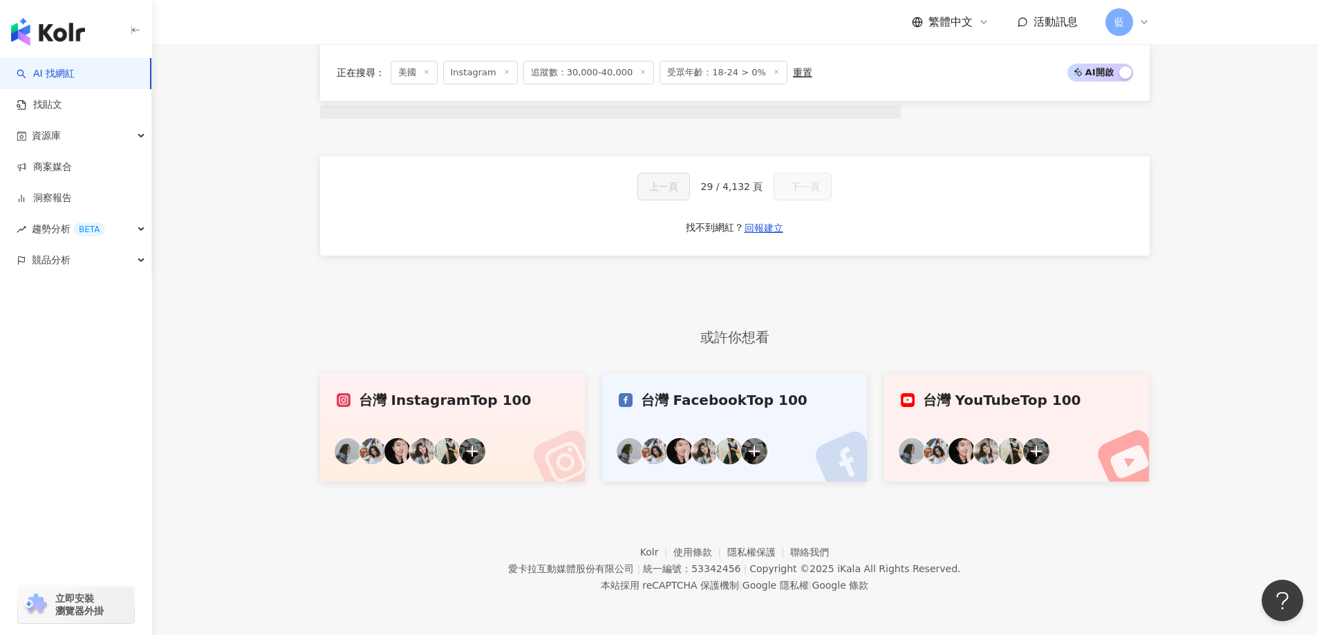
scroll to position [1236, 0]
click at [813, 197] on button "下一頁" at bounding box center [803, 187] width 68 height 28
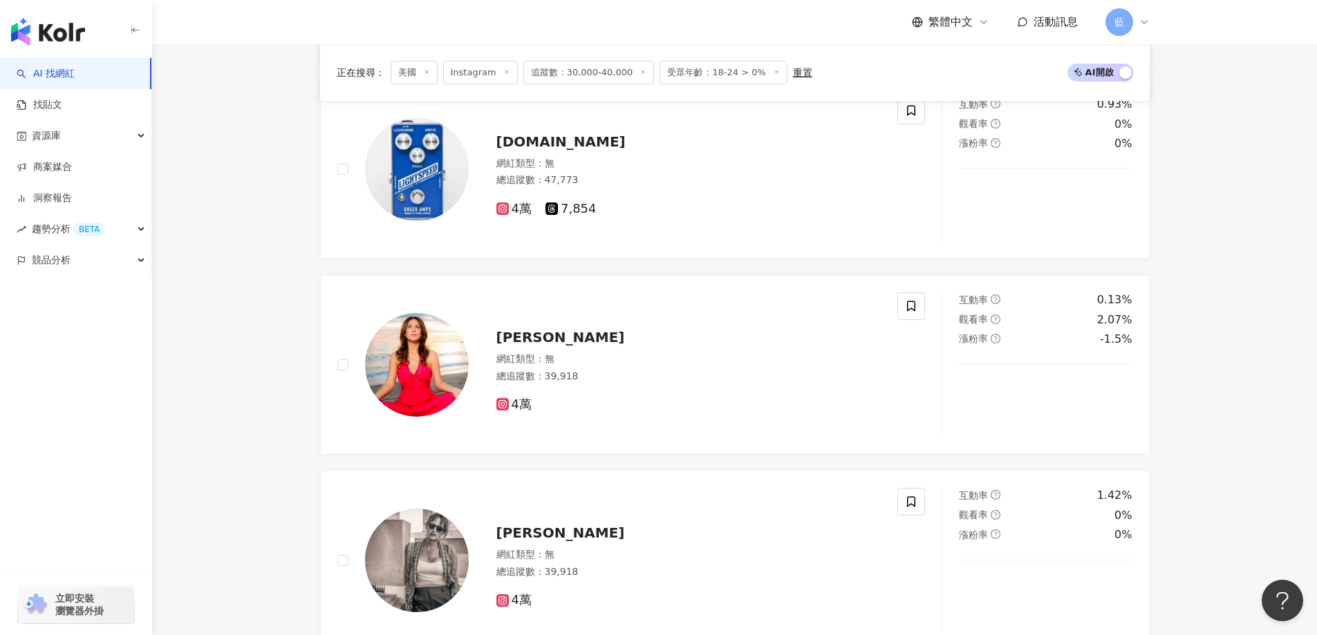
scroll to position [2747, 0]
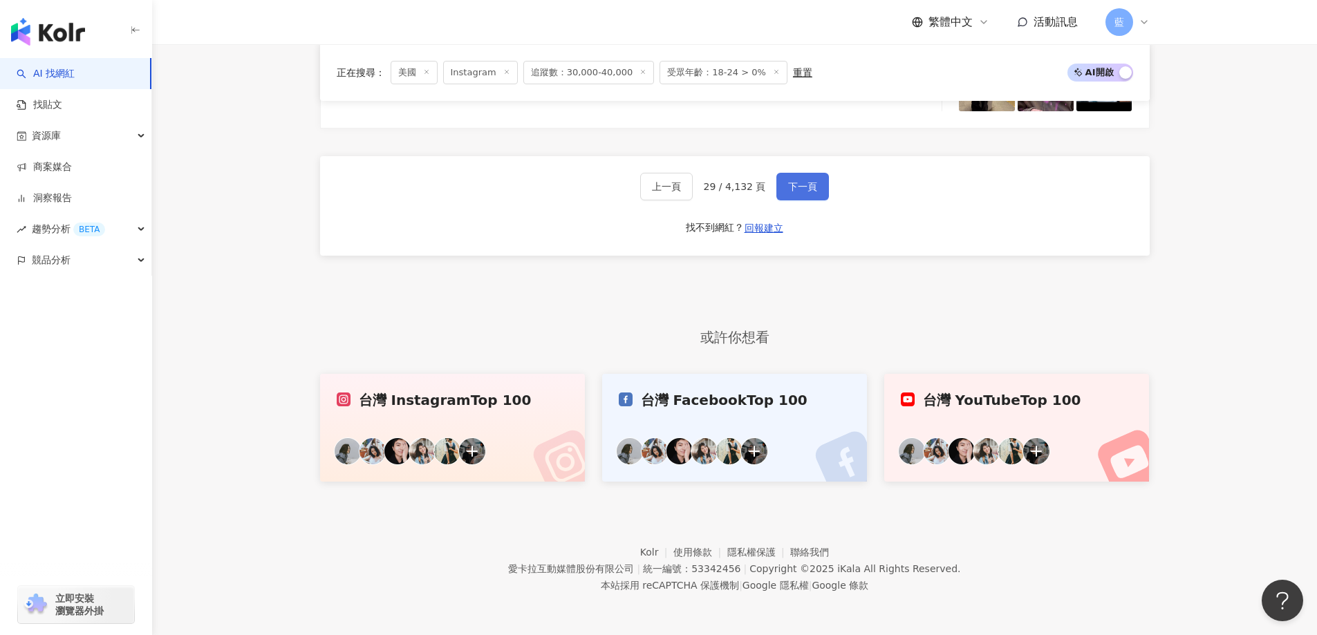
click at [808, 196] on button "下一頁" at bounding box center [802, 187] width 53 height 28
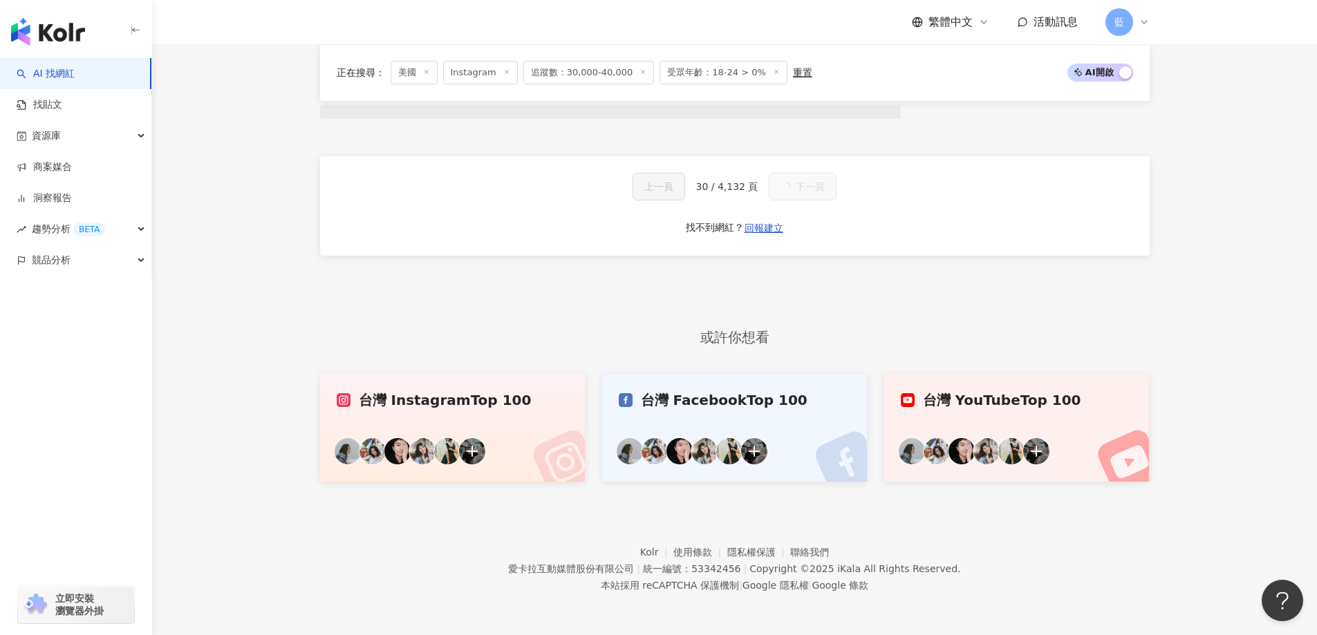
scroll to position [1236, 0]
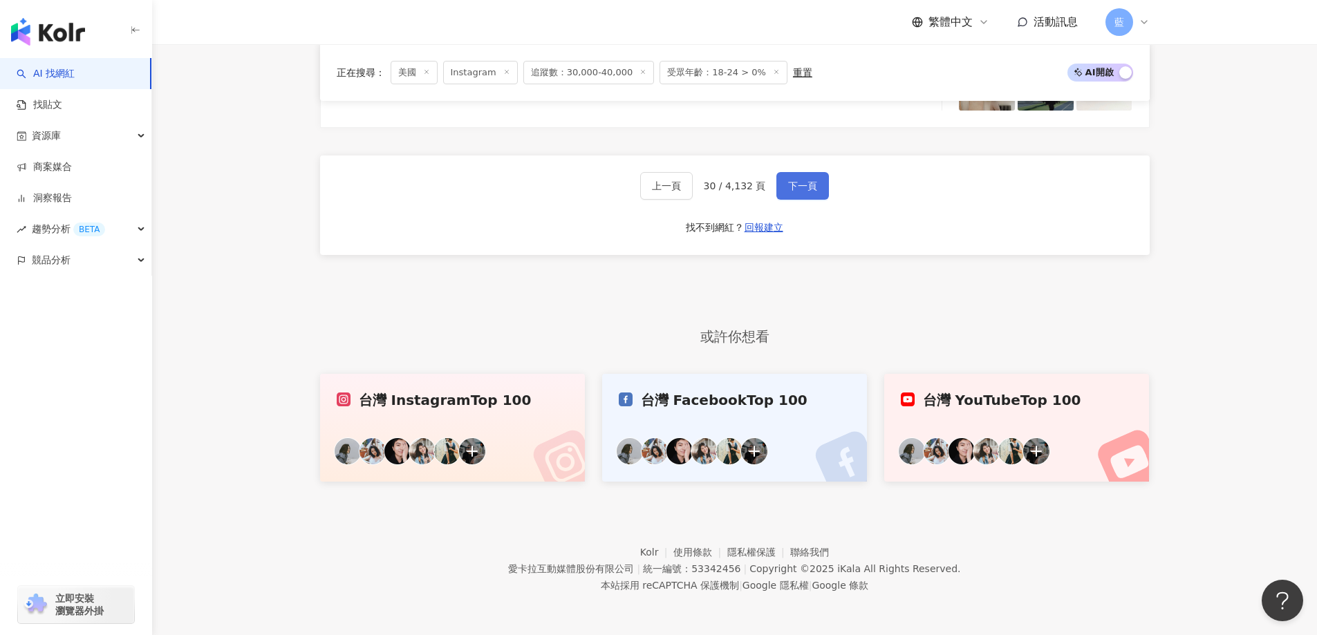
click at [805, 194] on button "下一頁" at bounding box center [802, 186] width 53 height 28
click at [805, 189] on span "下一頁" at bounding box center [802, 186] width 29 height 11
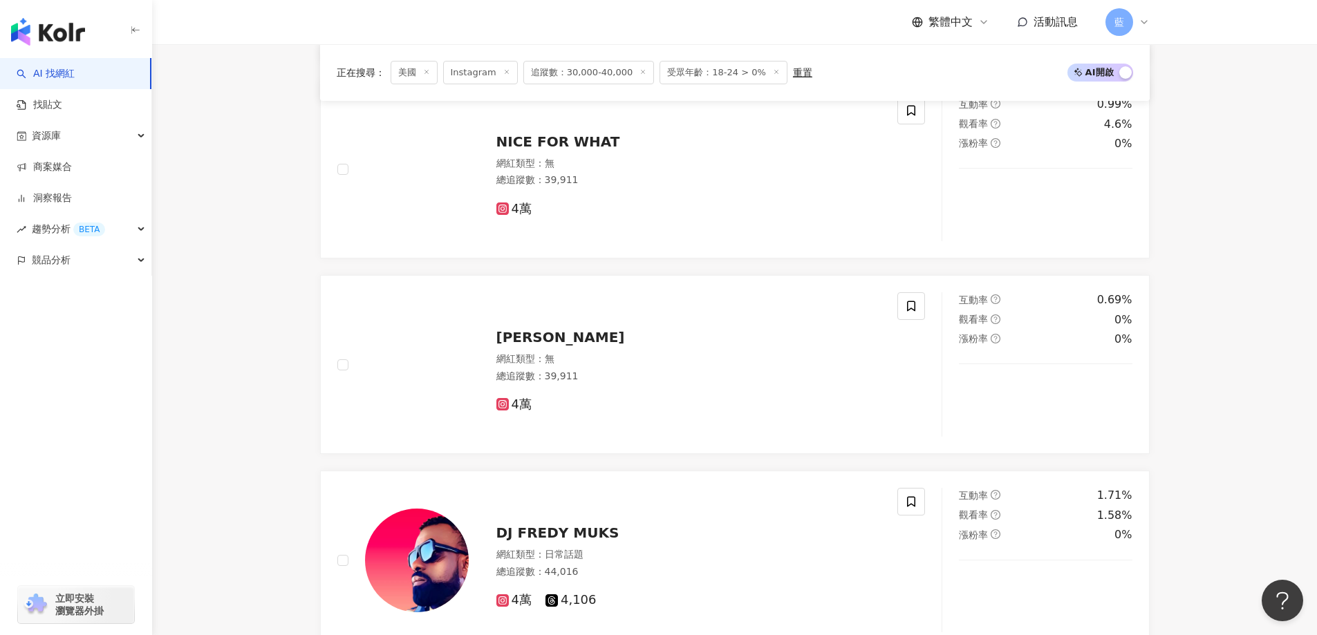
scroll to position [2747, 0]
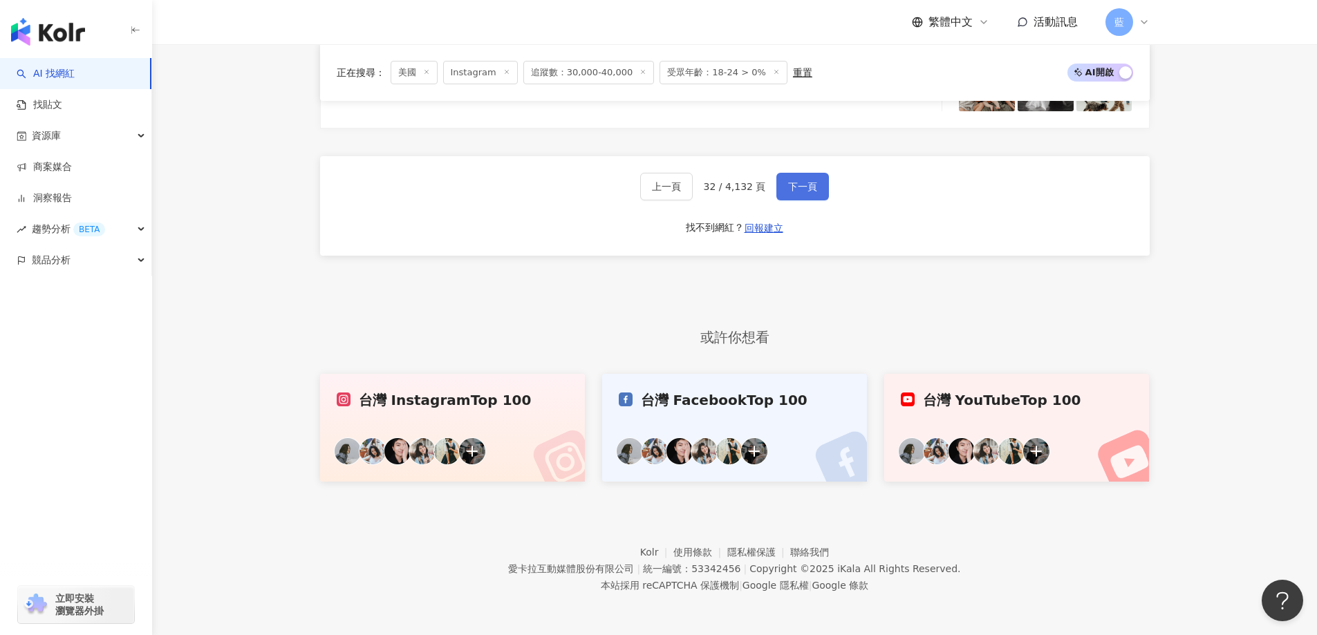
click at [803, 189] on span "下一頁" at bounding box center [802, 186] width 29 height 11
click at [805, 189] on span "下一頁" at bounding box center [802, 186] width 29 height 11
click at [814, 191] on button "下一頁" at bounding box center [802, 187] width 53 height 28
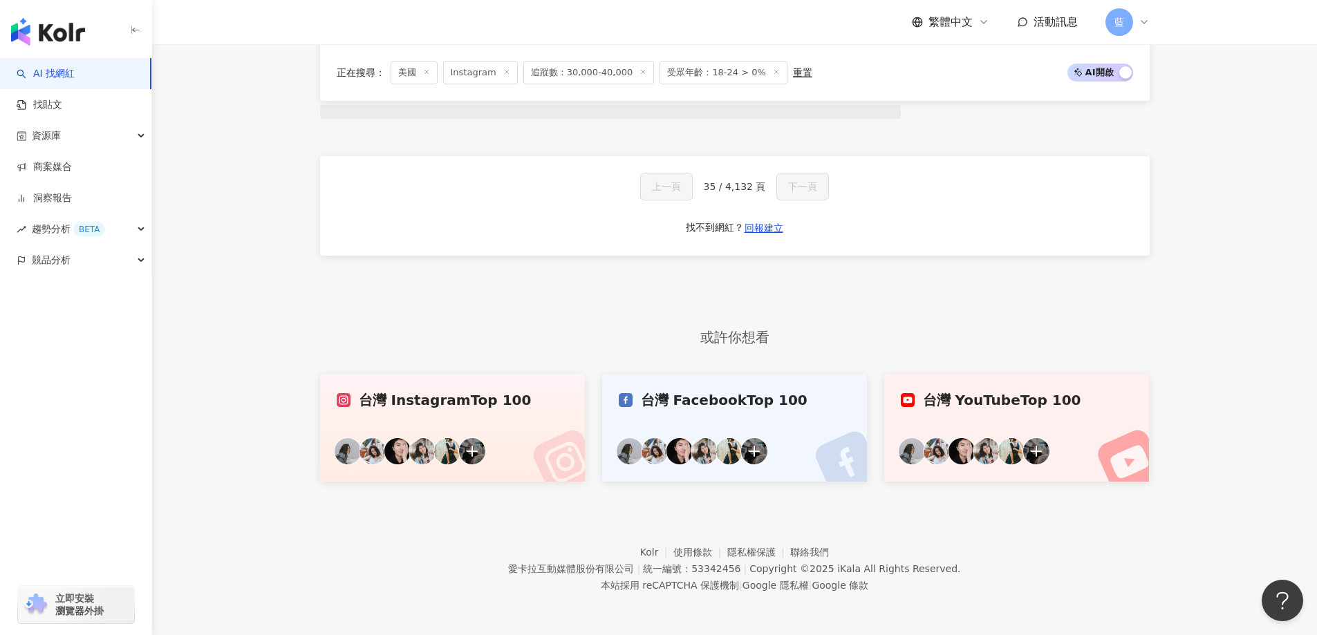
scroll to position [1236, 0]
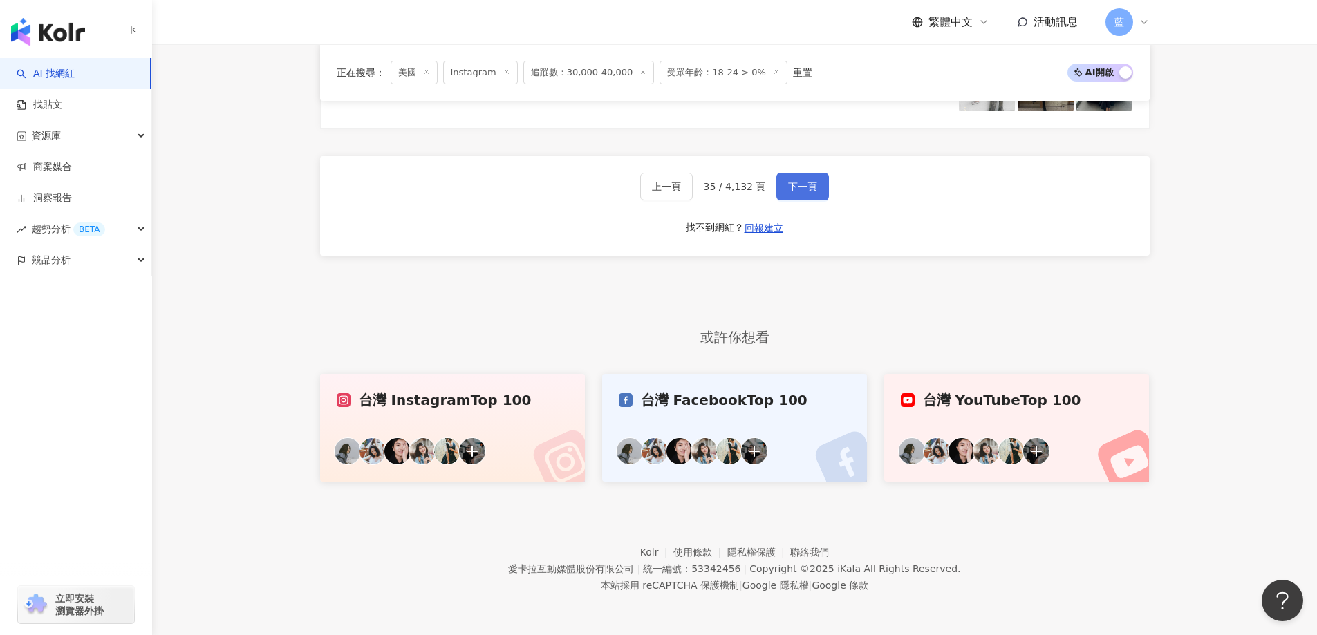
click at [818, 187] on button "下一頁" at bounding box center [802, 187] width 53 height 28
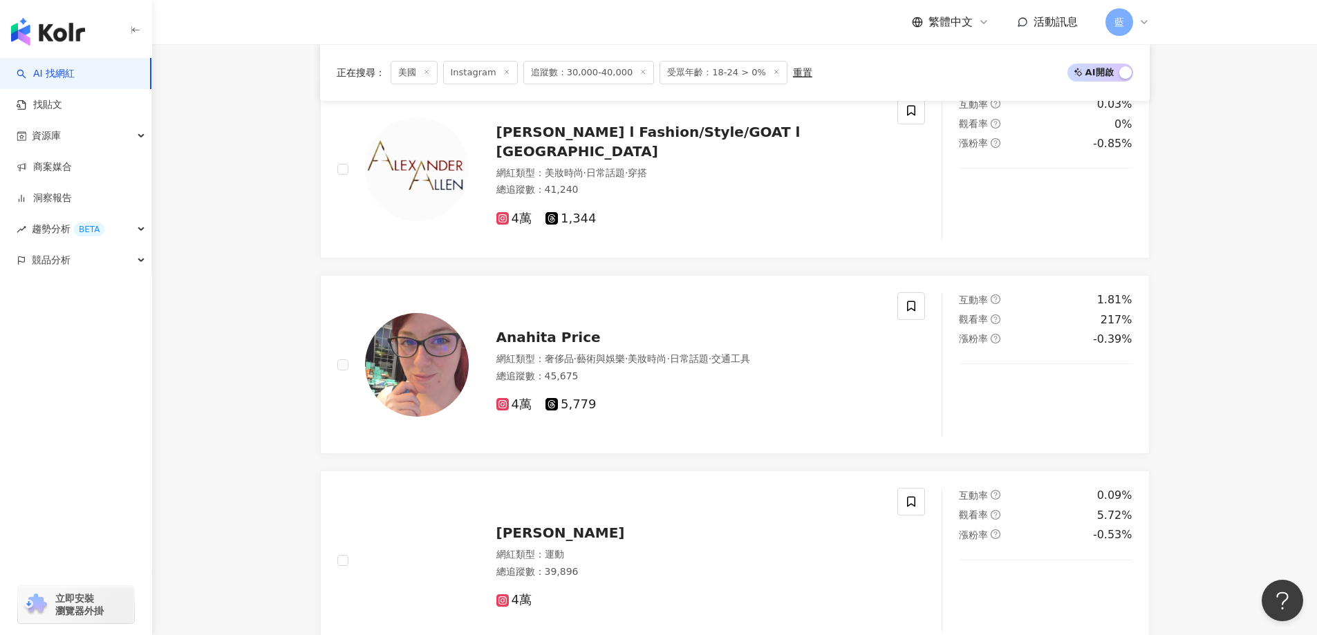
scroll to position [2747, 0]
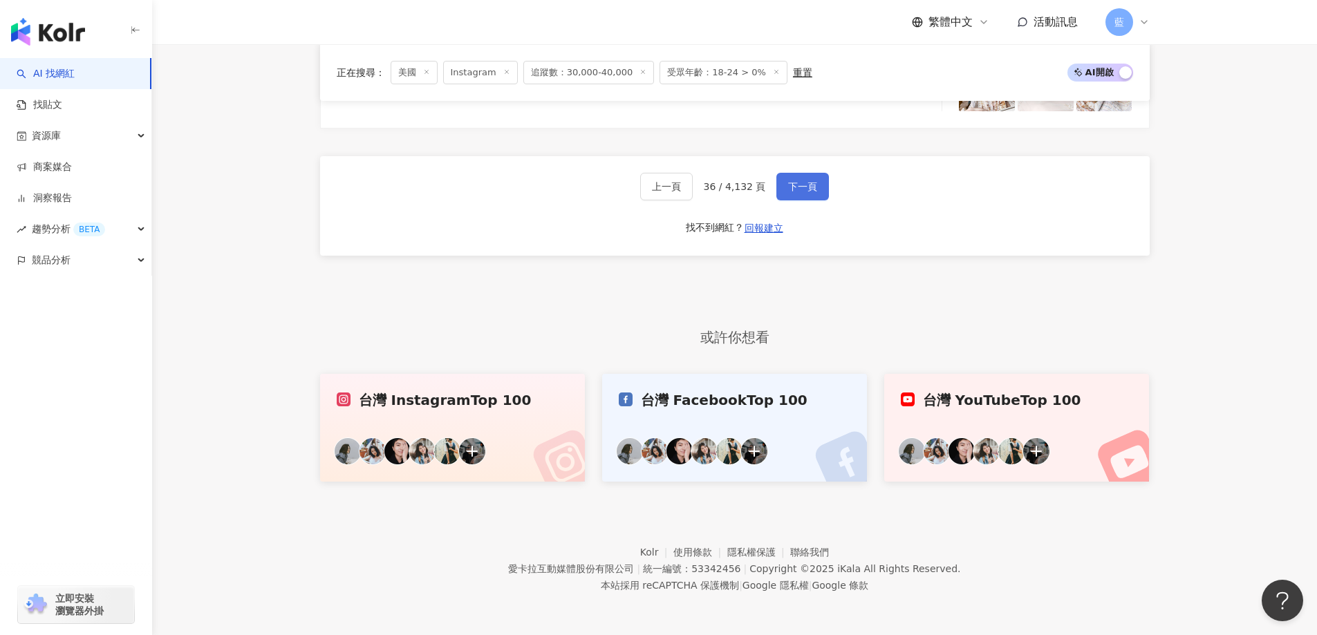
click at [818, 187] on button "下一頁" at bounding box center [802, 187] width 53 height 28
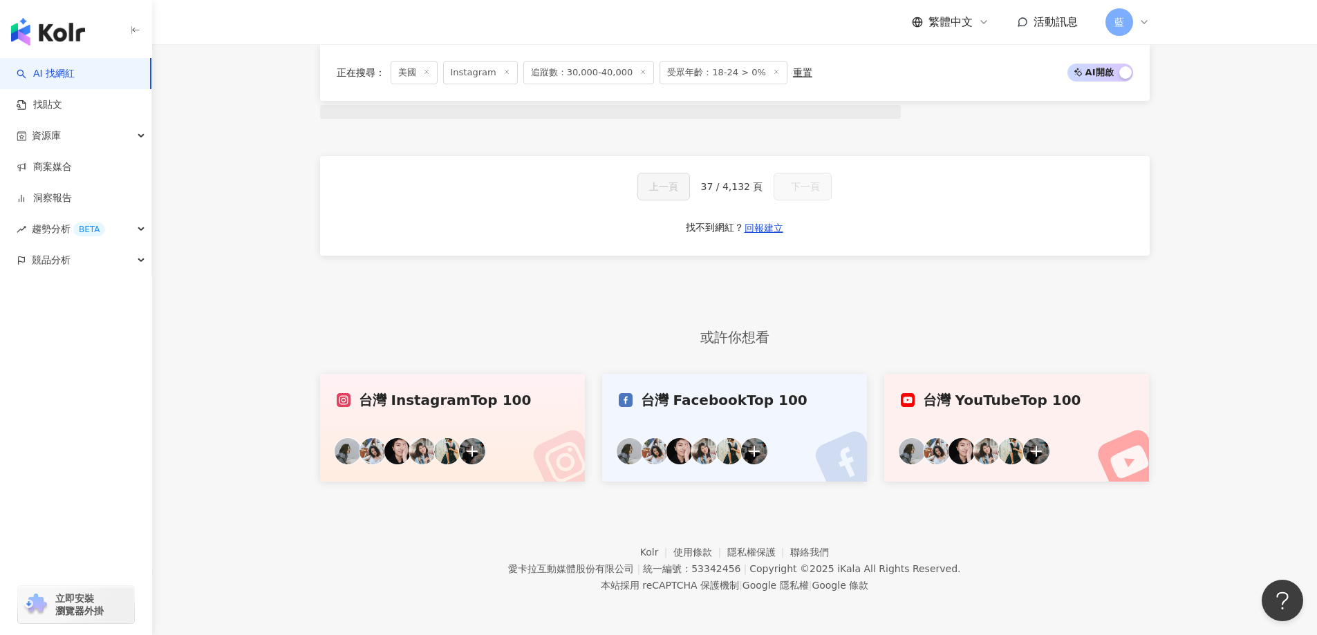
scroll to position [1236, 0]
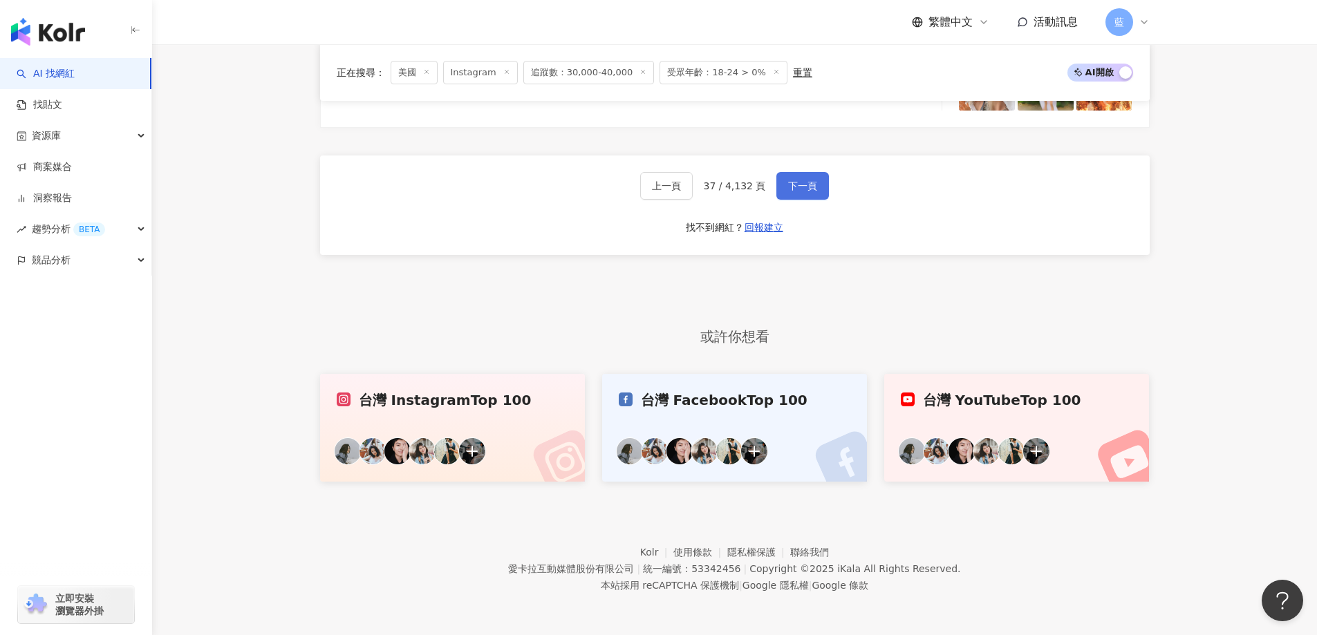
click at [819, 187] on button "下一頁" at bounding box center [802, 186] width 53 height 28
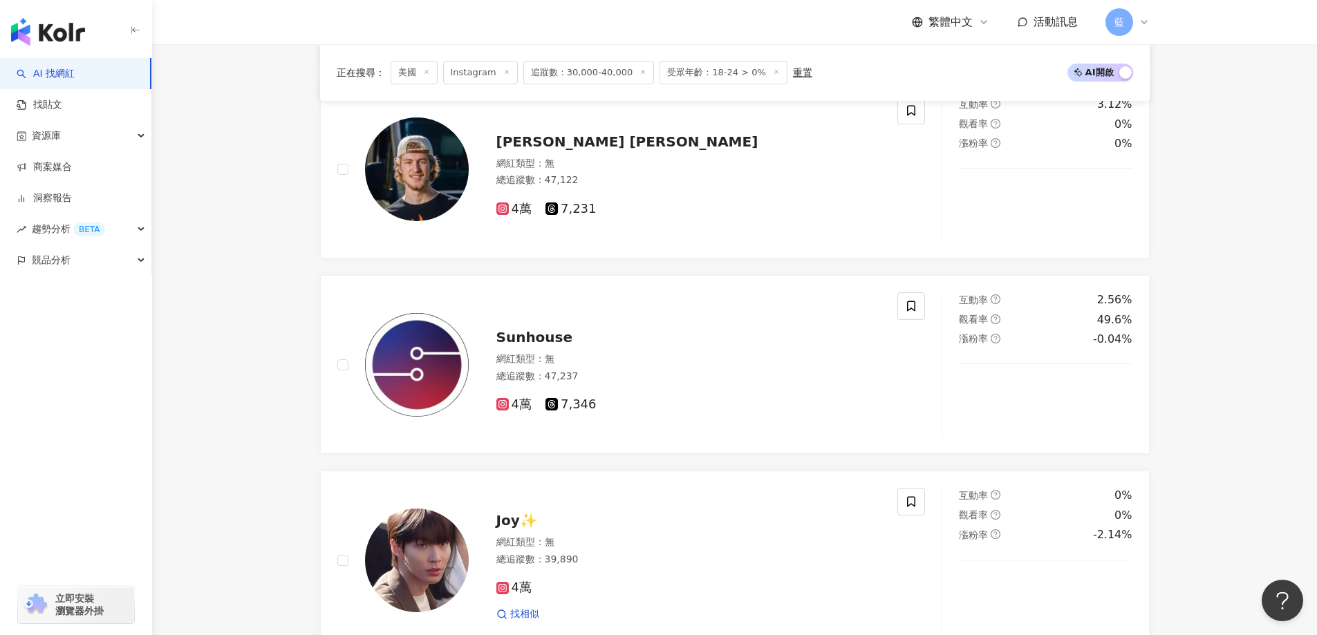
scroll to position [2747, 0]
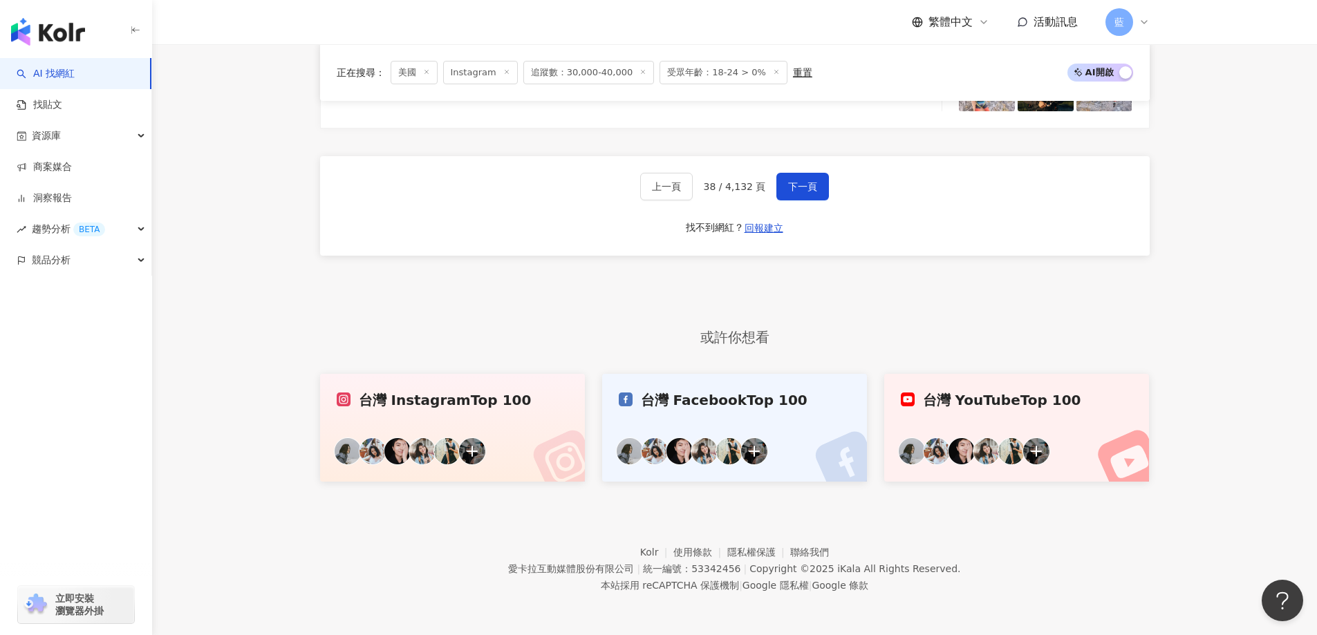
drag, startPoint x: 814, startPoint y: 194, endPoint x: 825, endPoint y: 199, distance: 11.8
click at [825, 199] on div "上一頁 38 / 4,132 頁 下一頁" at bounding box center [734, 187] width 189 height 28
click at [819, 194] on button "下一頁" at bounding box center [802, 187] width 53 height 28
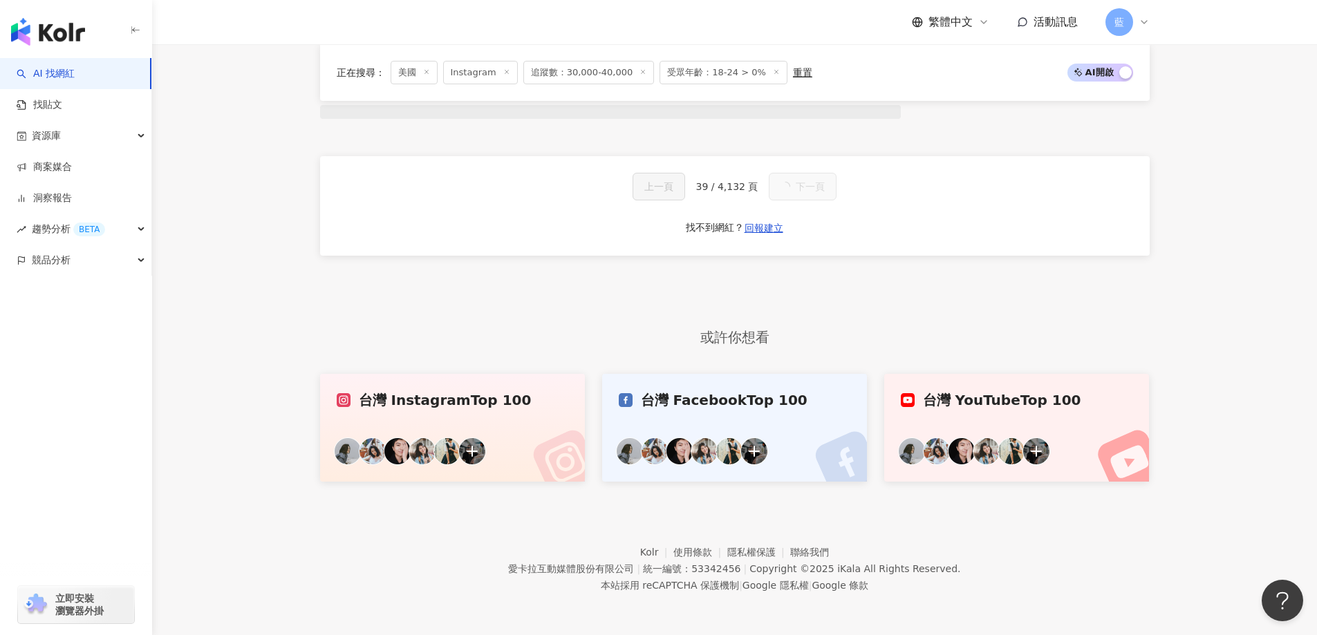
scroll to position [2863, 0]
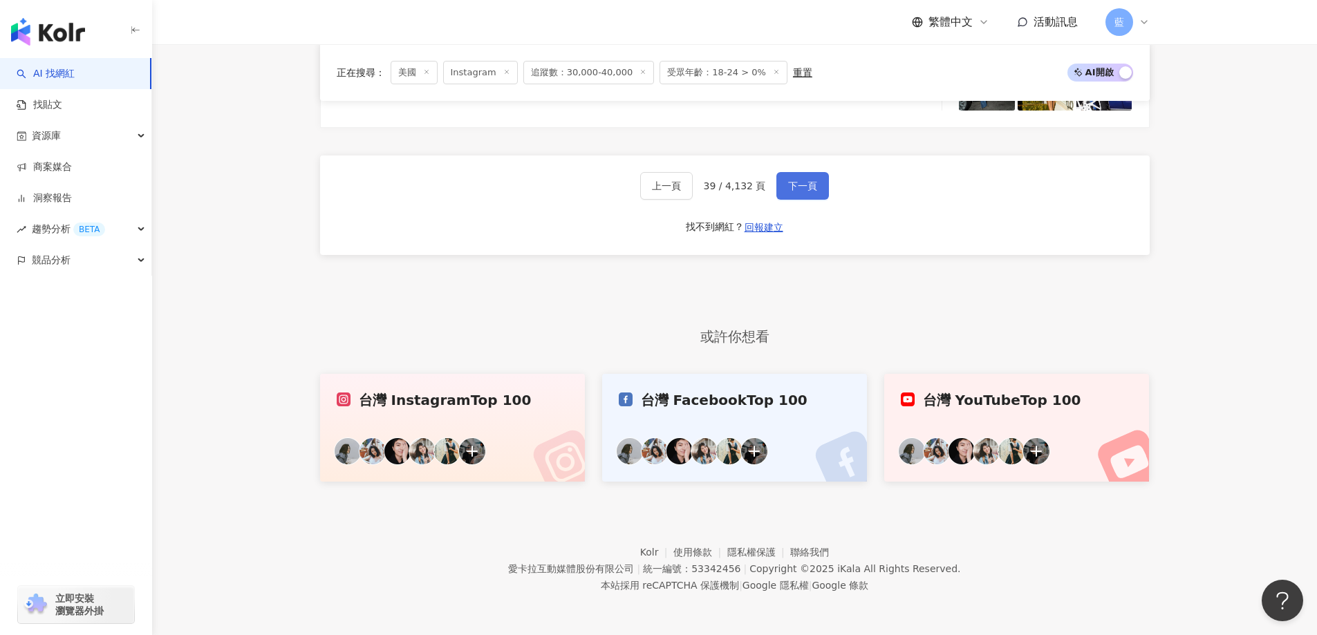
click at [808, 188] on span "下一頁" at bounding box center [802, 185] width 29 height 11
click at [810, 185] on span "下一頁" at bounding box center [802, 185] width 29 height 11
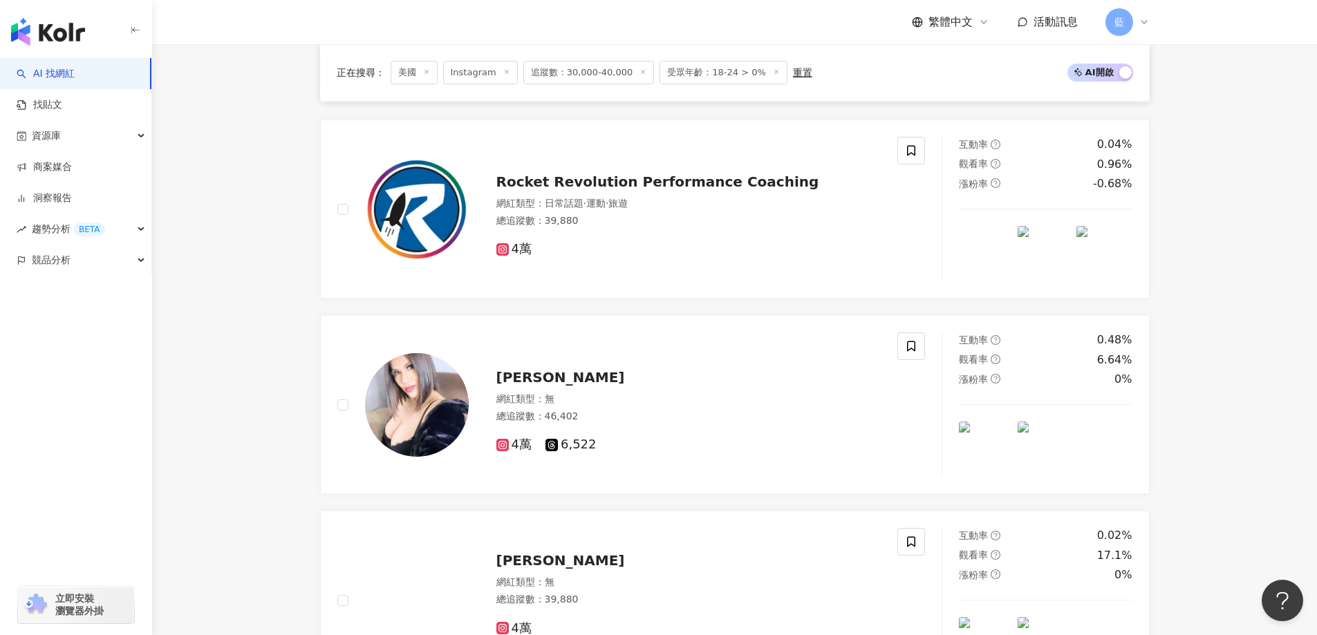
scroll to position [2787, 0]
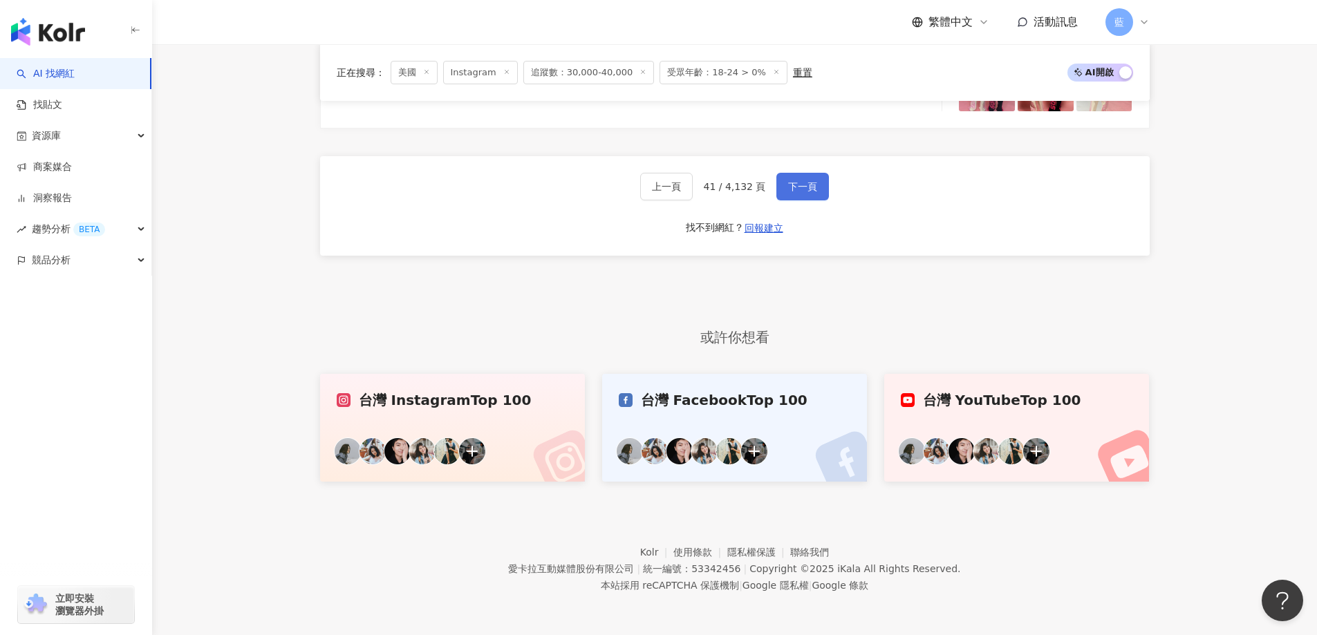
click at [812, 185] on span "下一頁" at bounding box center [802, 186] width 29 height 11
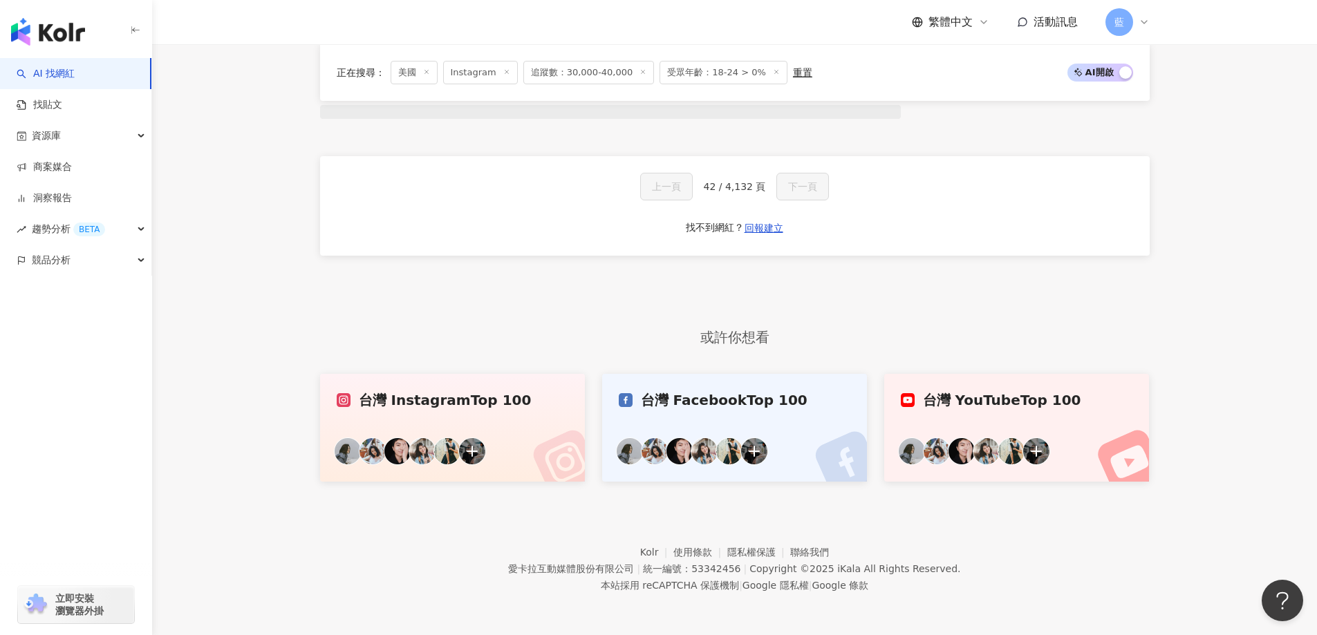
scroll to position [1236, 0]
click at [812, 185] on span "下一頁" at bounding box center [810, 186] width 29 height 11
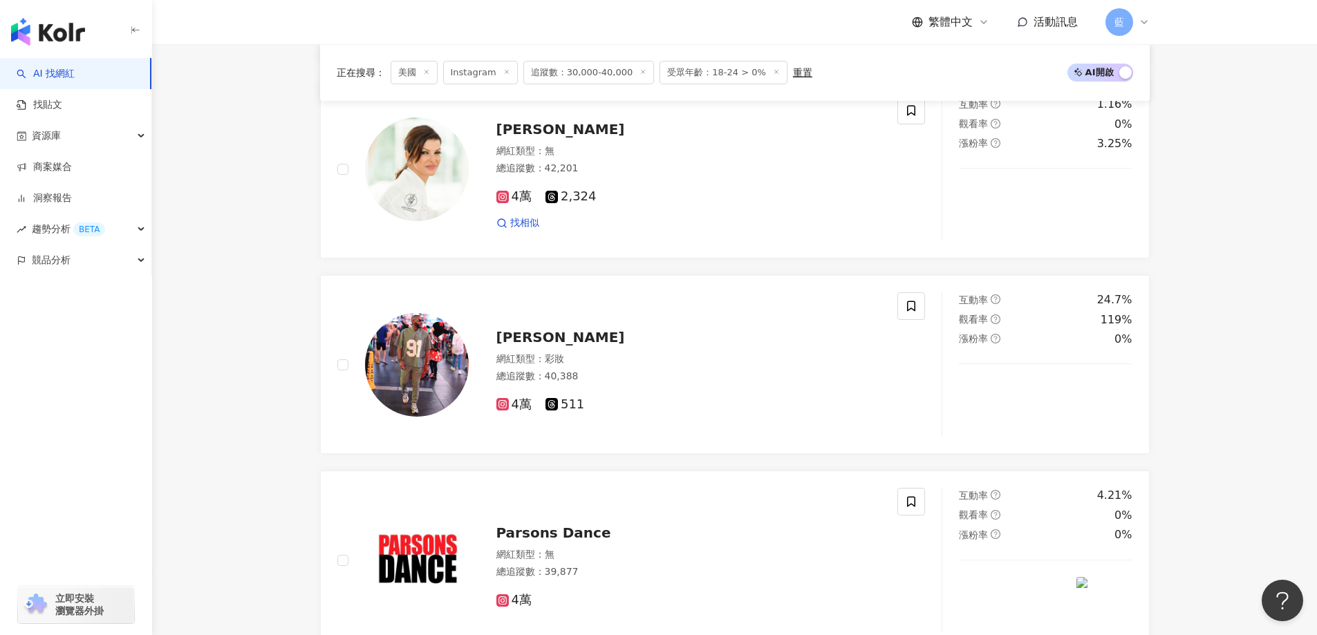
scroll to position [2747, 0]
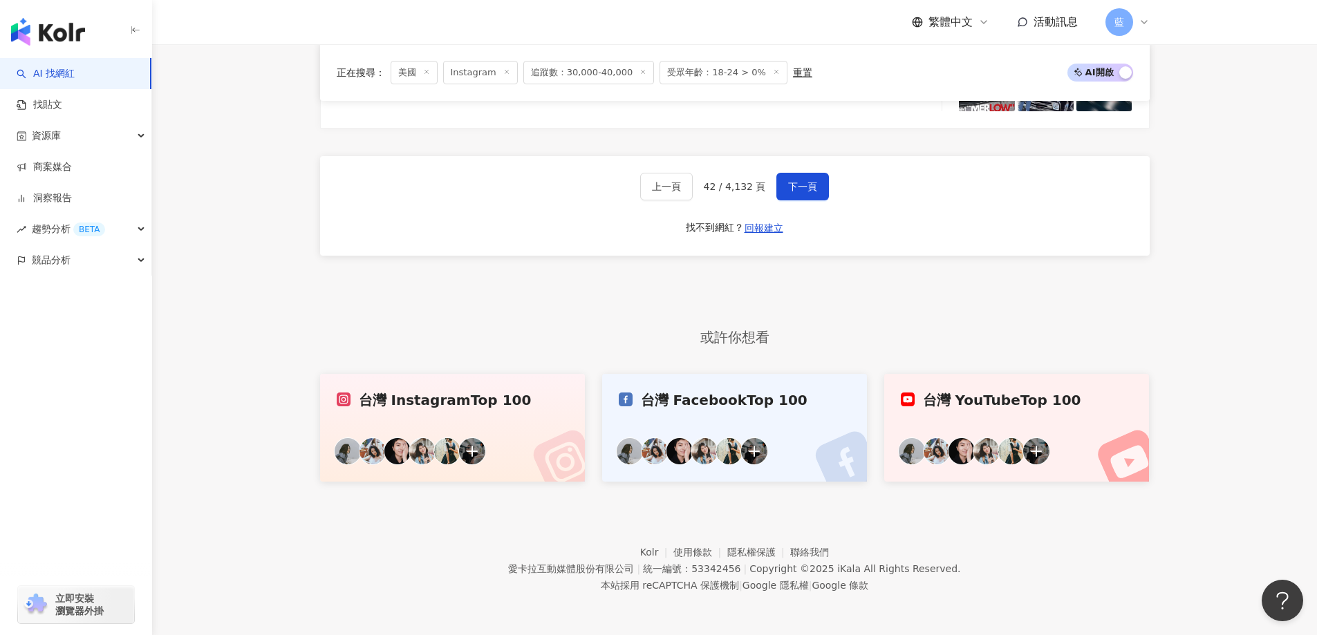
click at [825, 175] on div "上一頁 42 / 4,132 頁 下一頁" at bounding box center [734, 187] width 189 height 28
click at [815, 191] on button "下一頁" at bounding box center [802, 187] width 53 height 28
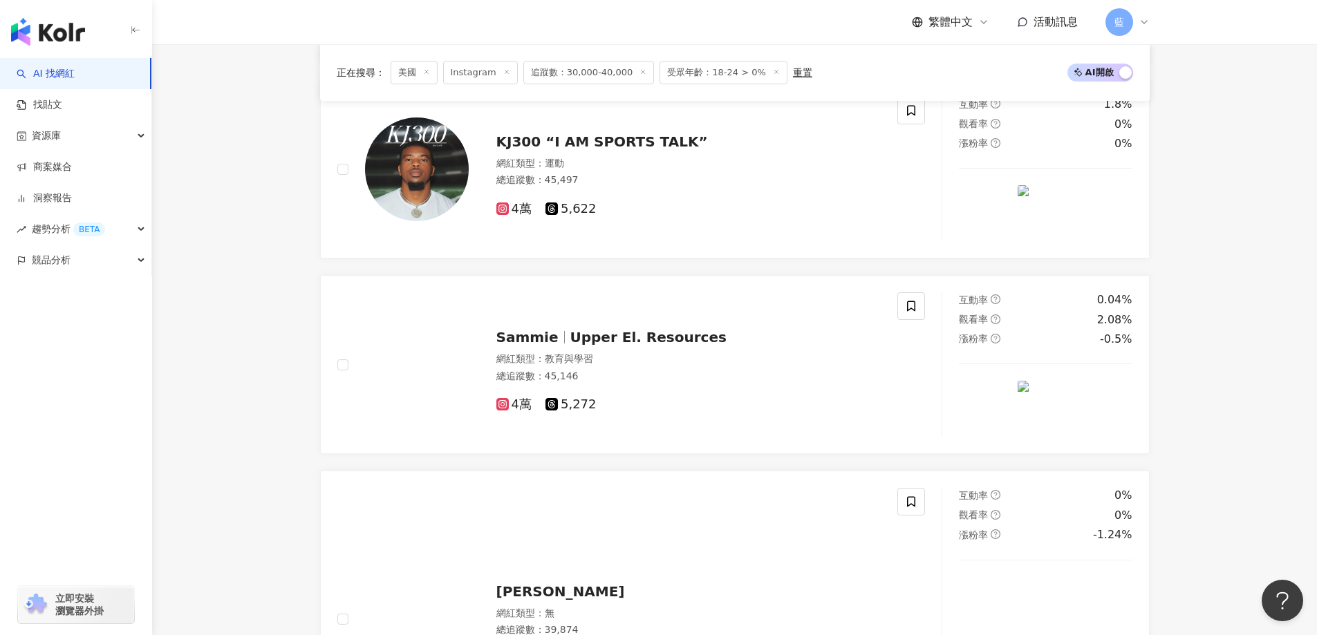
scroll to position [2863, 0]
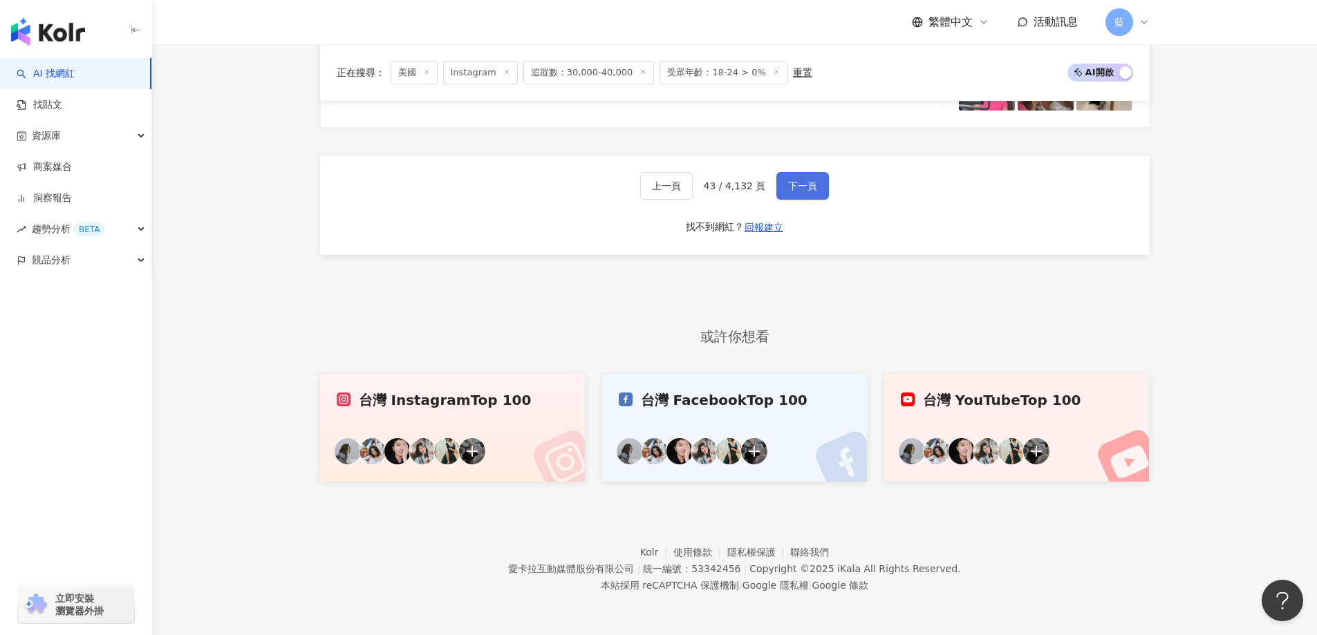
click at [808, 200] on button "下一頁" at bounding box center [802, 186] width 53 height 28
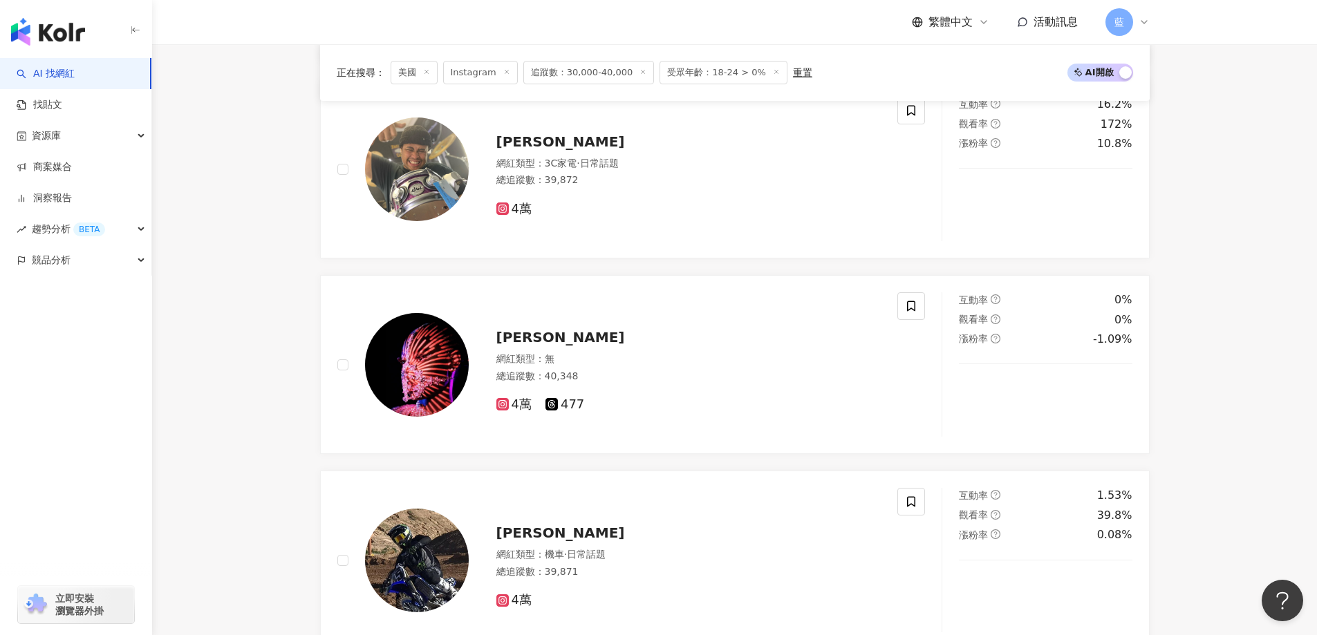
scroll to position [2747, 0]
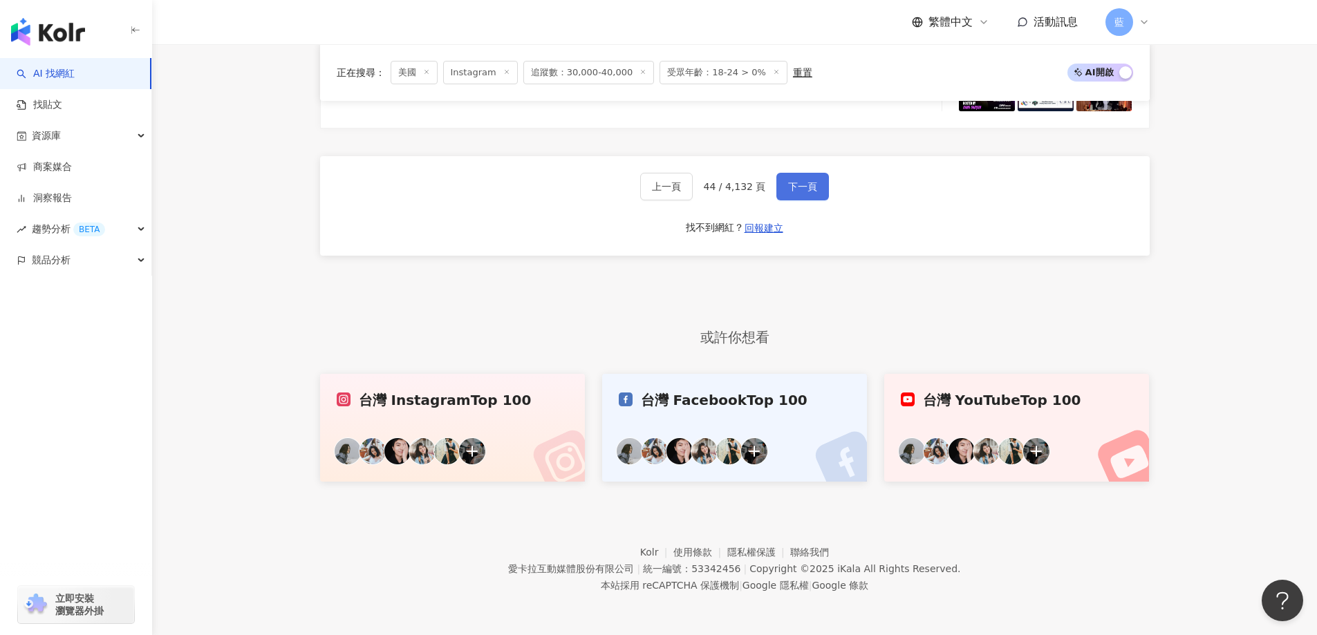
click at [779, 198] on button "下一頁" at bounding box center [802, 187] width 53 height 28
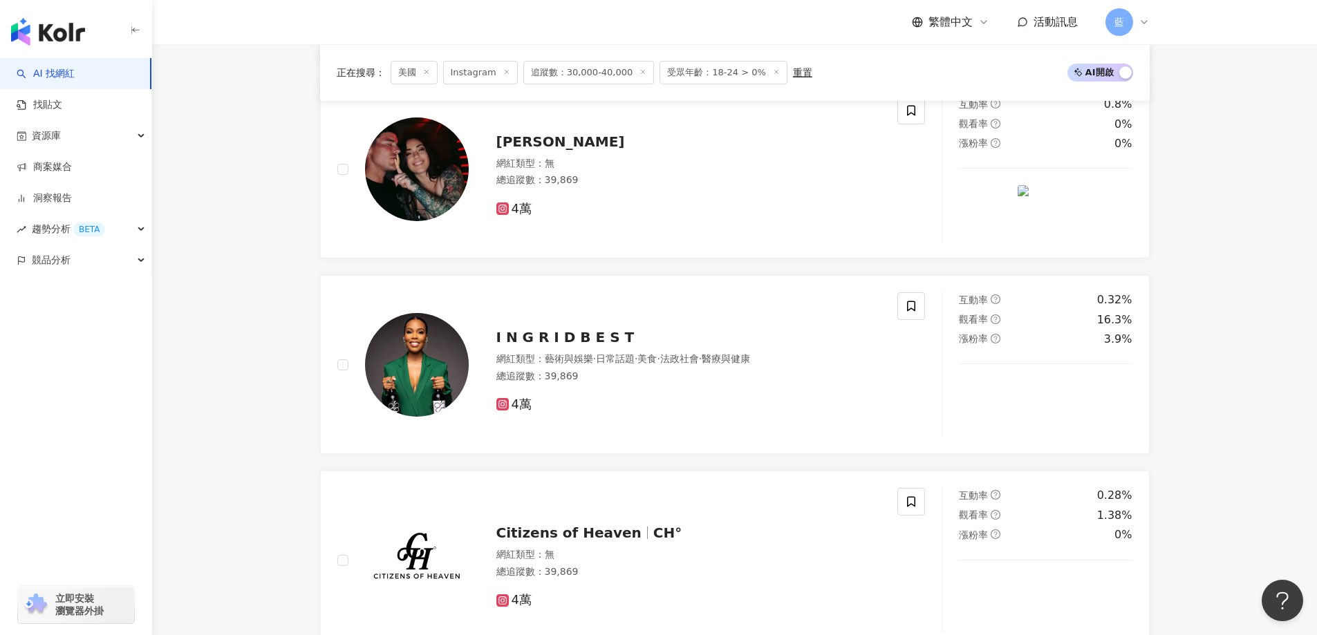
scroll to position [2776, 0]
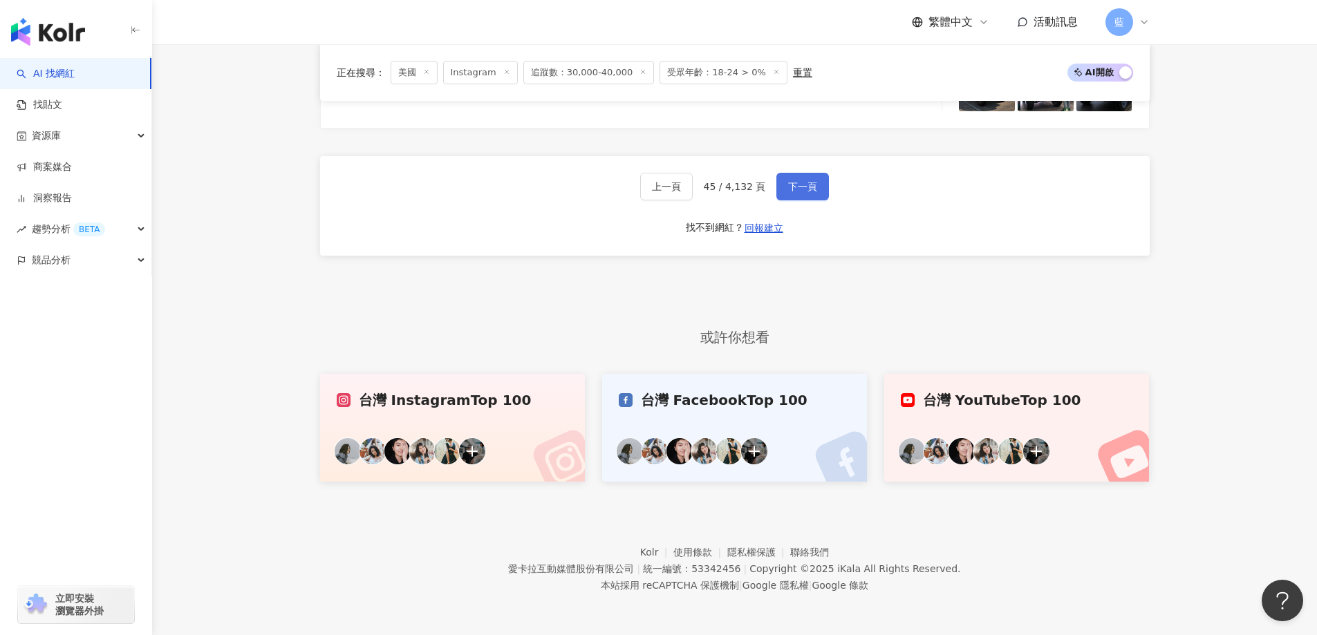
click at [812, 190] on span "下一頁" at bounding box center [802, 186] width 29 height 11
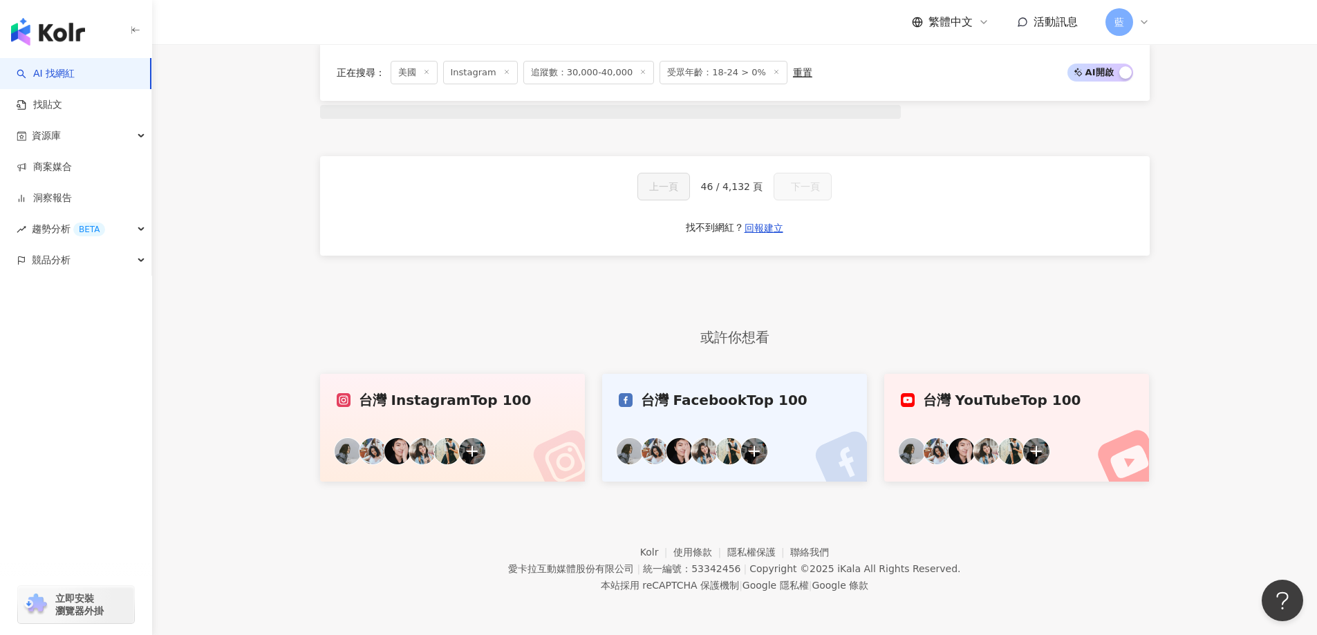
scroll to position [1236, 0]
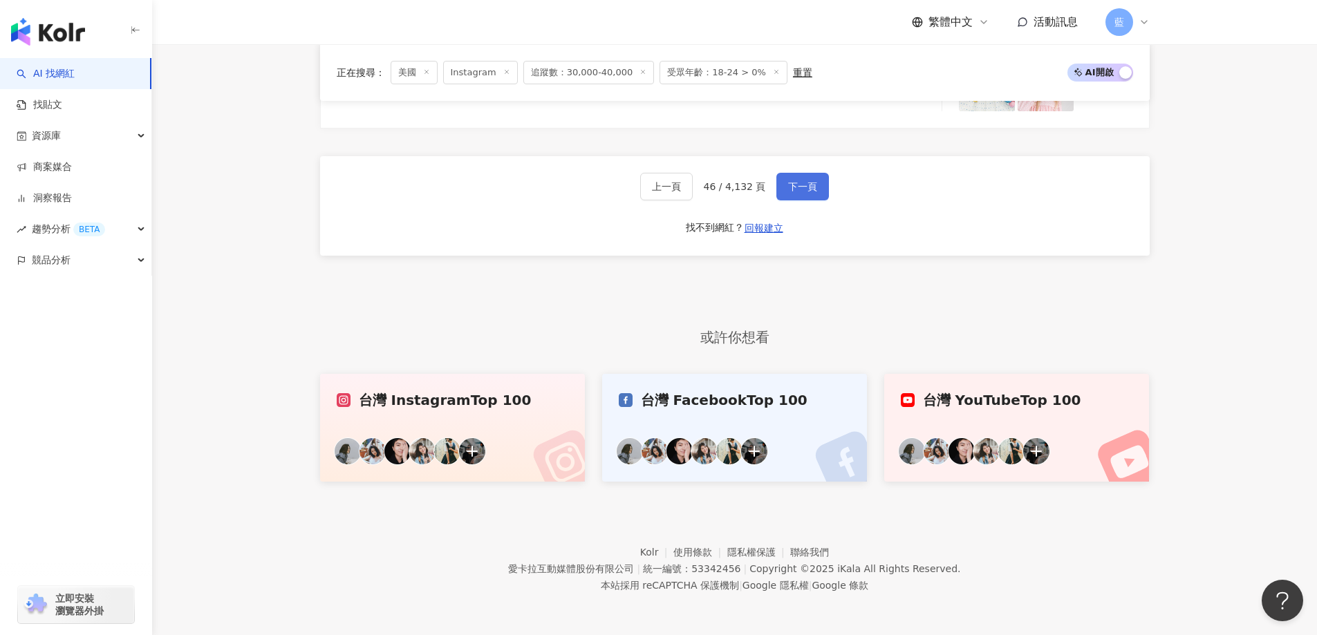
click at [814, 188] on button "下一頁" at bounding box center [802, 187] width 53 height 28
click at [811, 194] on button "下一頁" at bounding box center [802, 186] width 53 height 28
click at [811, 194] on button "下一頁" at bounding box center [802, 187] width 53 height 28
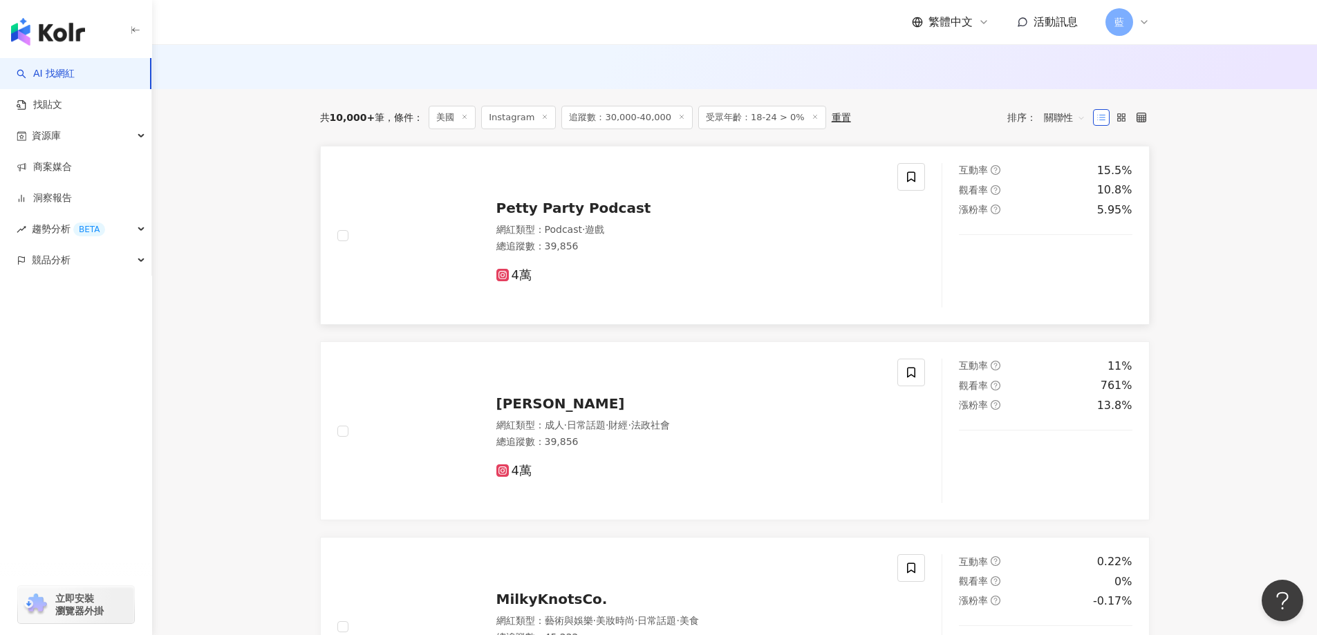
scroll to position [218, 0]
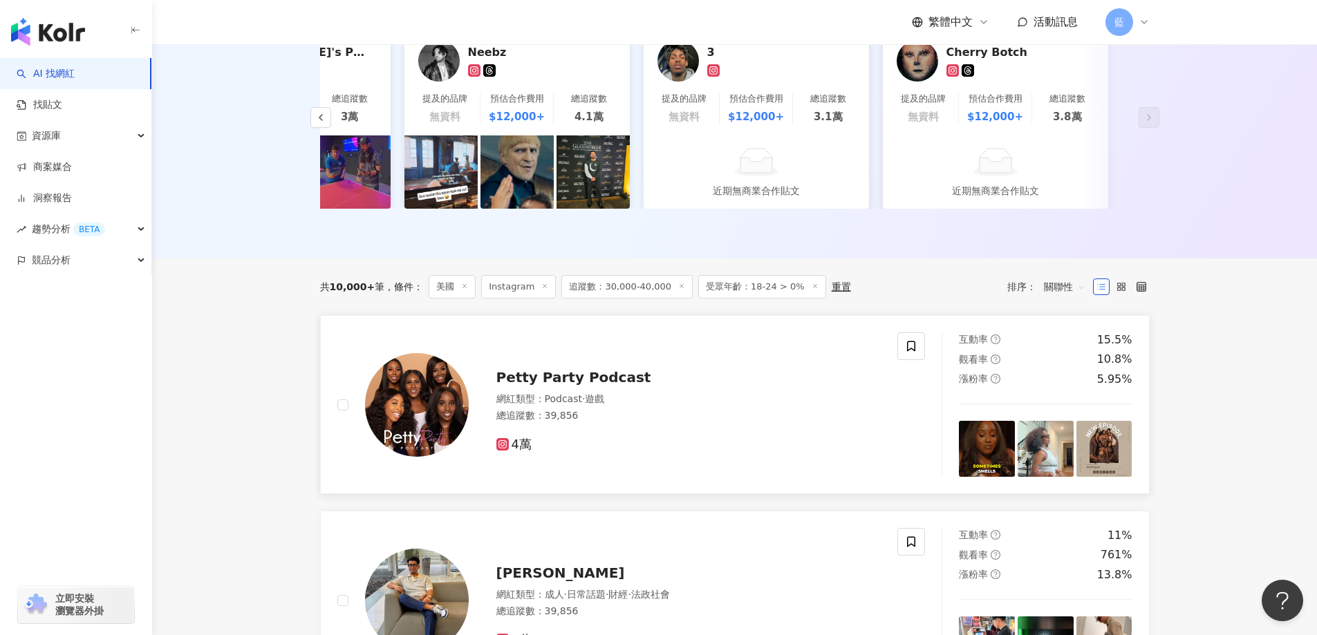
drag, startPoint x: 576, startPoint y: 391, endPoint x: 527, endPoint y: 395, distance: 48.6
click at [527, 386] on span "Petty Party Podcast" at bounding box center [573, 377] width 155 height 17
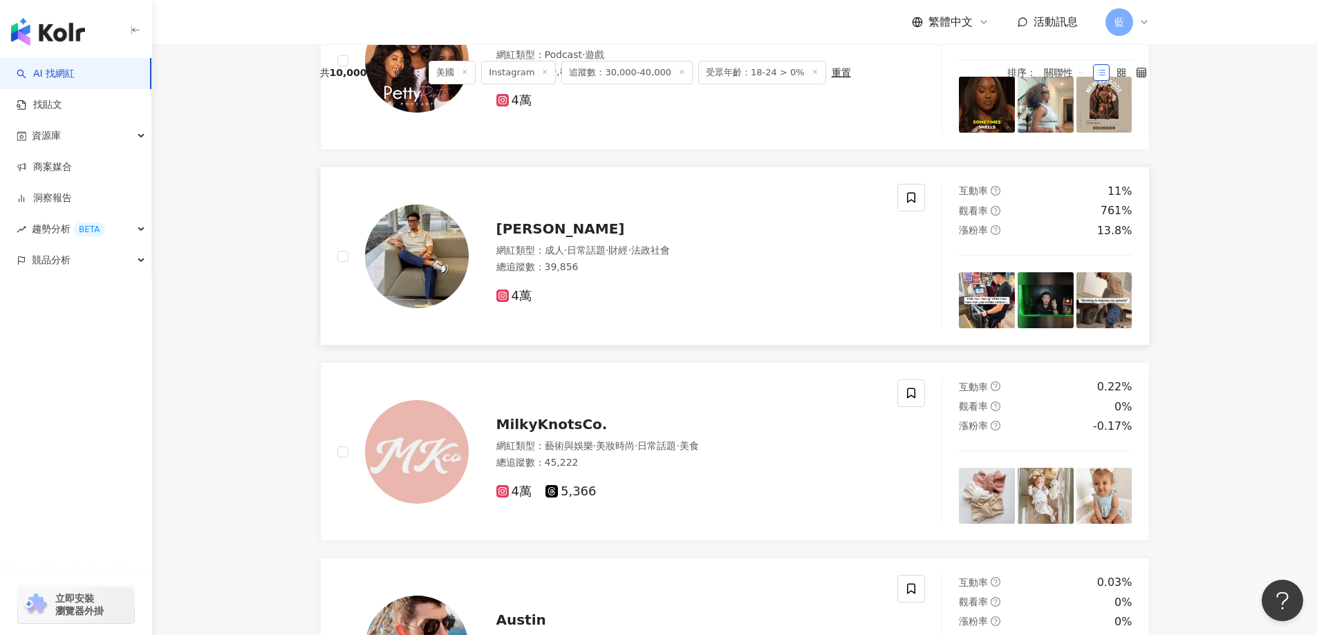
scroll to position [563, 0]
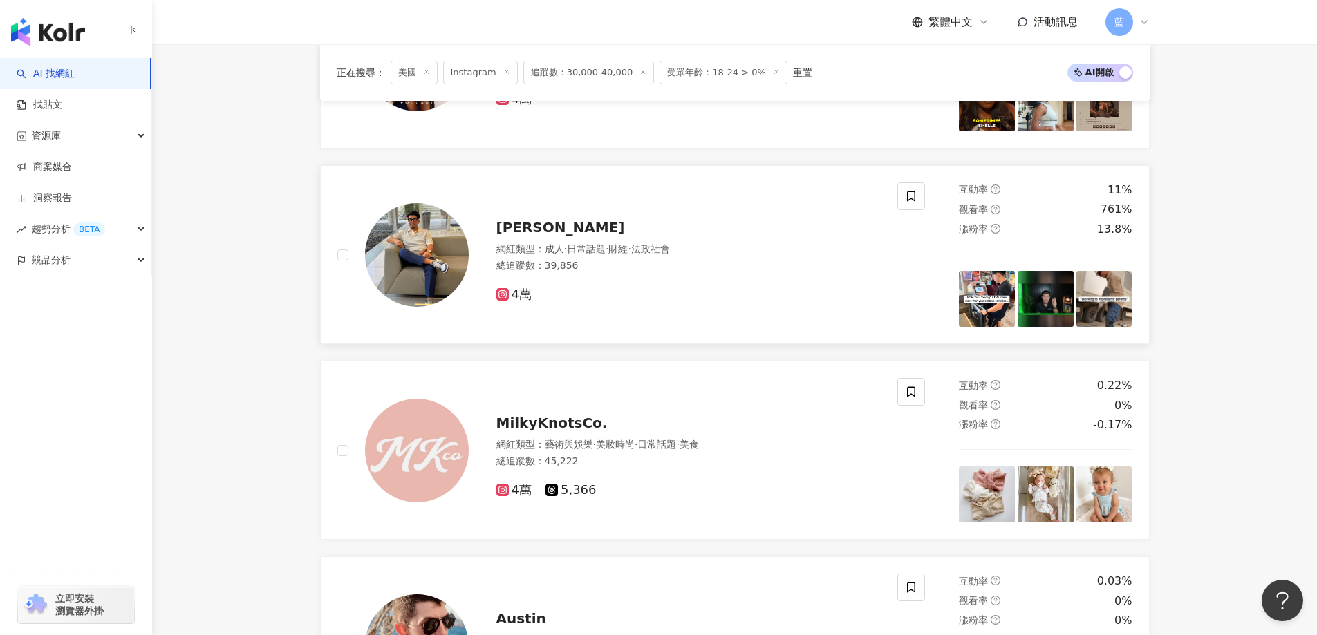
click at [597, 236] on span "Juan M Jeronimo" at bounding box center [560, 227] width 129 height 17
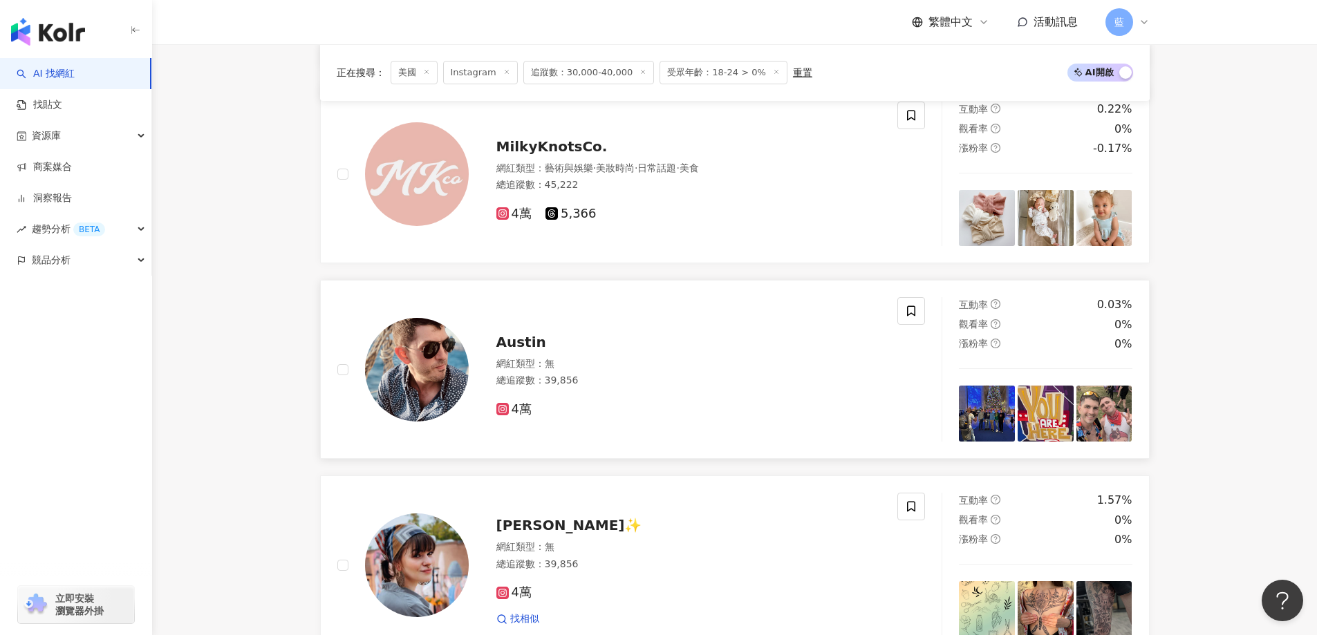
click at [532, 348] on span "Austin" at bounding box center [521, 342] width 50 height 17
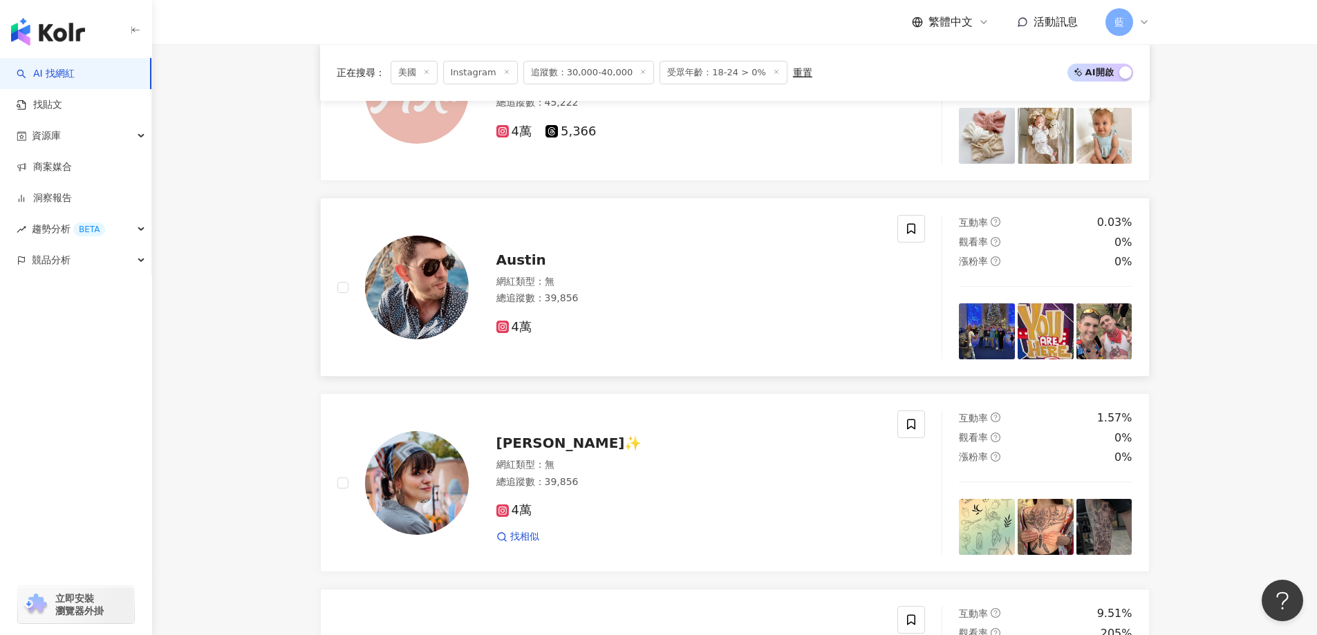
scroll to position [1047, 0]
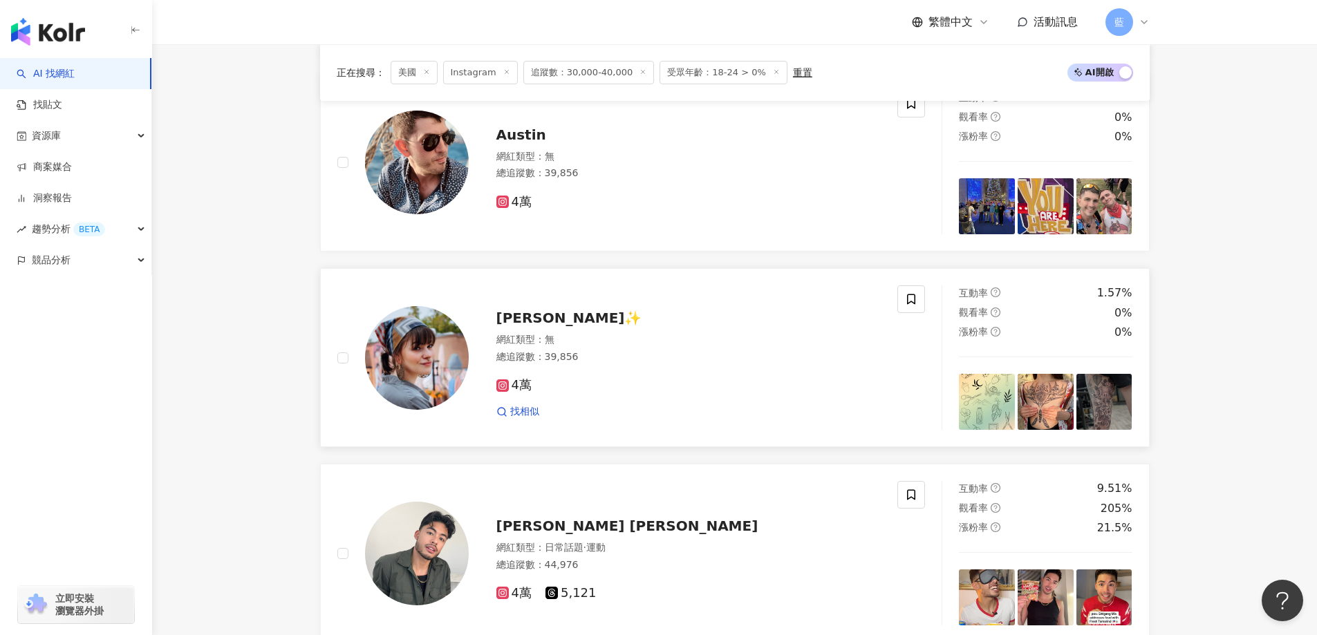
click at [545, 326] on span "amanda✨" at bounding box center [569, 318] width 146 height 17
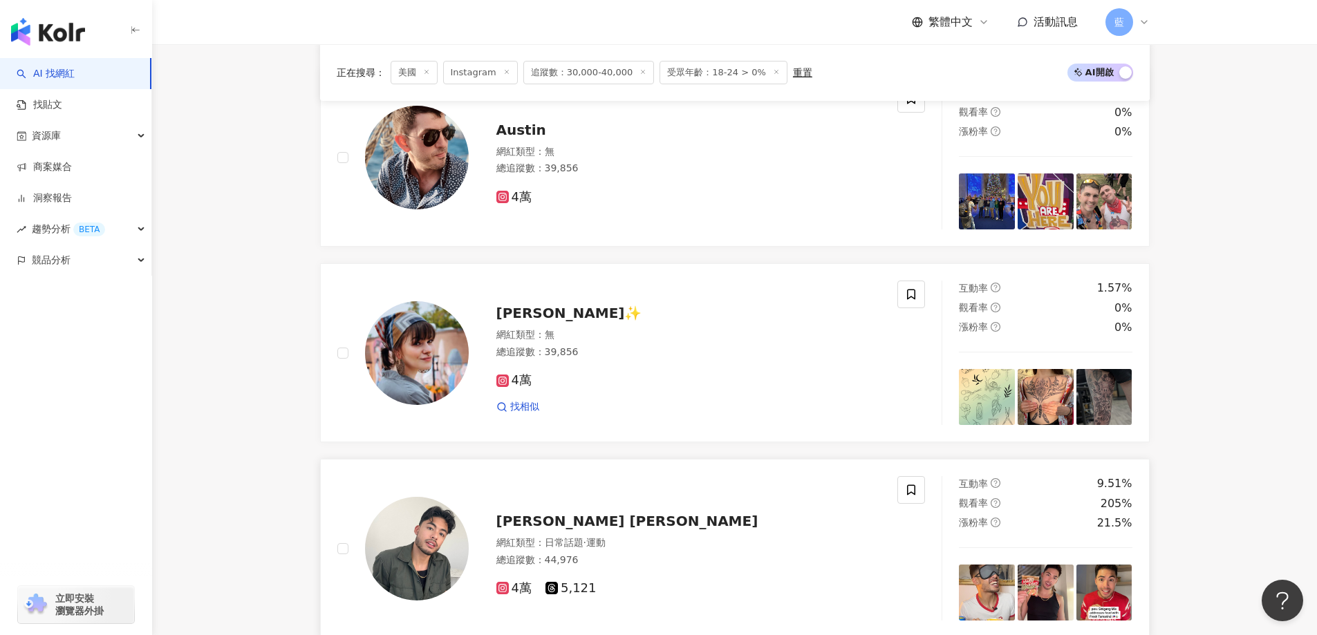
scroll to position [1255, 0]
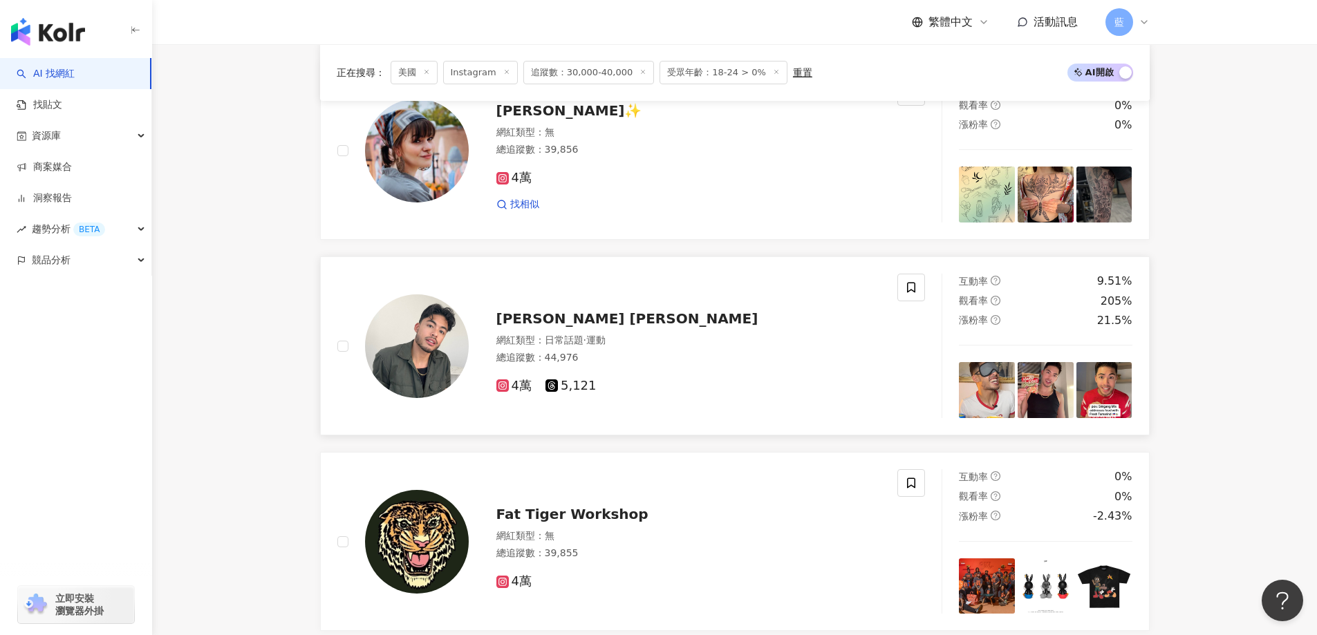
click at [559, 328] on div "jon luigi" at bounding box center [688, 318] width 385 height 19
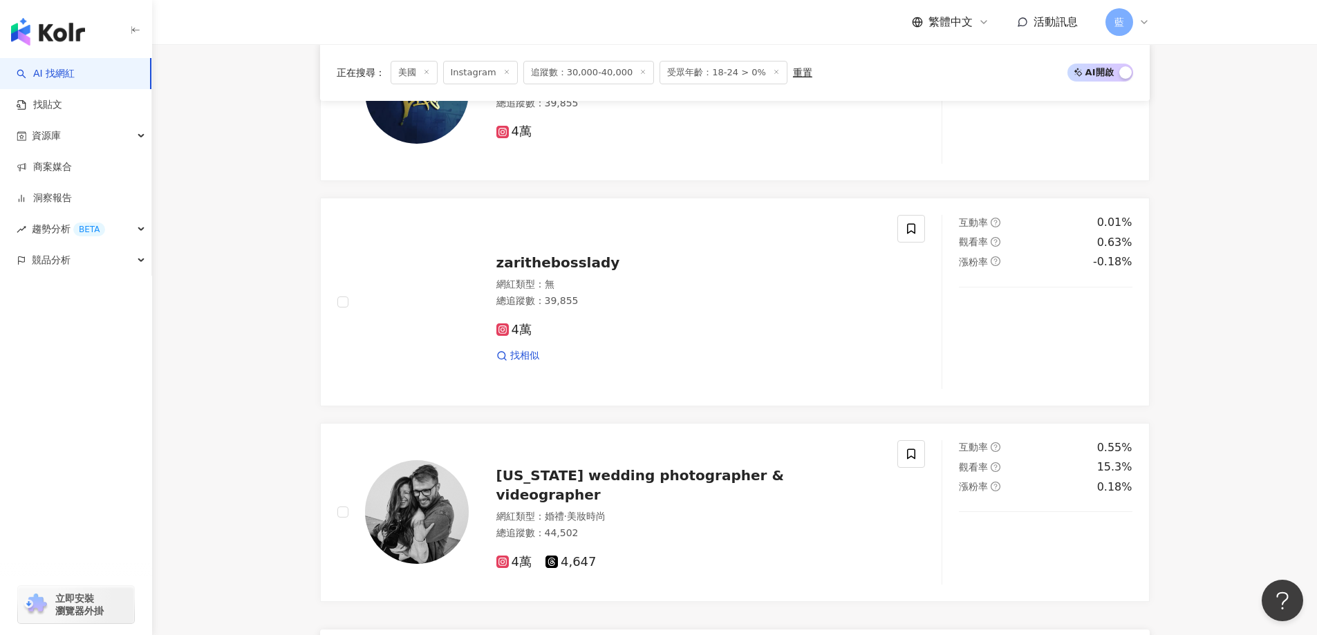
scroll to position [2568, 0]
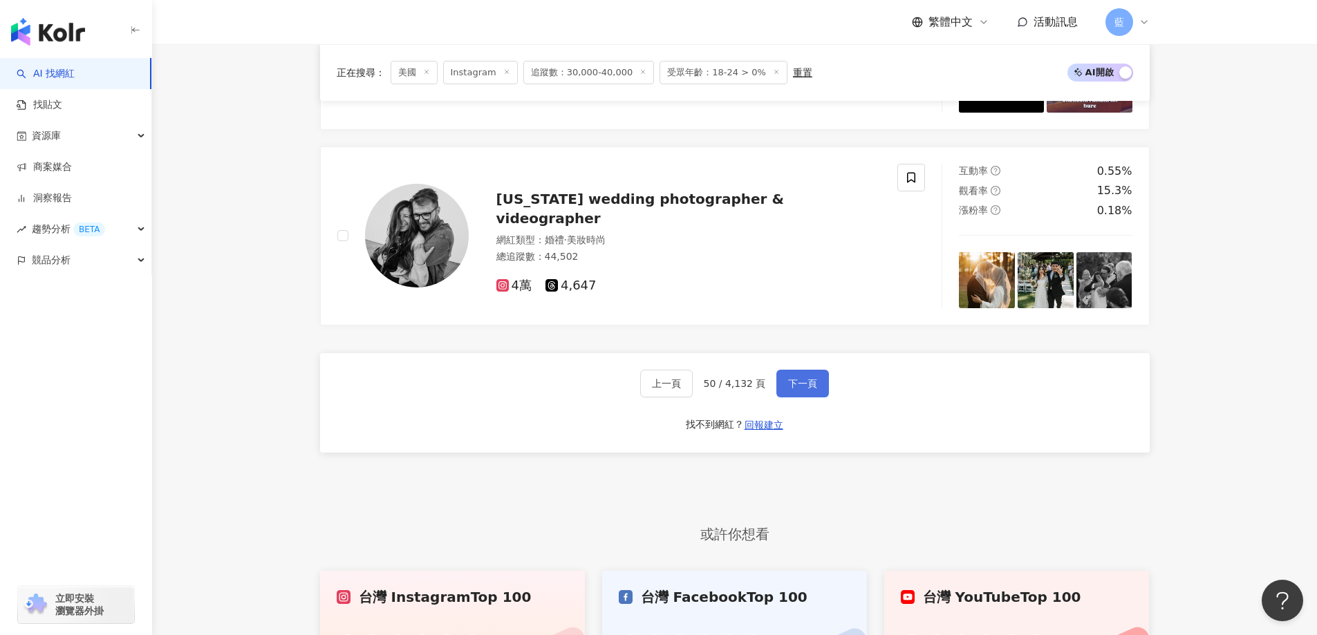
click at [803, 386] on button "下一頁" at bounding box center [802, 384] width 53 height 28
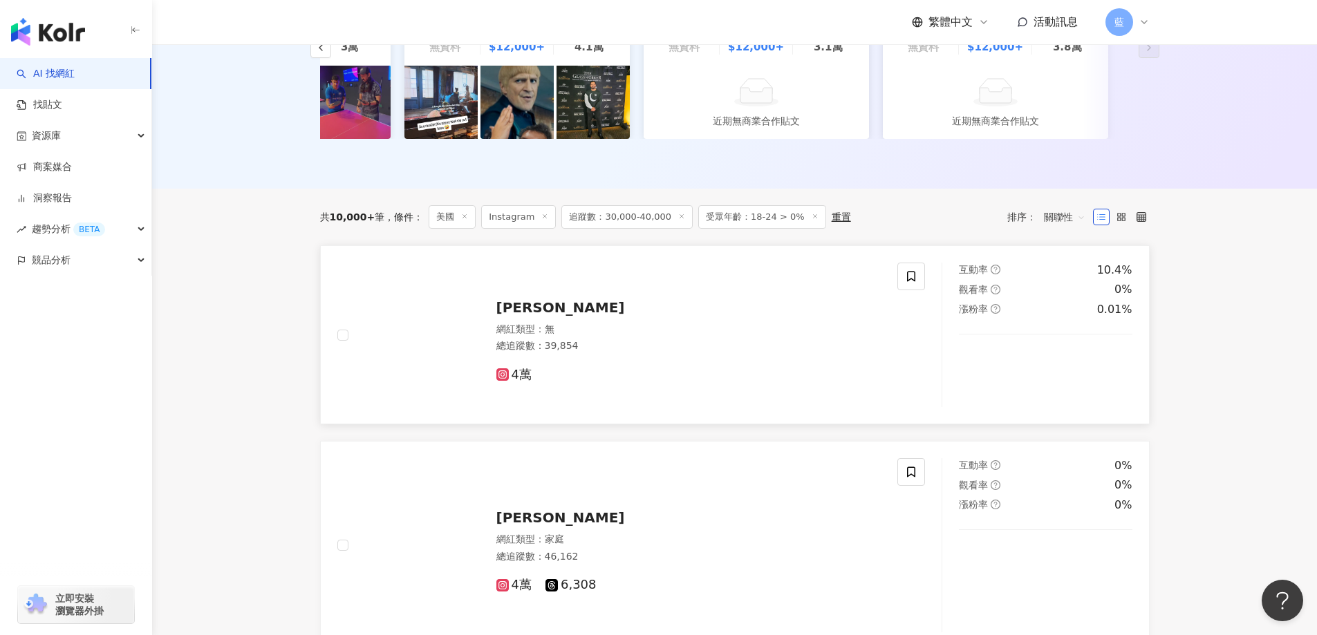
scroll to position [287, 0]
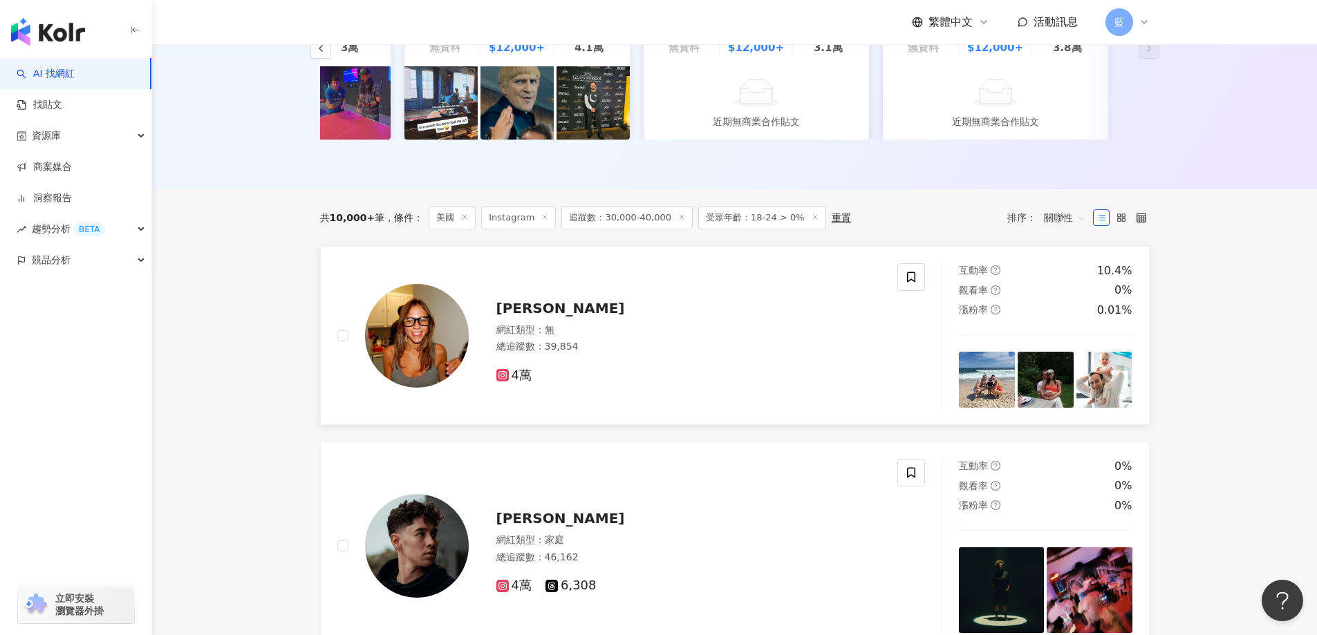
click at [589, 317] on span "Lindsey Metselaar" at bounding box center [560, 308] width 129 height 17
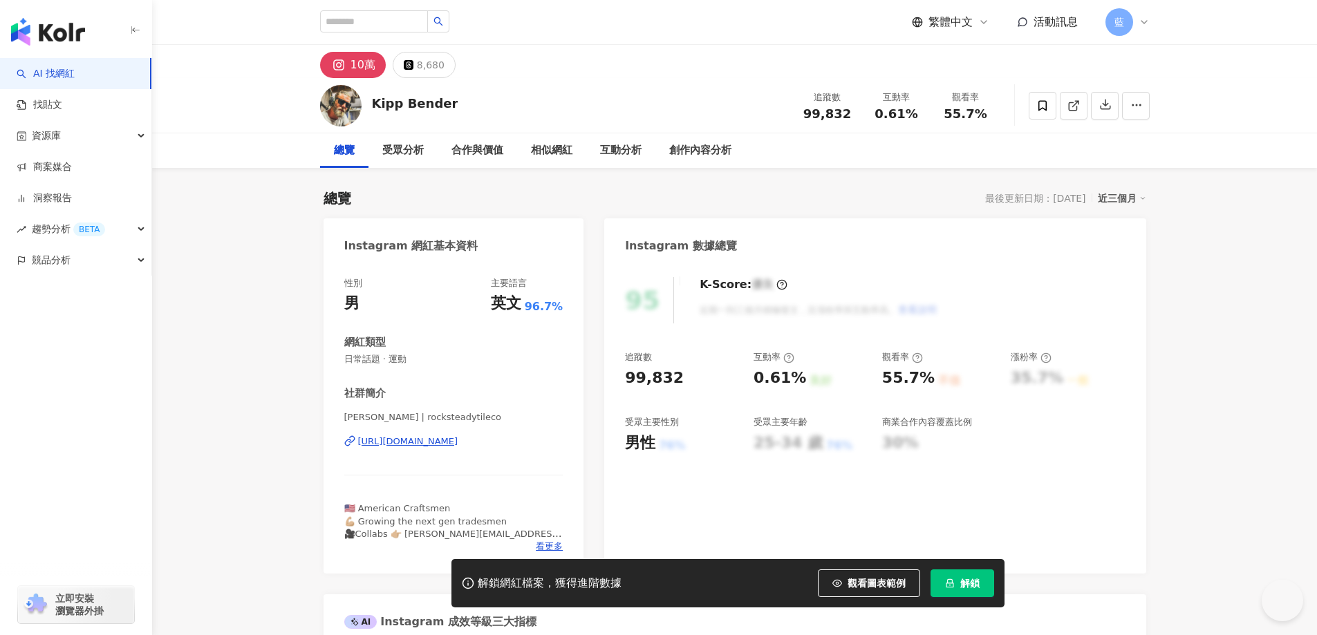
click at [458, 438] on div "https://www.instagram.com/rocksteadytileco/" at bounding box center [408, 442] width 100 height 12
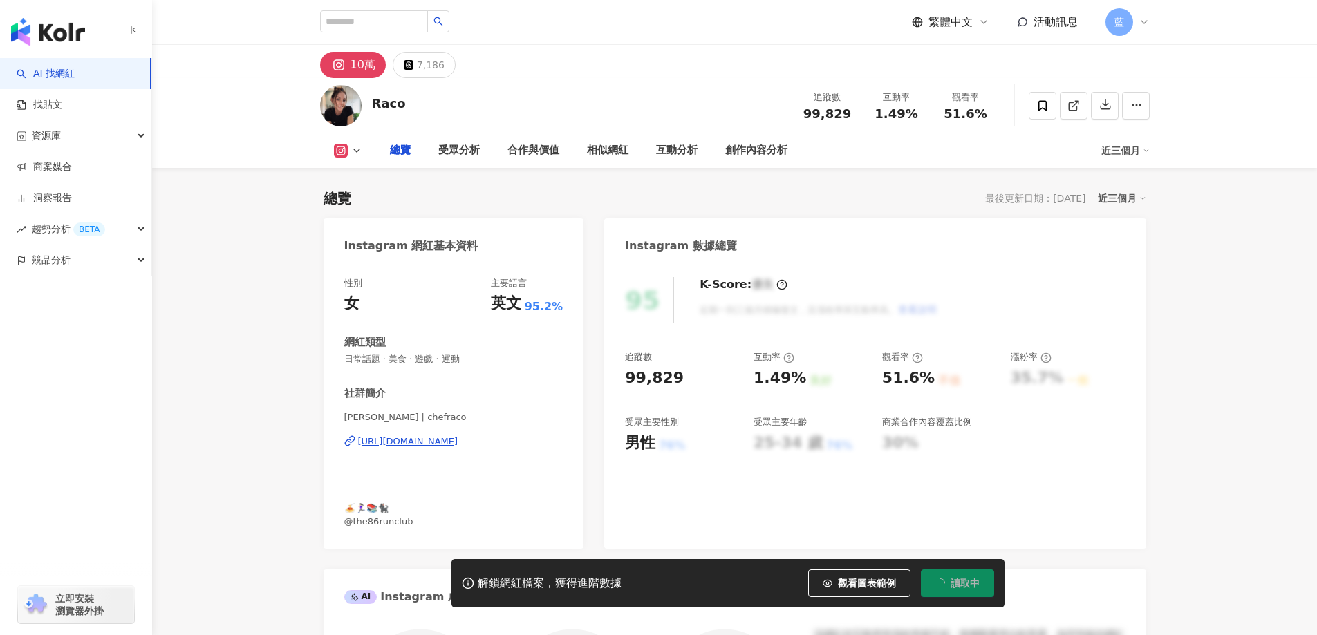
click at [458, 438] on div "[URL][DOMAIN_NAME]" at bounding box center [408, 442] width 100 height 12
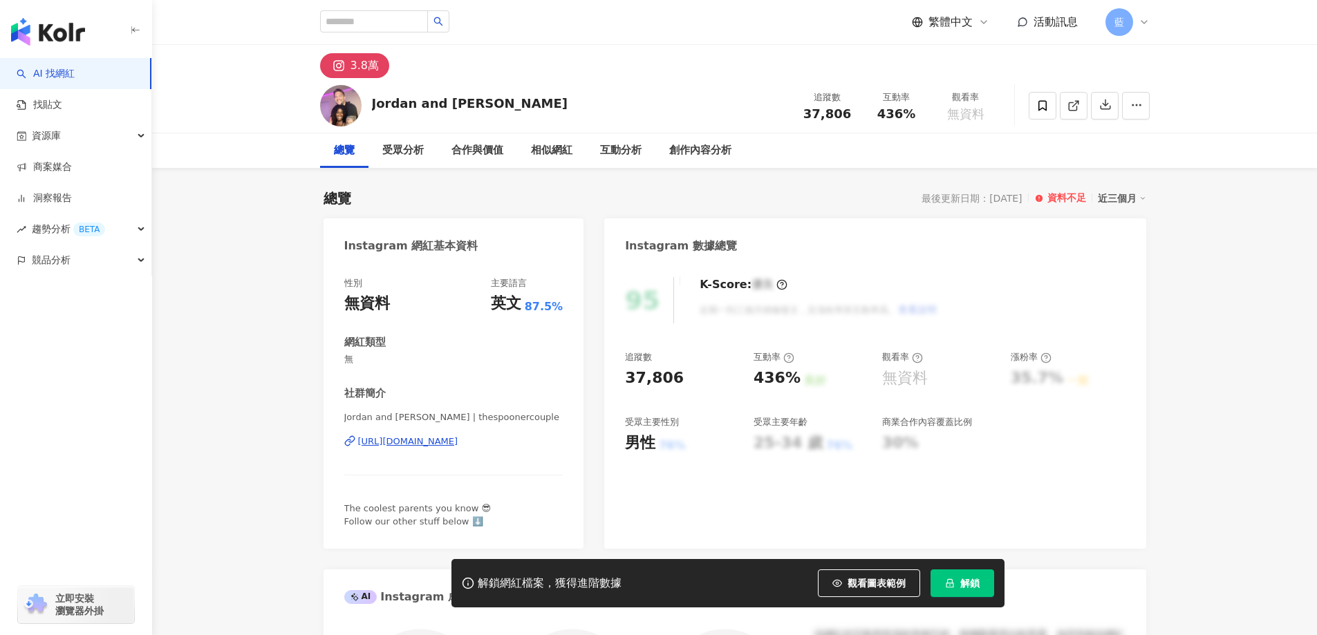
click at [458, 436] on div "https://www.instagram.com/thespoonercouple/" at bounding box center [408, 442] width 100 height 12
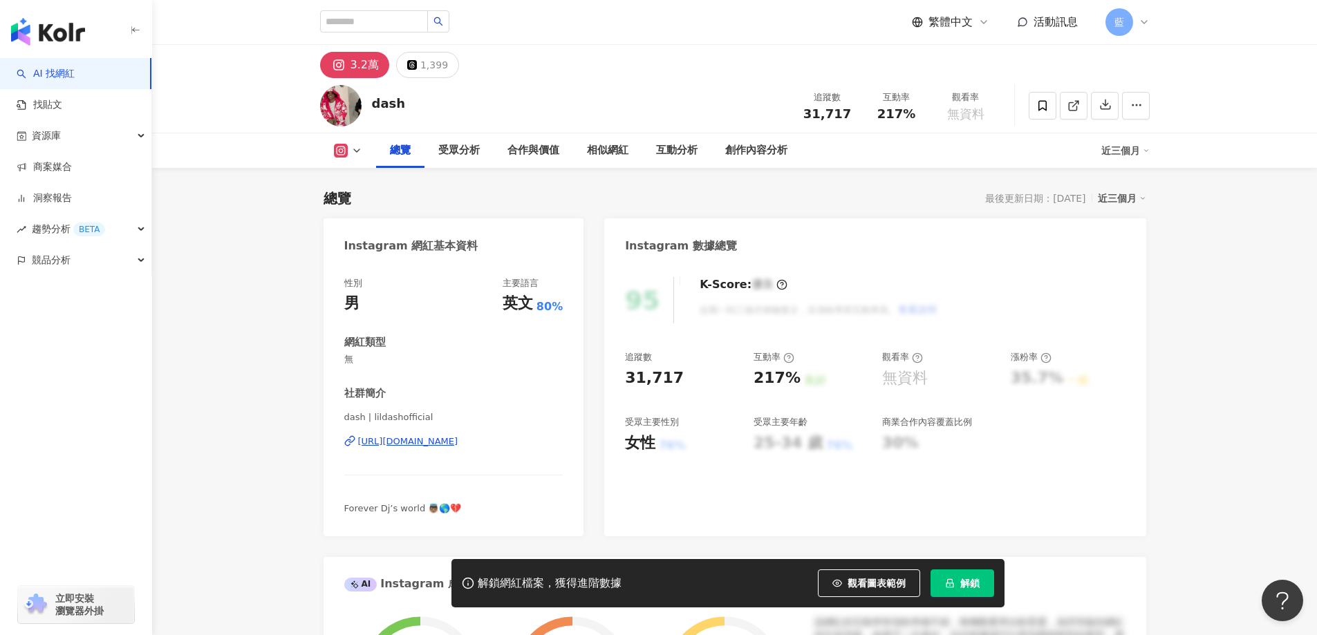
click at [458, 442] on div "[URL][DOMAIN_NAME]" at bounding box center [408, 442] width 100 height 12
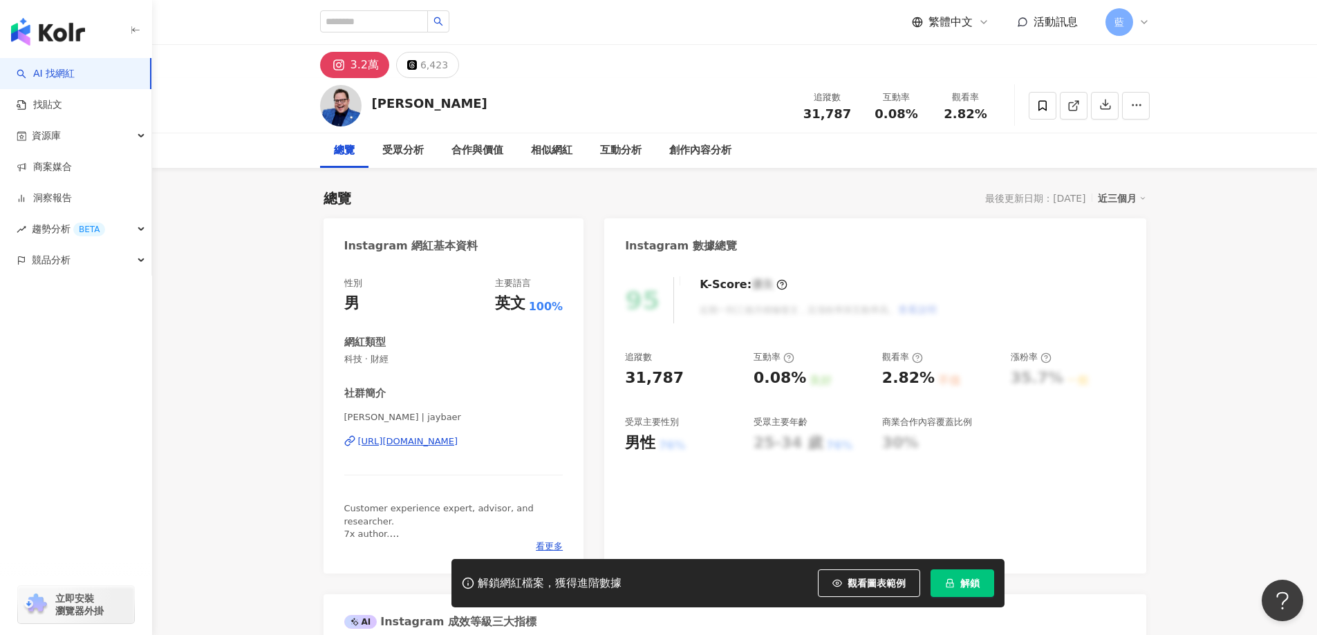
drag, startPoint x: 0, startPoint y: 0, endPoint x: 456, endPoint y: 442, distance: 635.1
click at [456, 442] on div "[URL][DOMAIN_NAME]" at bounding box center [408, 442] width 100 height 12
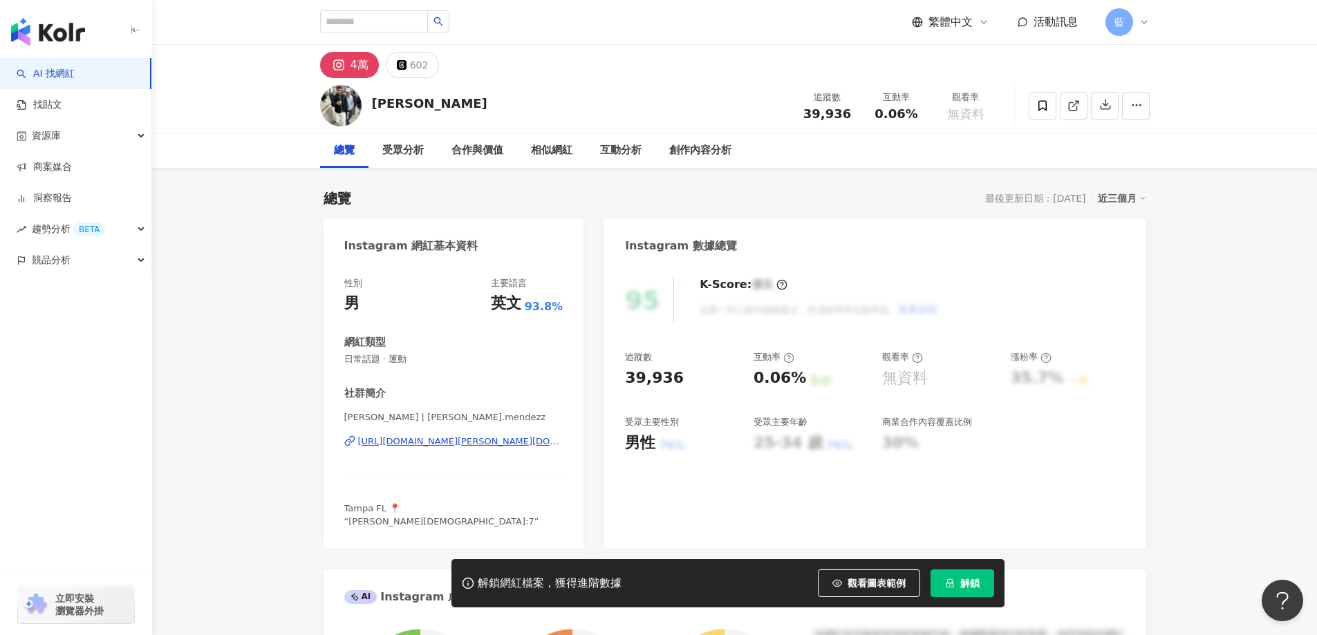
drag, startPoint x: 484, startPoint y: 335, endPoint x: 455, endPoint y: 438, distance: 107.0
click at [451, 433] on div "[PERSON_NAME] | [PERSON_NAME].mendezz [URL][DOMAIN_NAME][PERSON_NAME][DOMAIN_NA…" at bounding box center [453, 451] width 219 height 81
click at [456, 452] on div "Mason Mendez | mason.mendezz https://www.instagram.com/mason.mendezz/" at bounding box center [453, 451] width 219 height 81
click at [454, 451] on div "Mason Mendez | mason.mendezz https://www.instagram.com/mason.mendezz/" at bounding box center [453, 451] width 219 height 81
click at [454, 443] on div "https://www.instagram.com/mason.mendezz/" at bounding box center [460, 442] width 205 height 12
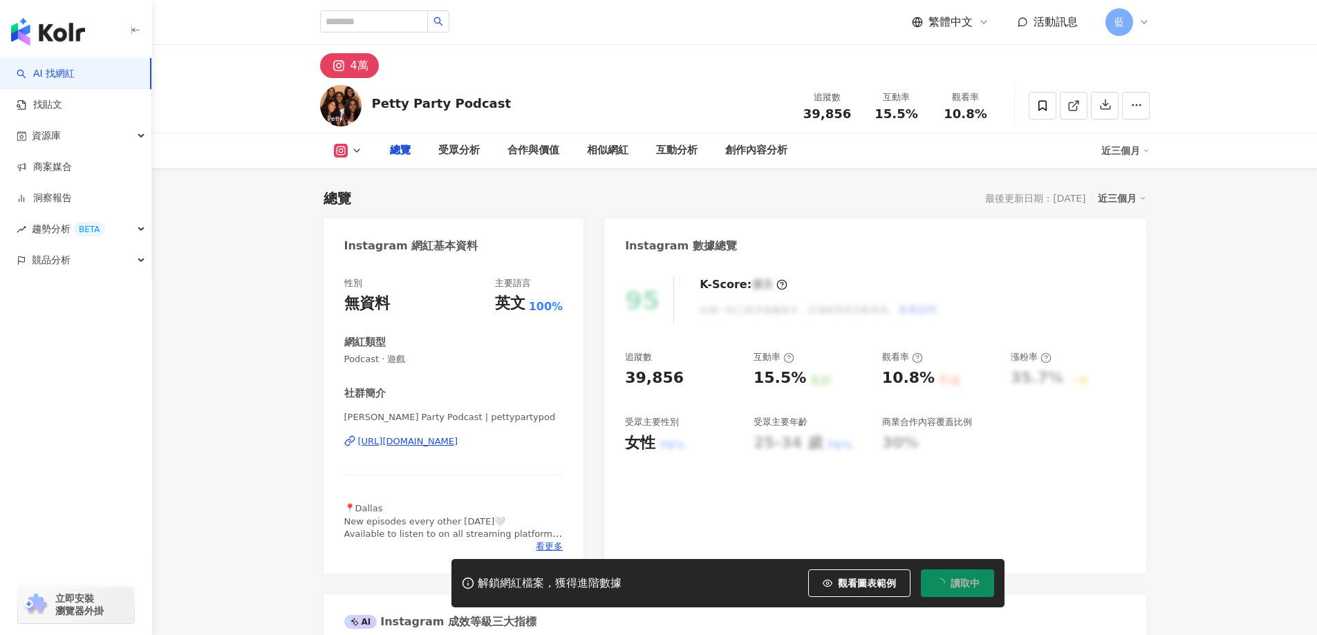
click at [458, 443] on div "[URL][DOMAIN_NAME]" at bounding box center [408, 442] width 100 height 12
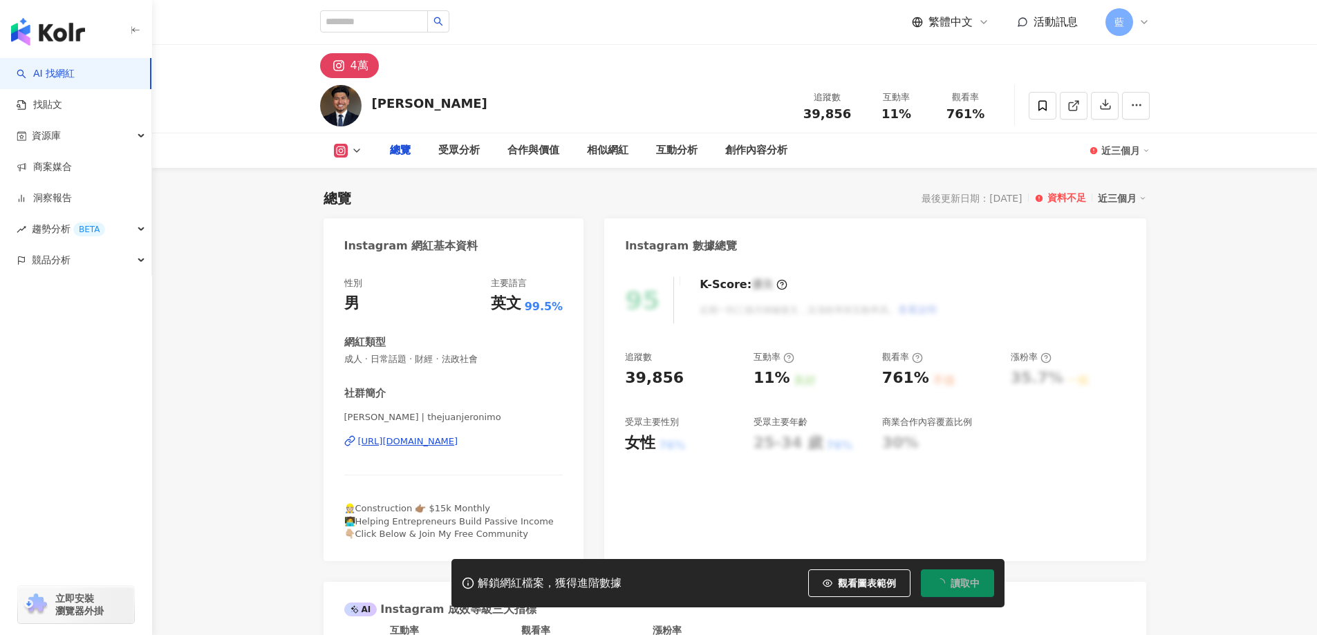
click at [458, 447] on div "[URL][DOMAIN_NAME]" at bounding box center [408, 442] width 100 height 12
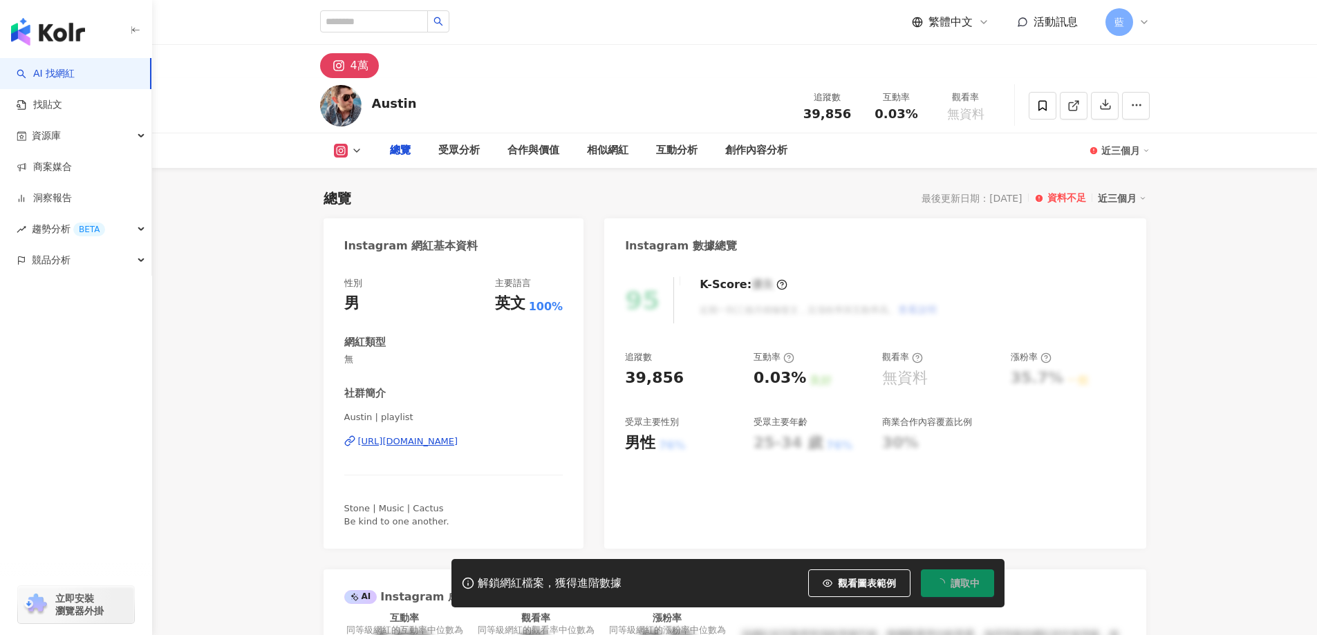
click at [458, 444] on div "https://www.instagram.com/playlist/" at bounding box center [408, 442] width 100 height 12
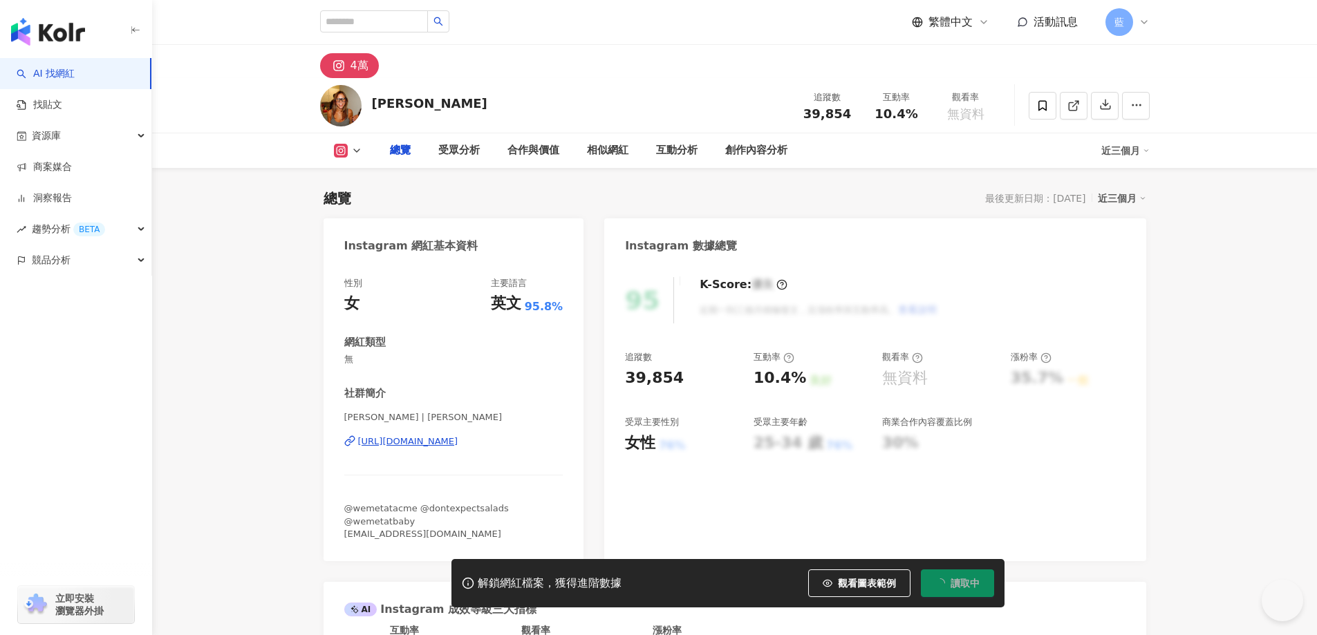
click at [451, 434] on div "[PERSON_NAME] | [PERSON_NAME] [URL][DOMAIN_NAME]" at bounding box center [453, 451] width 219 height 81
click at [447, 436] on div "[URL][DOMAIN_NAME]" at bounding box center [408, 442] width 100 height 12
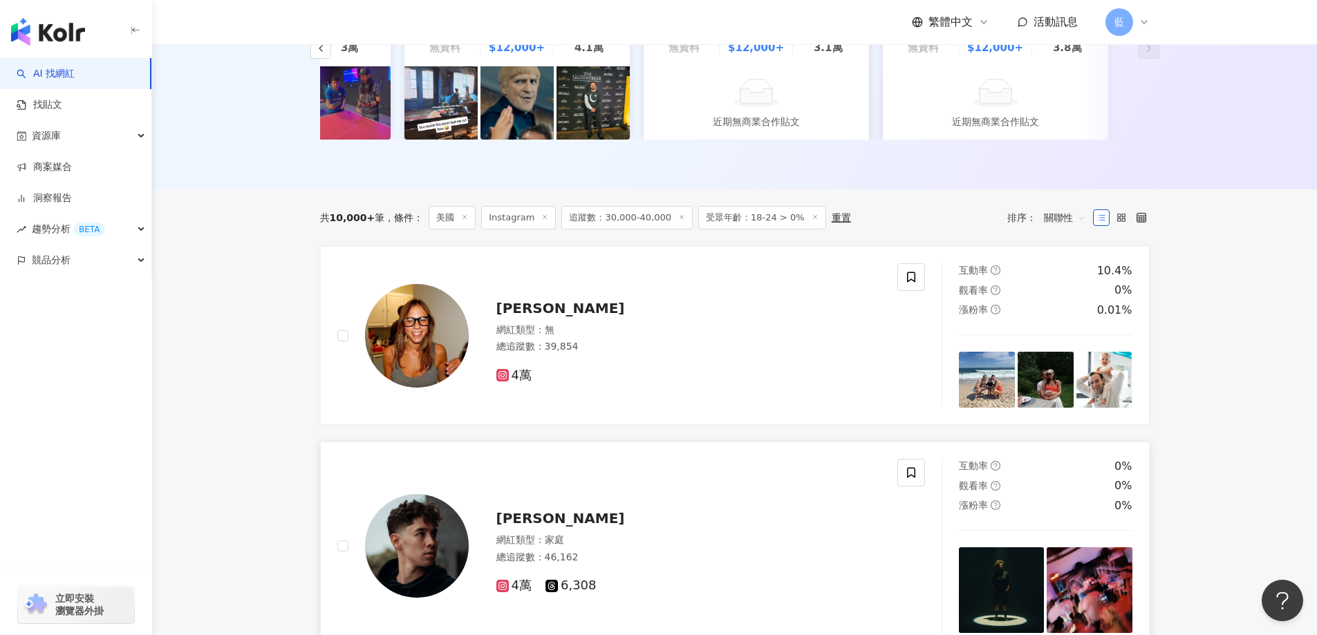
scroll to position [563, 0]
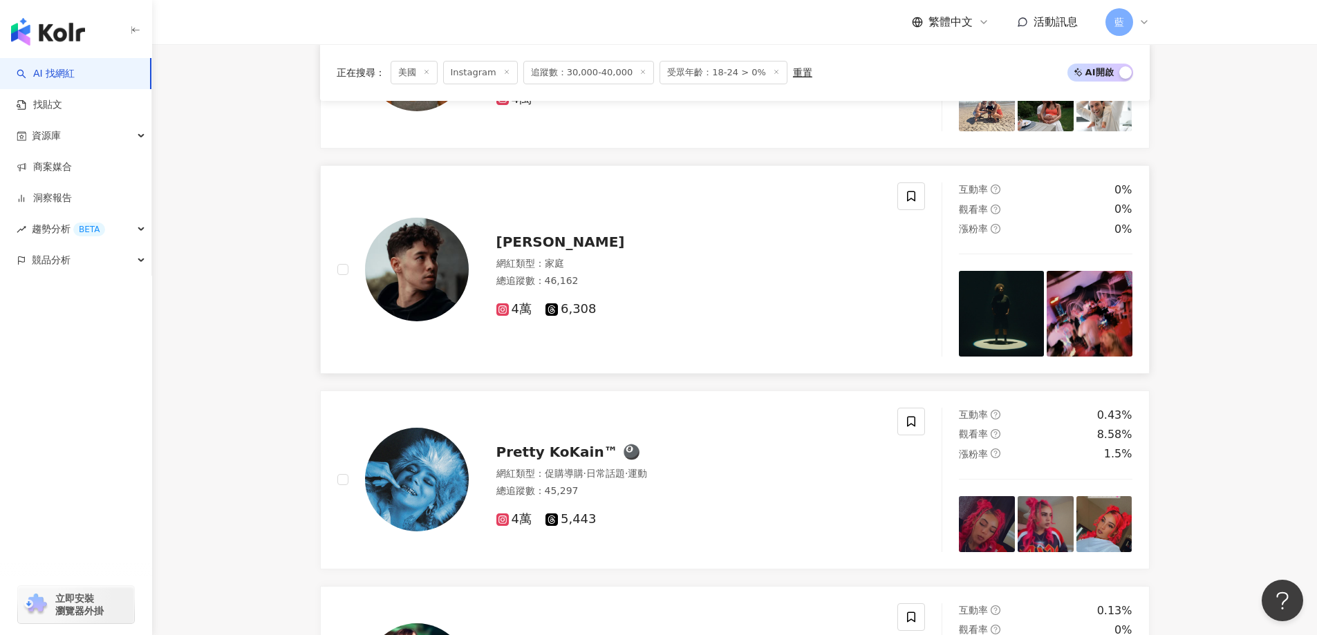
click at [544, 250] on span "Ryan Kao" at bounding box center [560, 242] width 129 height 17
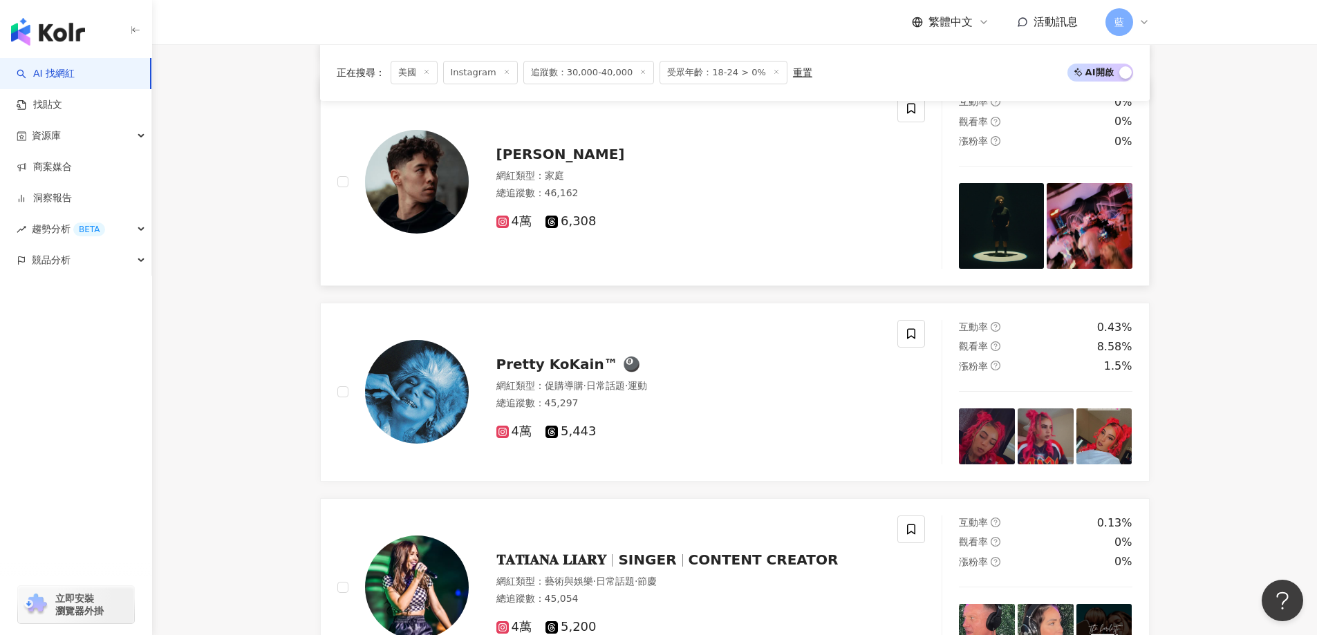
scroll to position [771, 0]
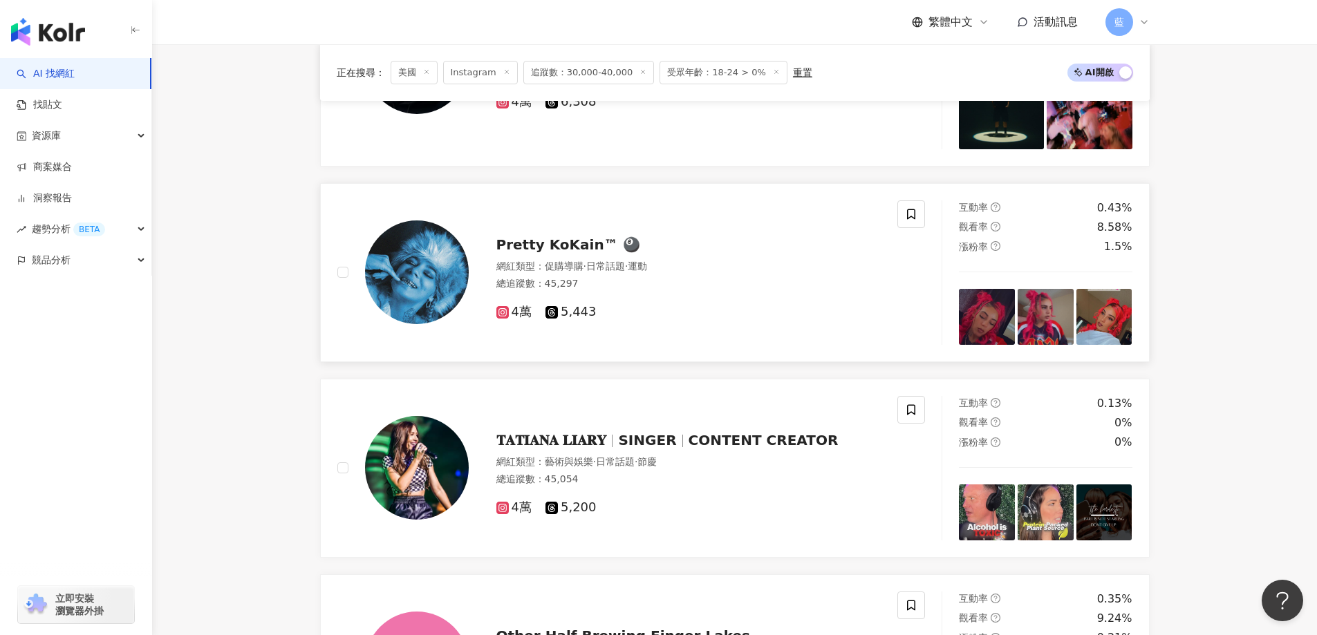
click at [552, 253] on span "Pretty KoKain™ 🎱" at bounding box center [568, 244] width 144 height 17
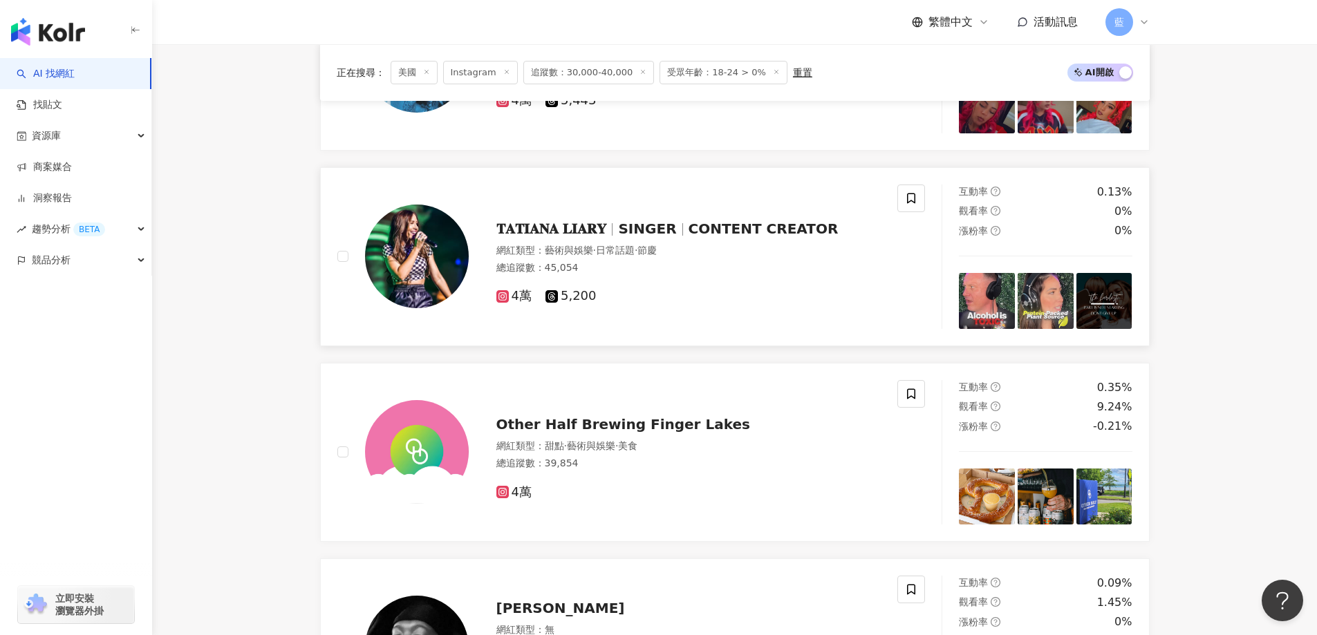
scroll to position [1047, 0]
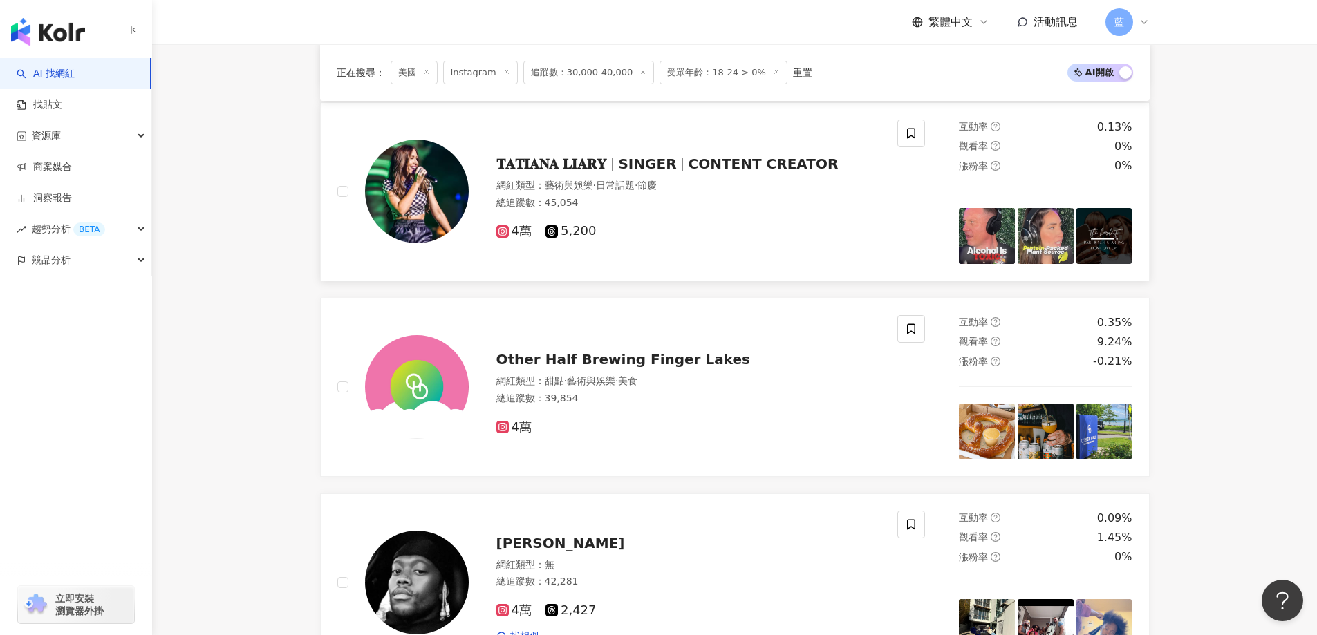
click at [644, 164] on span "SINGER" at bounding box center [647, 164] width 58 height 17
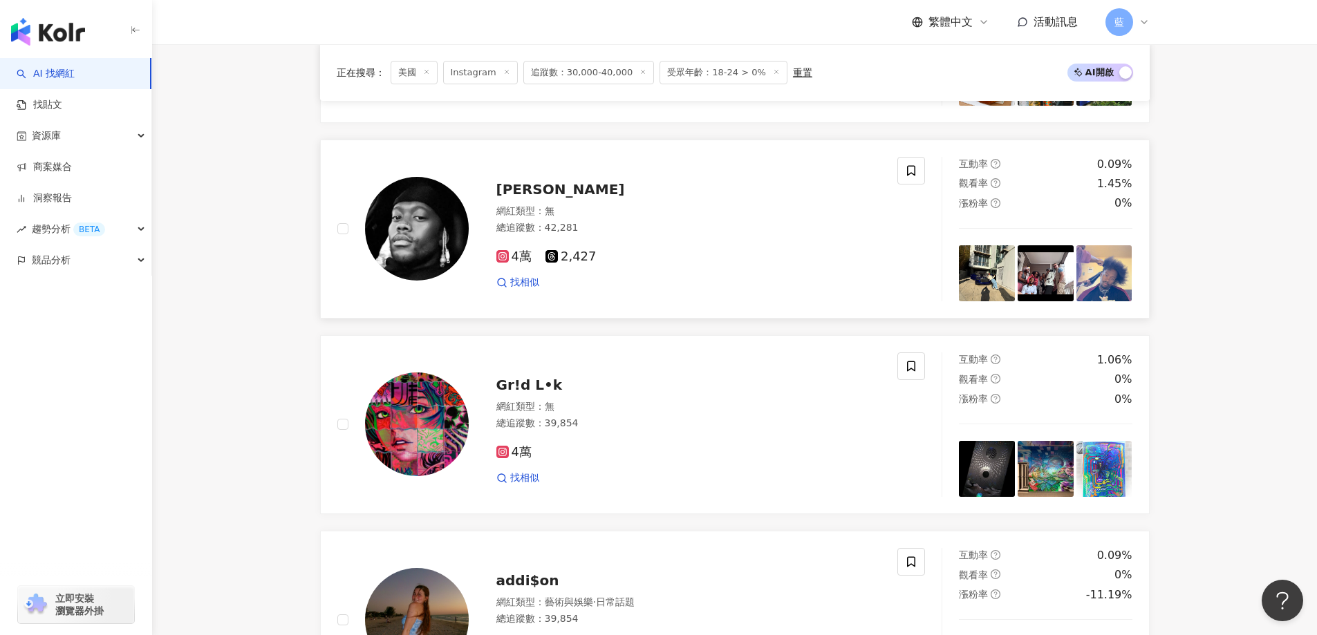
scroll to position [1462, 0]
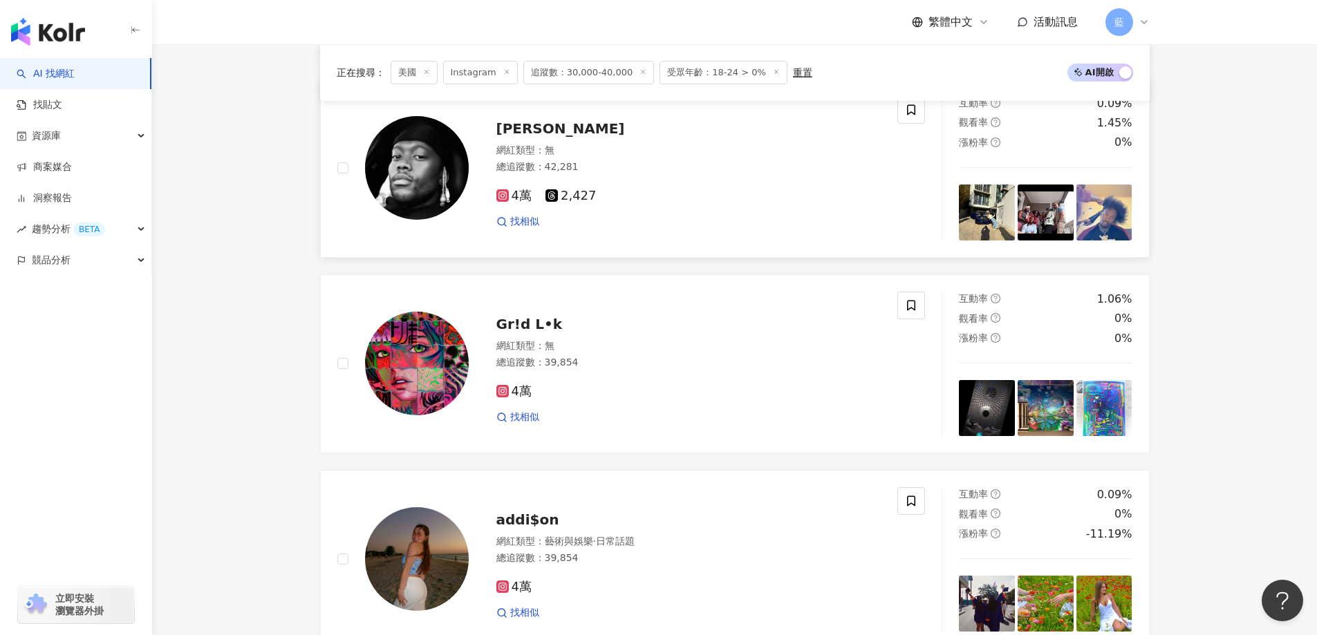
click at [529, 133] on span "Zazu Moloi" at bounding box center [560, 128] width 129 height 17
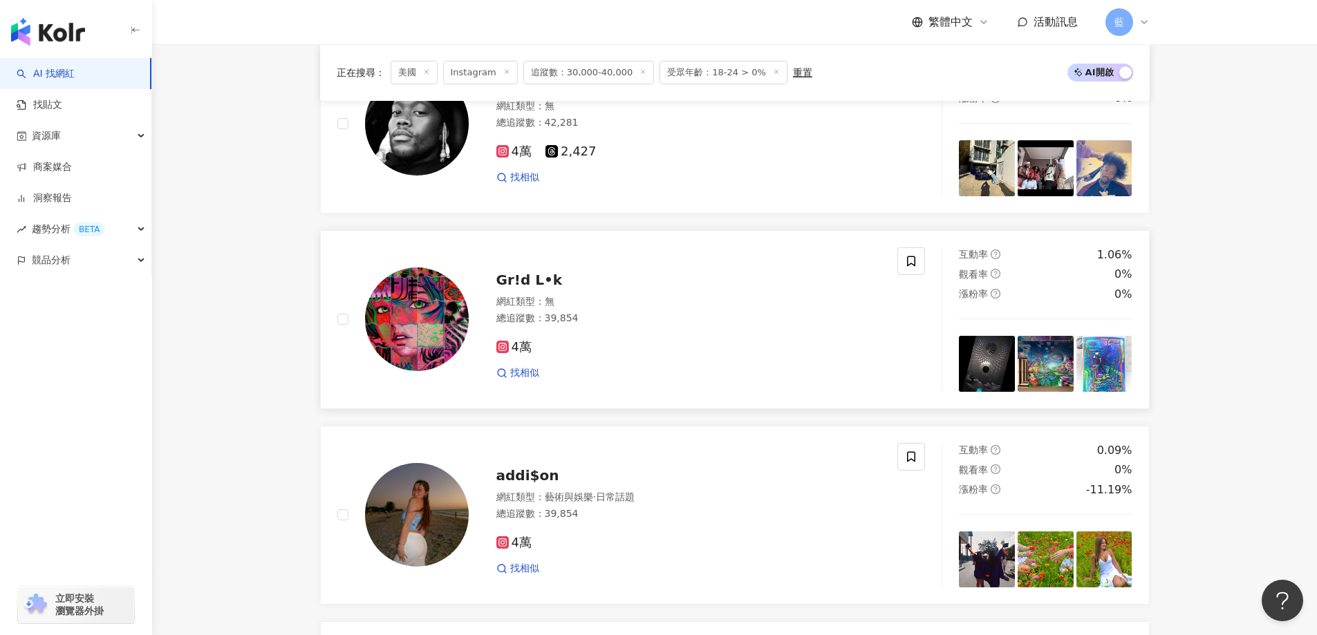
scroll to position [1600, 0]
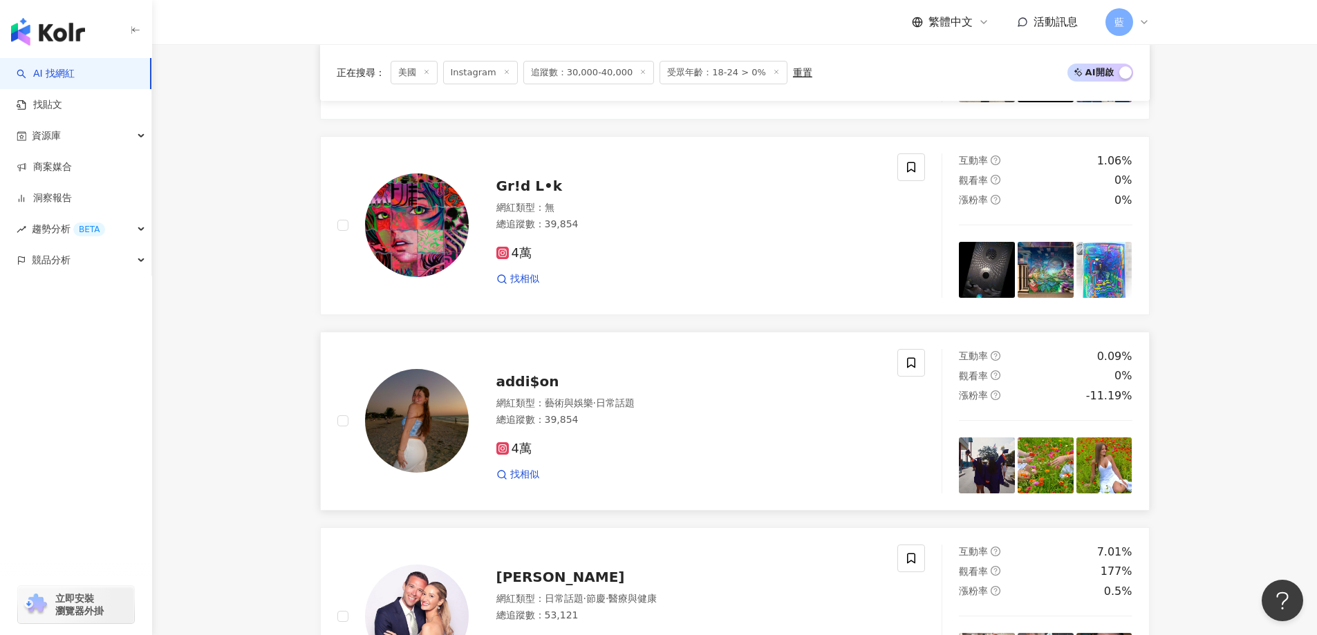
click at [521, 390] on span "addi$on" at bounding box center [527, 381] width 63 height 17
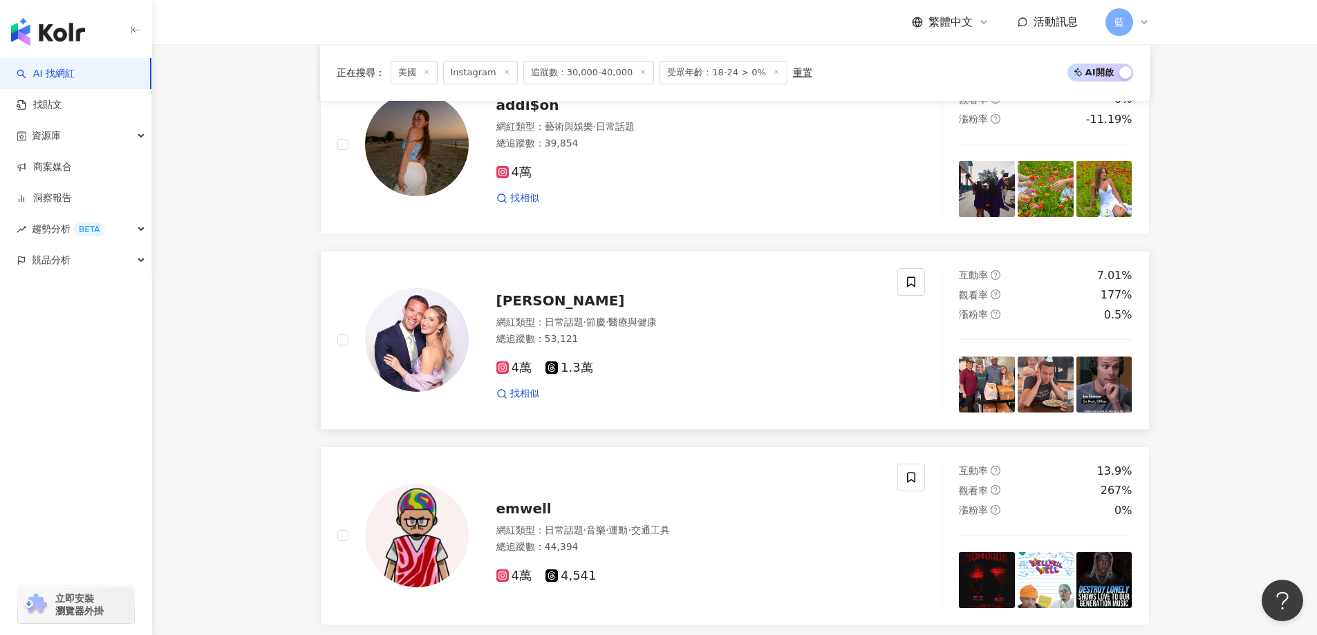
click at [546, 301] on div "Emily Favreau 網紅類型 ： 日常話題 · 節慶 · 醫療與健康 總追蹤數 ： 53,121 4萬 1.3萬 找相似" at bounding box center [675, 340] width 413 height 121
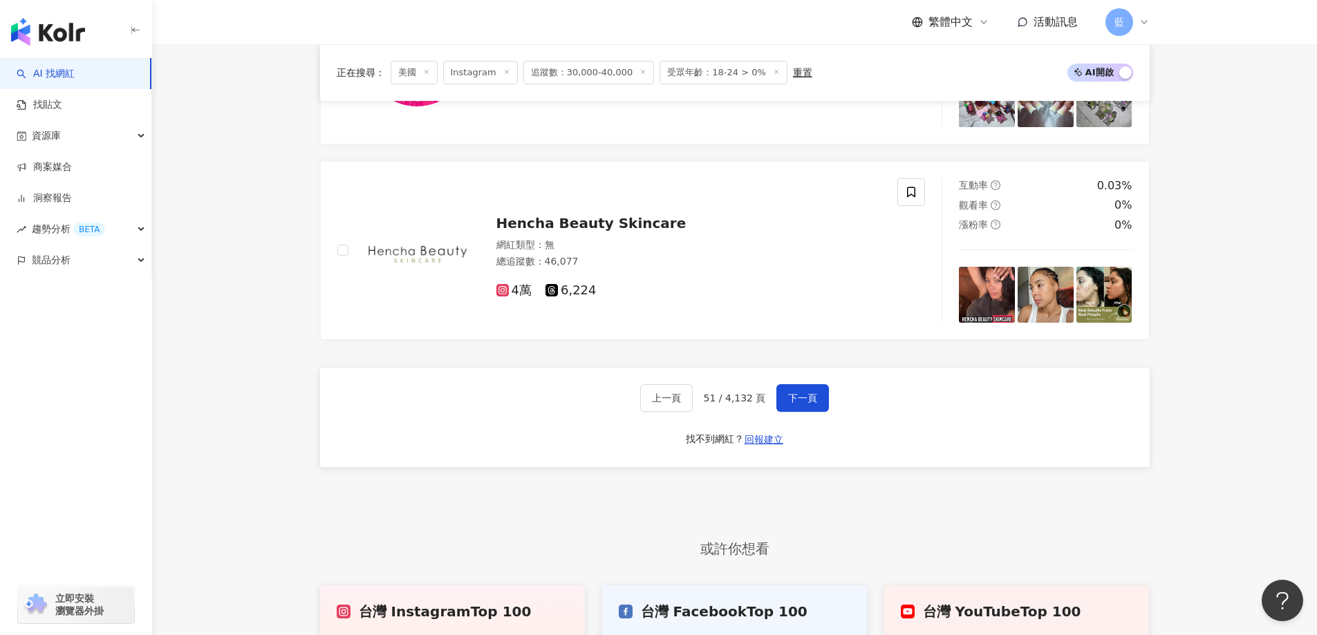
scroll to position [2707, 0]
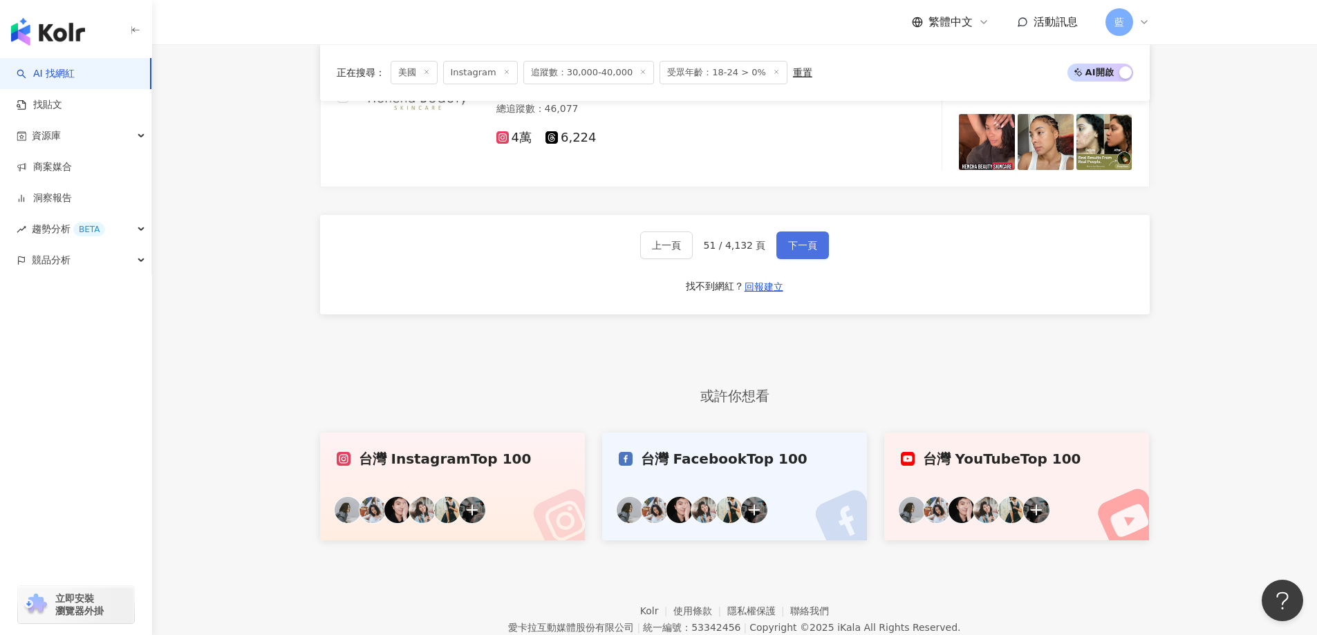
click at [790, 245] on button "下一頁" at bounding box center [802, 246] width 53 height 28
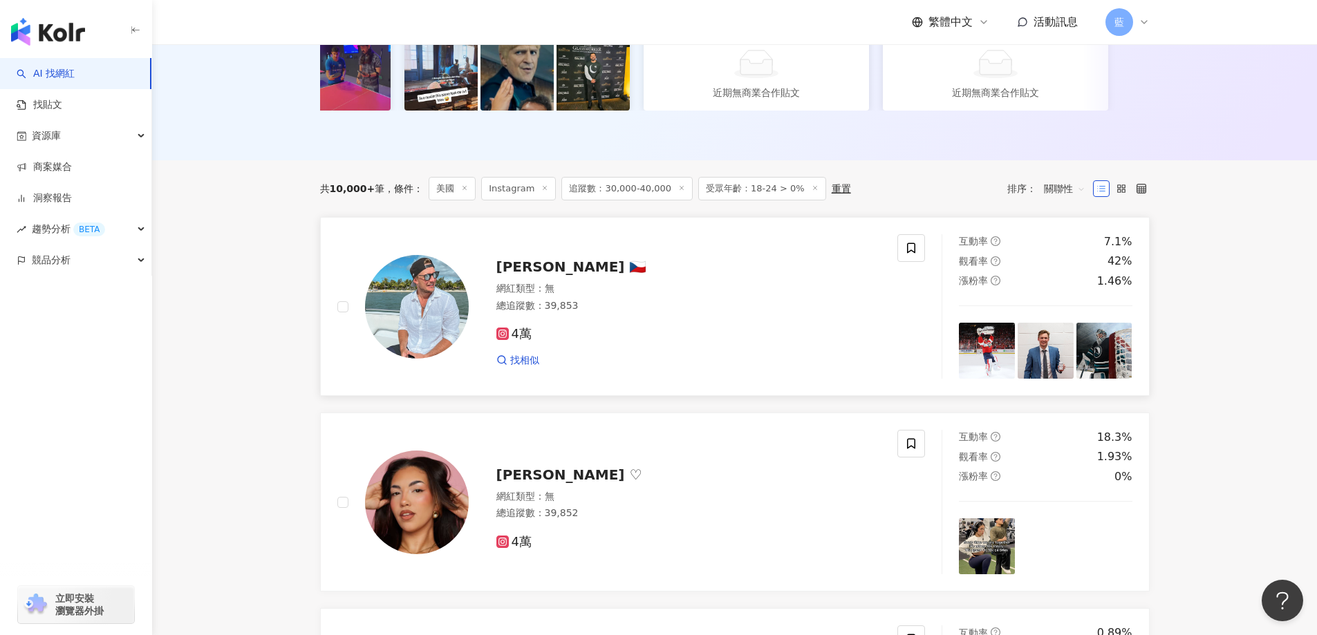
scroll to position [396, 0]
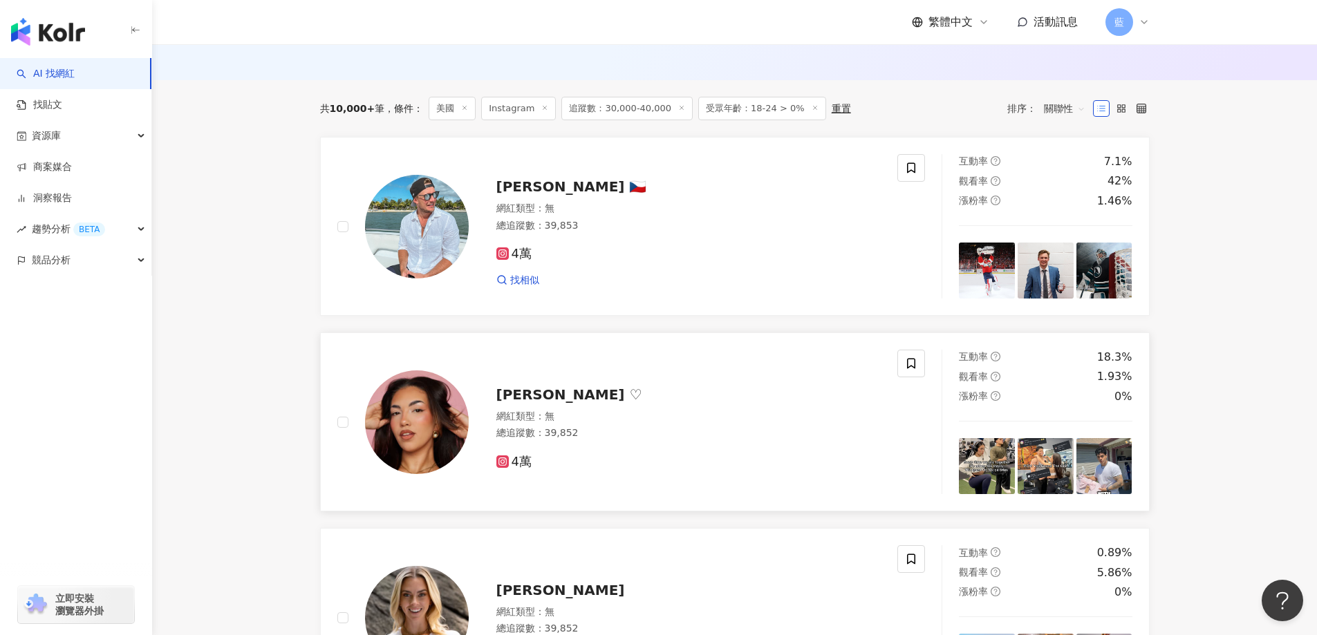
click at [578, 400] on span "Kayla Delyne ♡" at bounding box center [569, 394] width 146 height 17
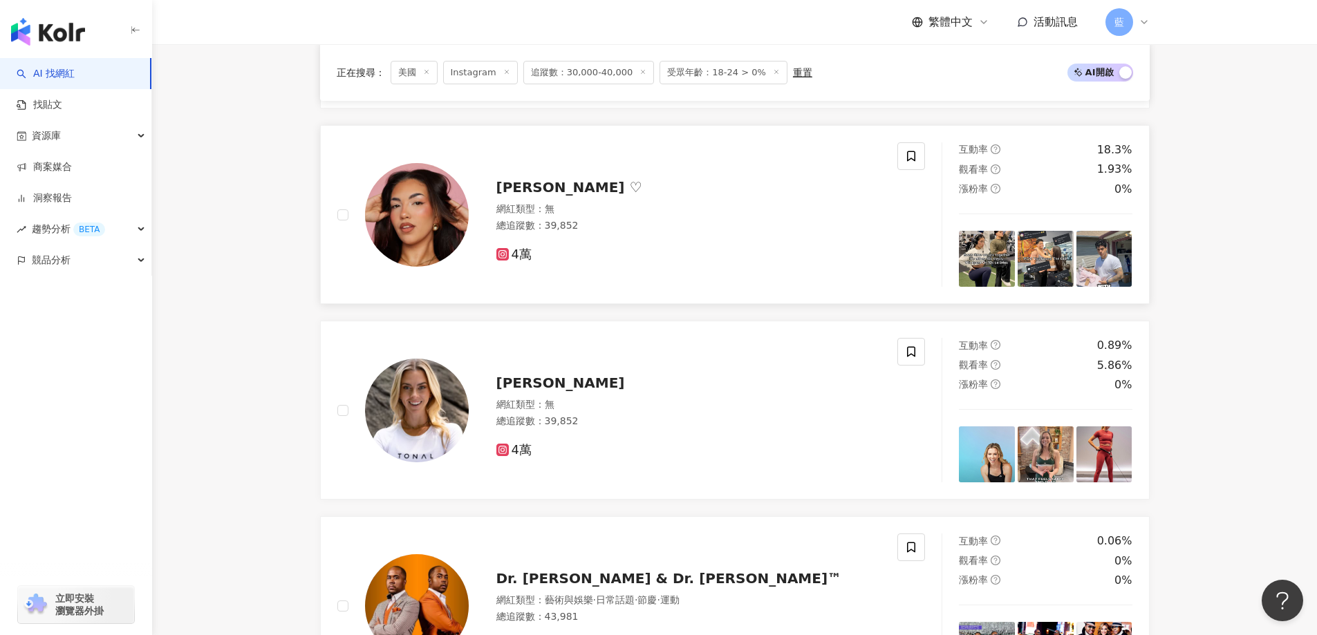
scroll to position [673, 0]
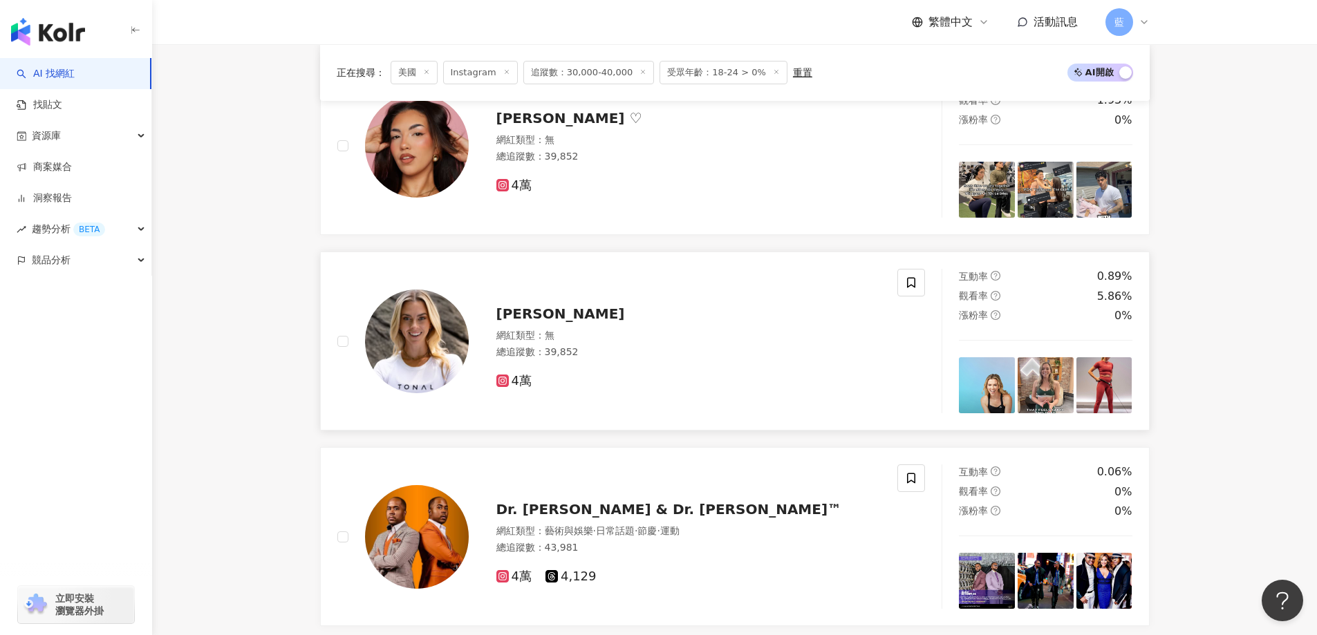
click at [552, 322] on span "Ash Wilking" at bounding box center [560, 314] width 129 height 17
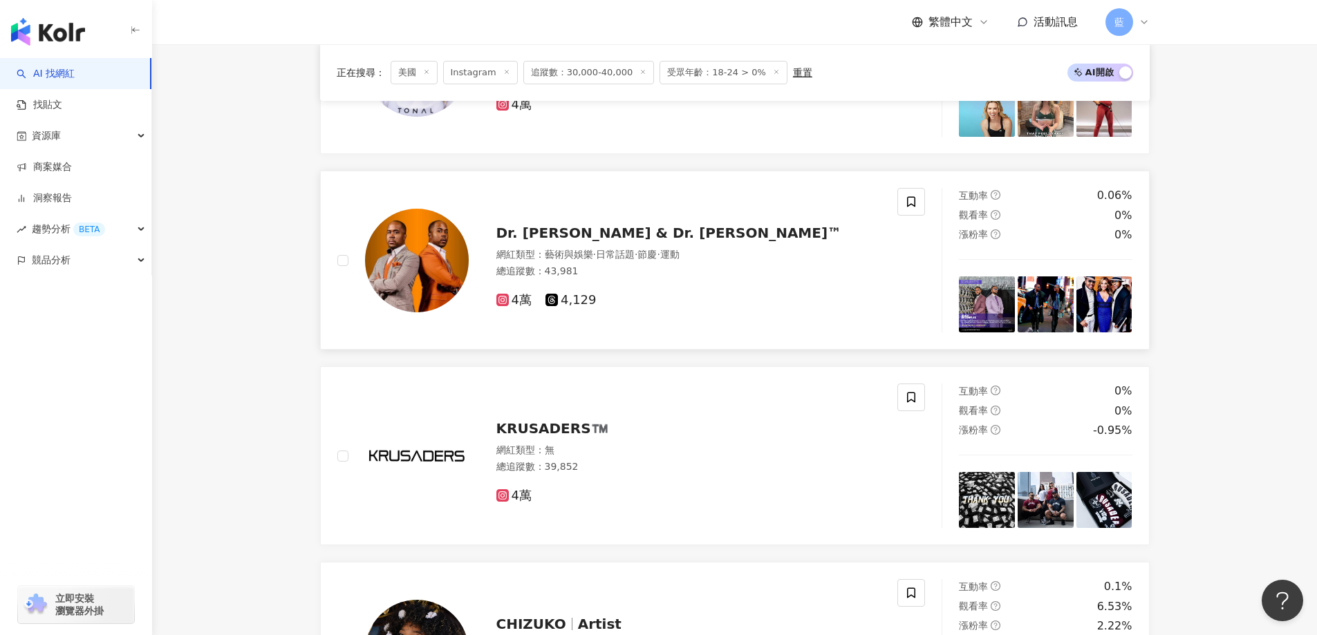
click at [568, 241] on span "Dr. Antoine & Dr. Andre Von Boozier™" at bounding box center [669, 233] width 346 height 17
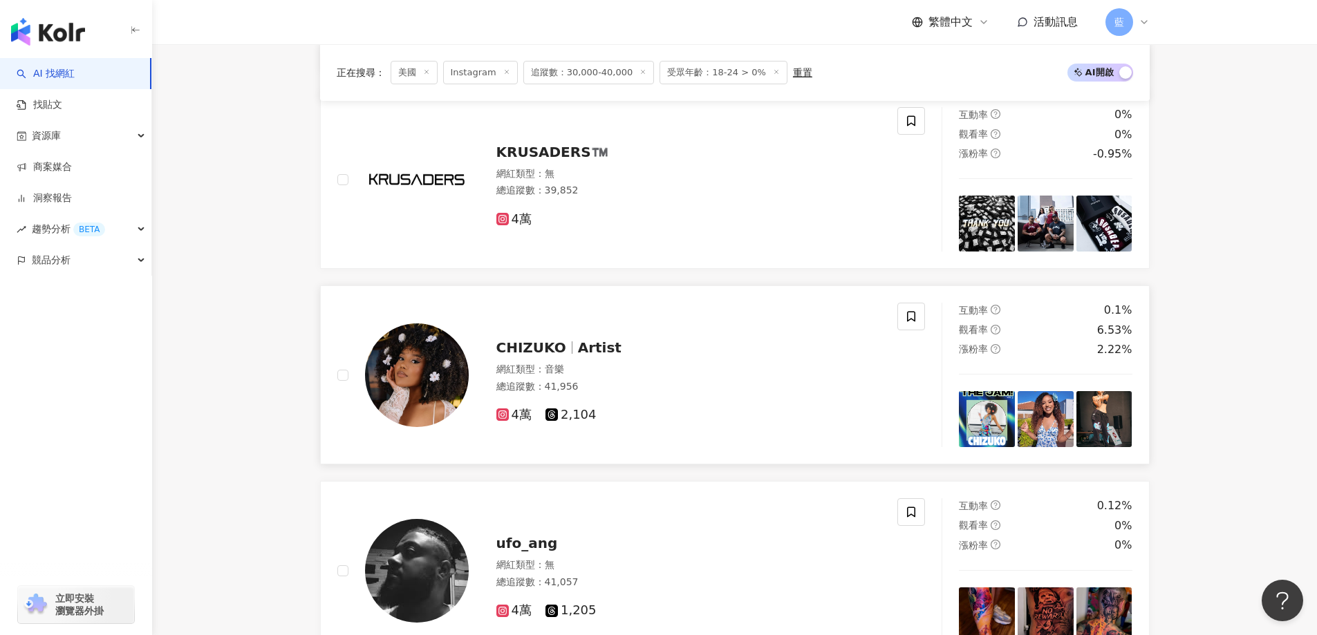
click at [580, 356] on span "Artist" at bounding box center [600, 347] width 44 height 17
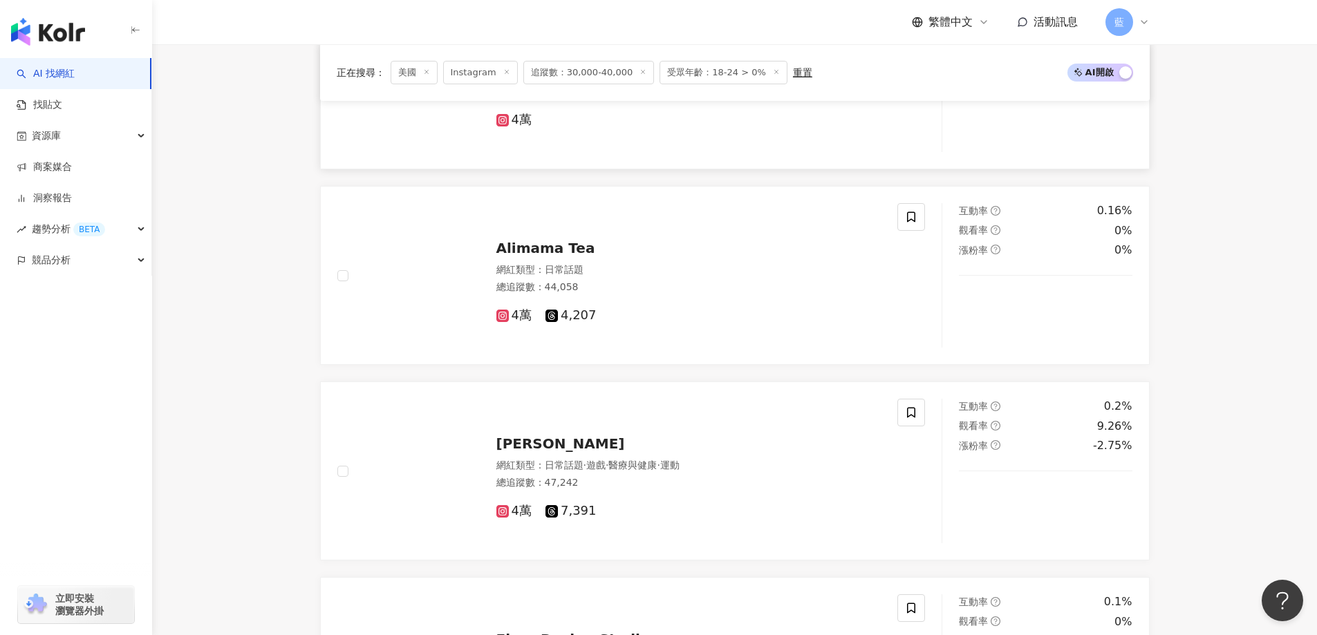
scroll to position [2124, 0]
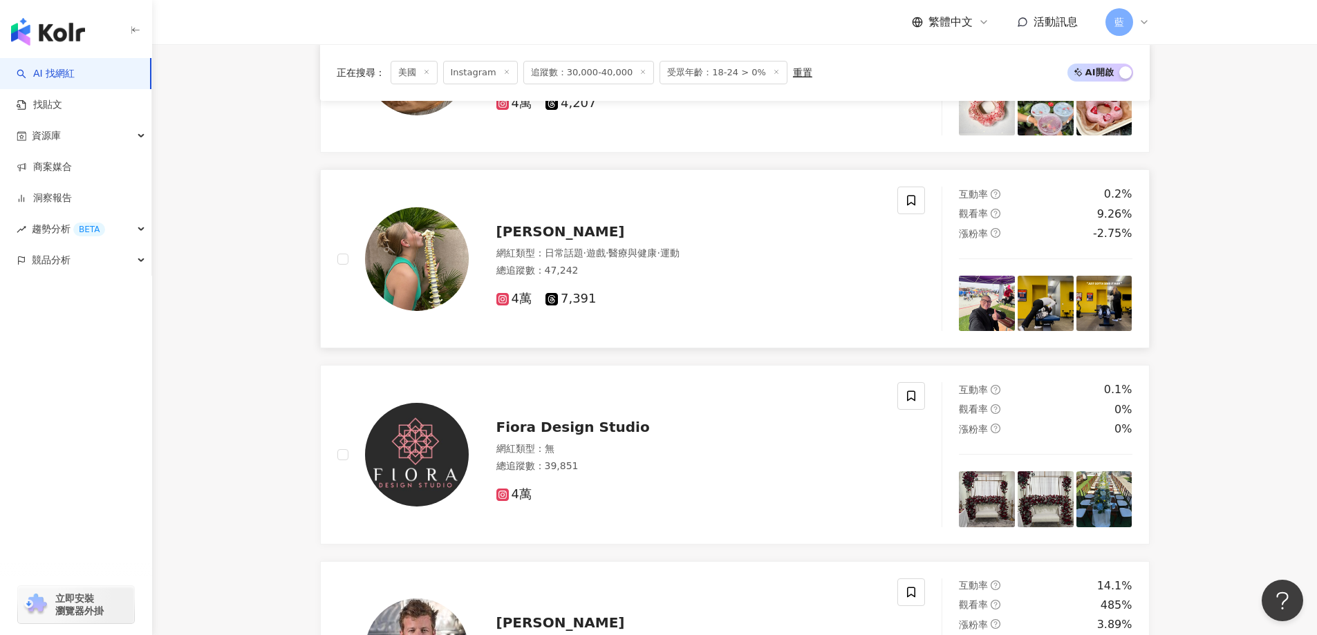
click at [574, 240] on span "Devan Doyle" at bounding box center [560, 231] width 129 height 17
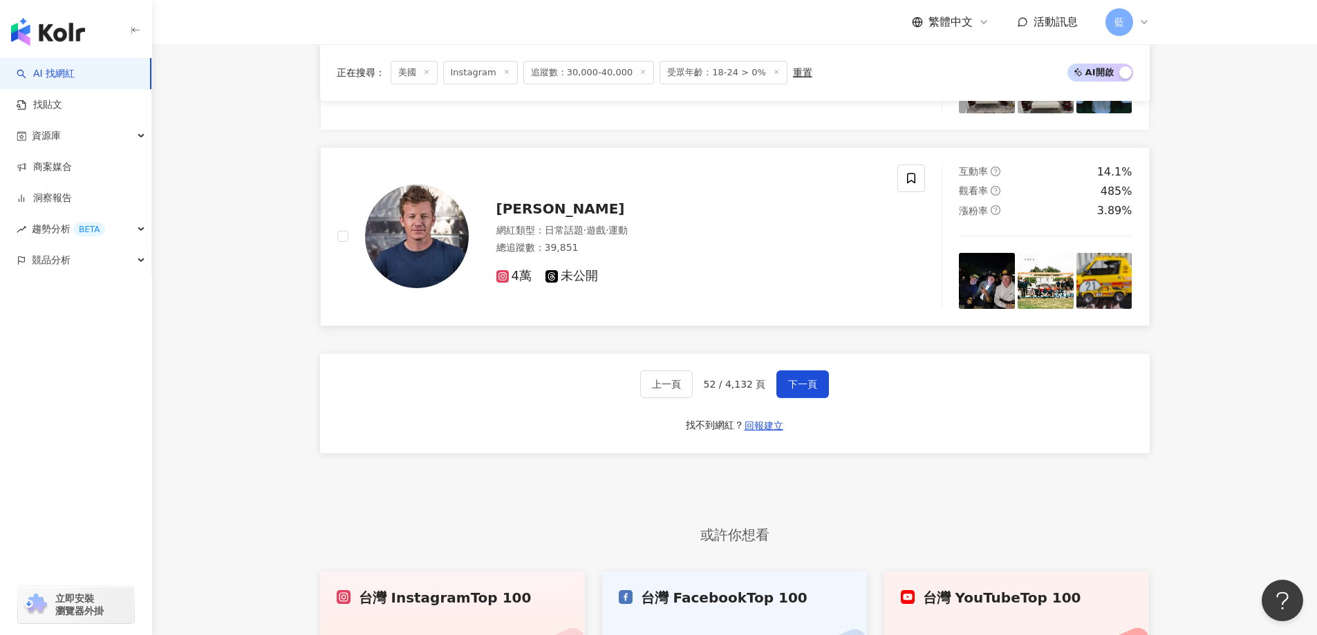
scroll to position [2539, 0]
click at [560, 216] on span "[PERSON_NAME]" at bounding box center [560, 208] width 129 height 17
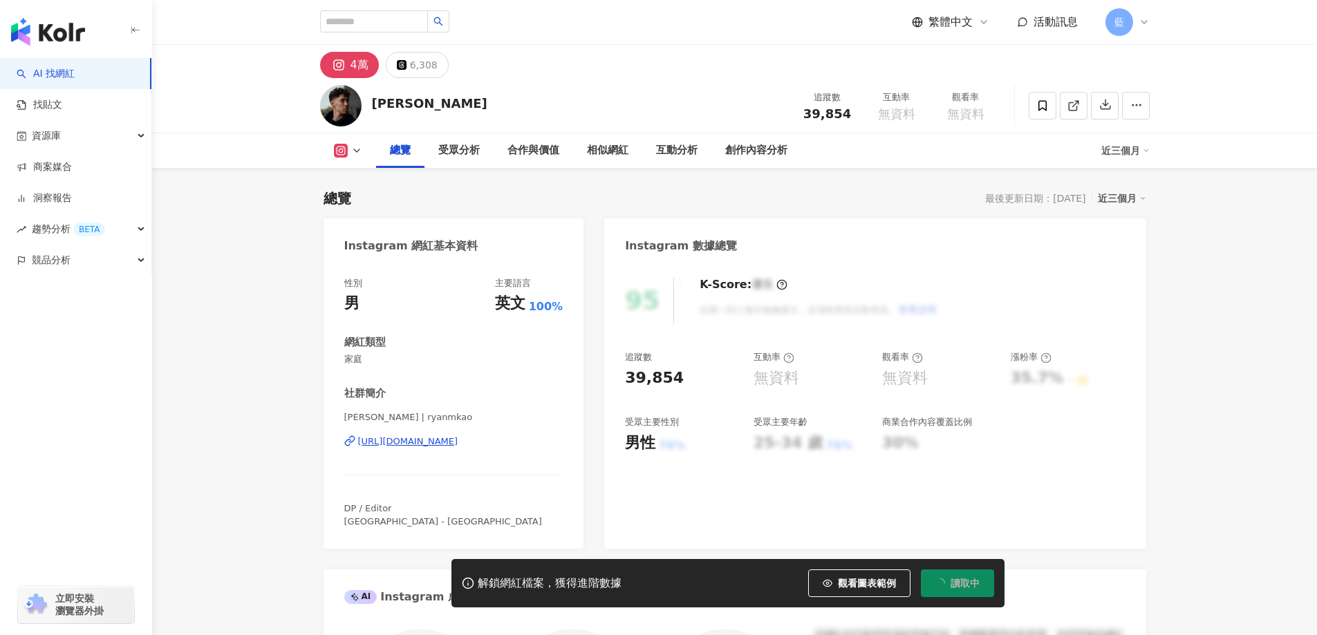
click at [452, 445] on div "https://www.instagram.com/ryanmkao/" at bounding box center [408, 442] width 100 height 12
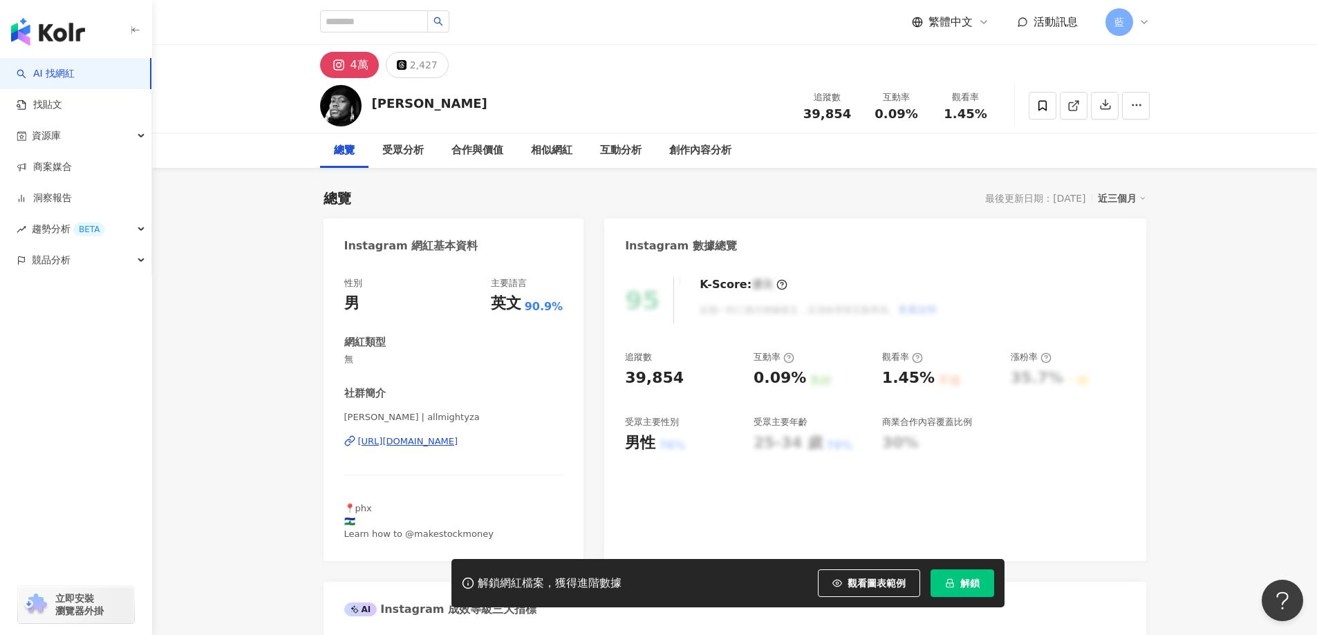
click at [441, 440] on div "[URL][DOMAIN_NAME]" at bounding box center [408, 442] width 100 height 12
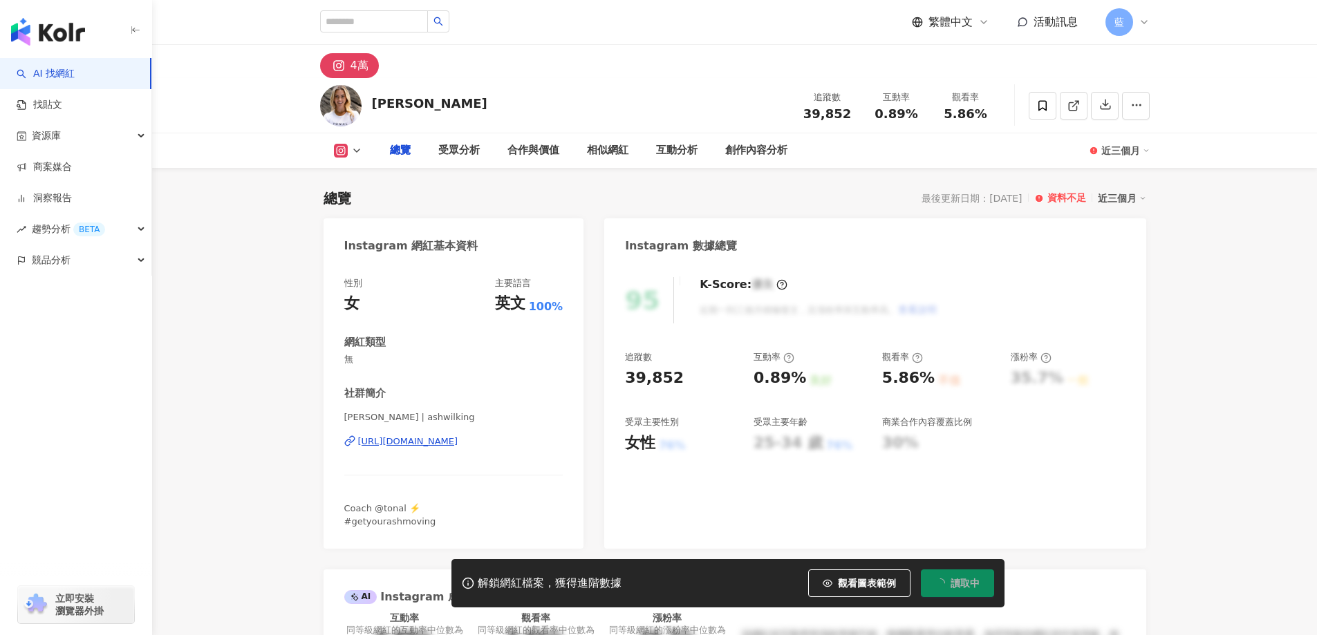
click at [485, 435] on div "[PERSON_NAME] | ashwilking [URL][DOMAIN_NAME]" at bounding box center [453, 451] width 219 height 81
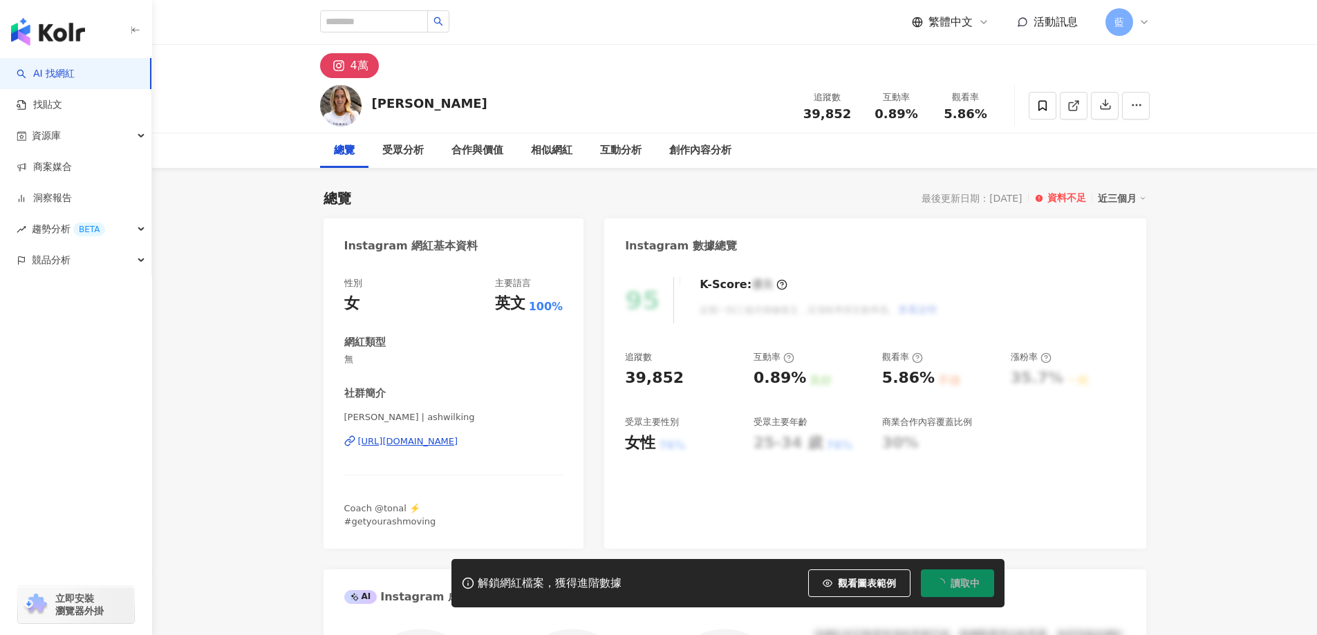
click at [458, 440] on div "[URL][DOMAIN_NAME]" at bounding box center [408, 442] width 100 height 12
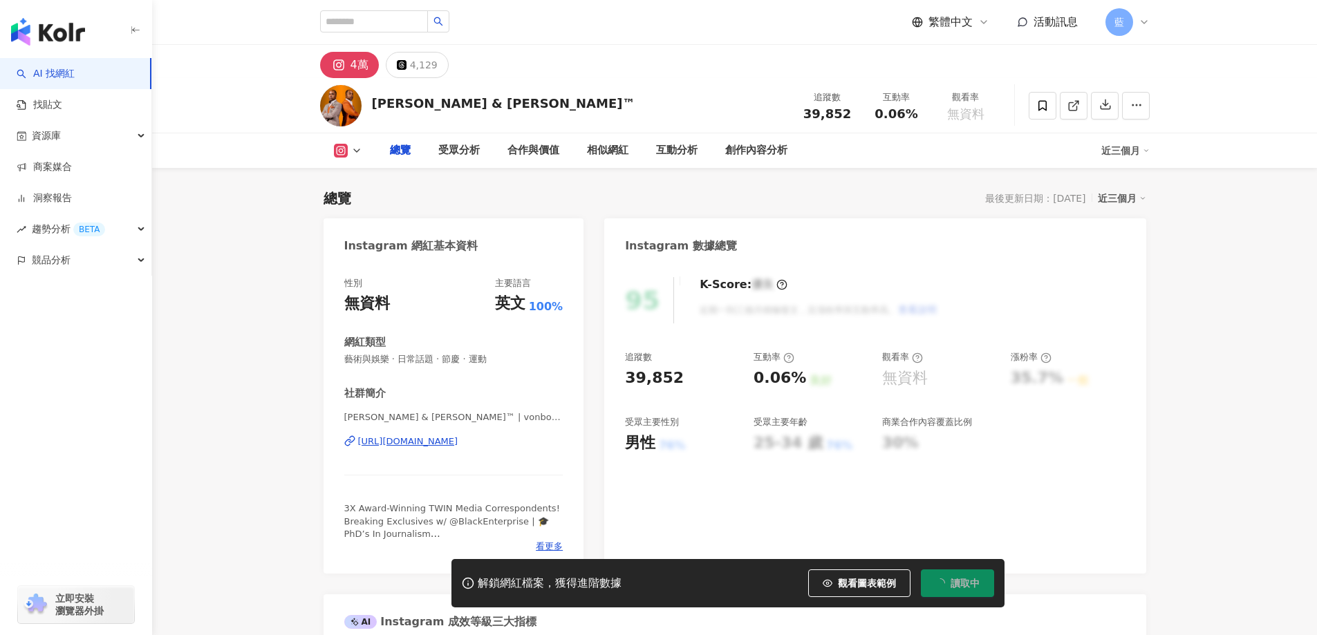
click at [458, 444] on div "[URL][DOMAIN_NAME]" at bounding box center [408, 442] width 100 height 12
